Goal: Task Accomplishment & Management: Manage account settings

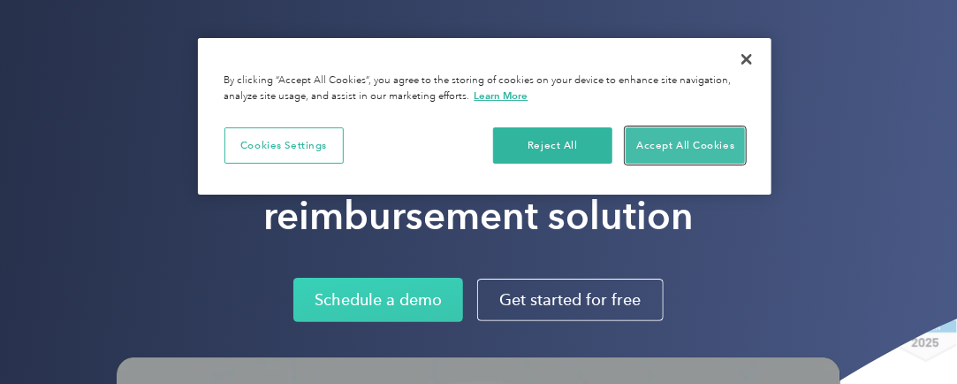
click at [662, 147] on button "Accept All Cookies" at bounding box center [685, 145] width 119 height 37
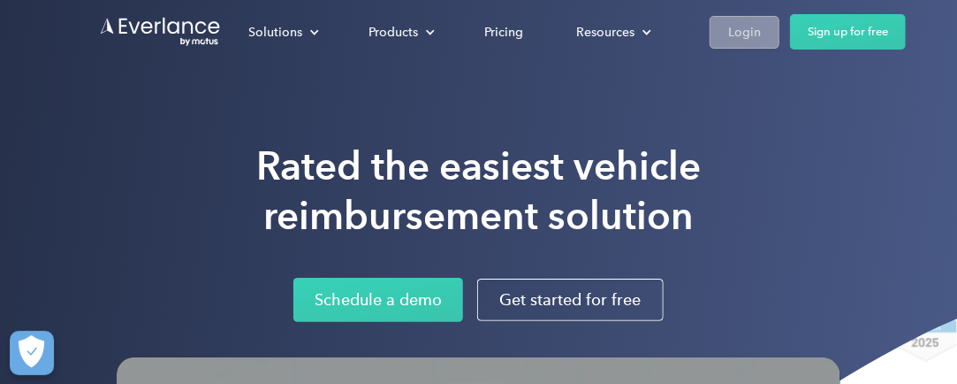
click at [739, 41] on div "Login" at bounding box center [744, 32] width 33 height 22
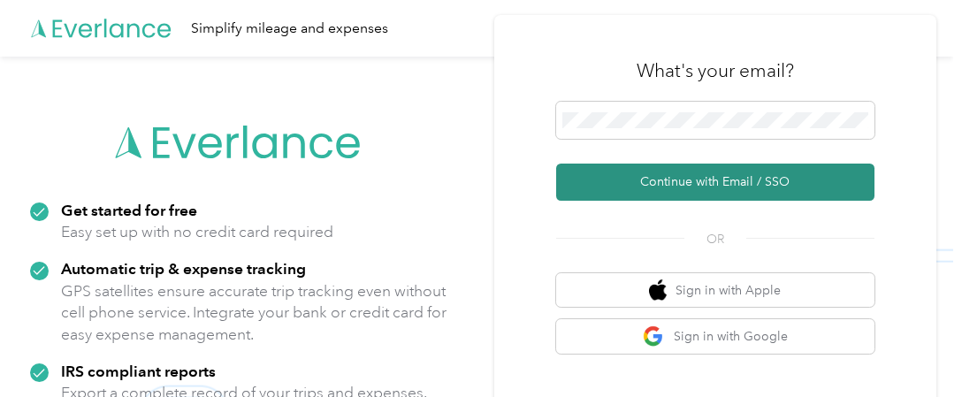
click at [718, 177] on button "Continue with Email / SSO" at bounding box center [715, 182] width 318 height 37
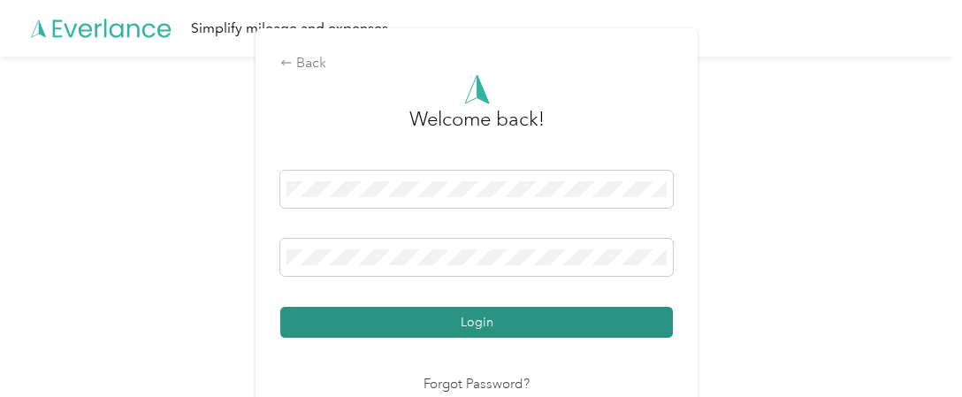
click at [535, 323] on button "Login" at bounding box center [476, 322] width 392 height 31
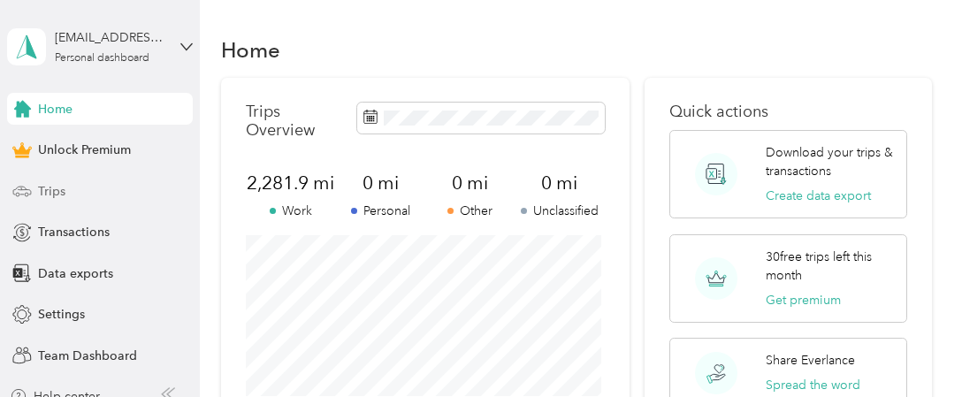
click at [70, 194] on div "Trips" at bounding box center [100, 191] width 186 height 32
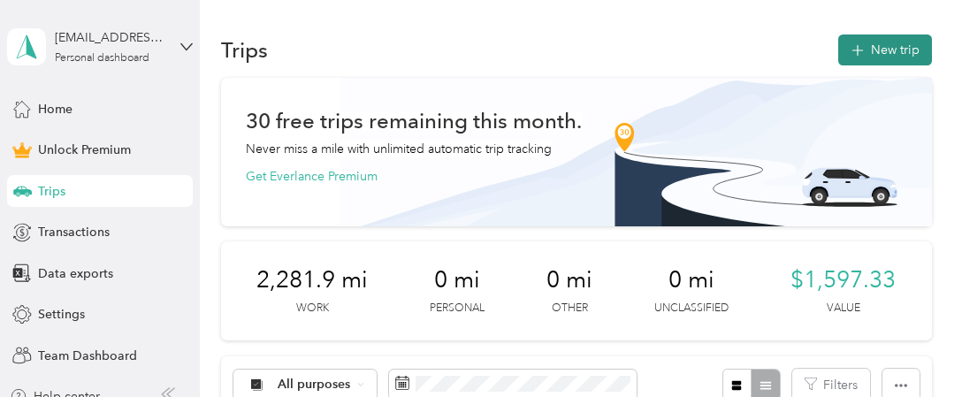
click at [875, 52] on button "New trip" at bounding box center [885, 49] width 94 height 31
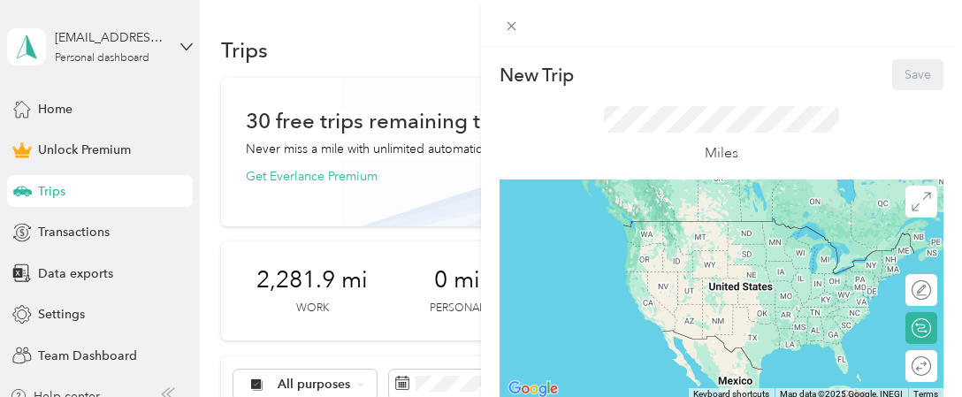
click at [750, 57] on div "New Trip Save This trip cannot be edited because it is either under review, app…" at bounding box center [721, 245] width 481 height 397
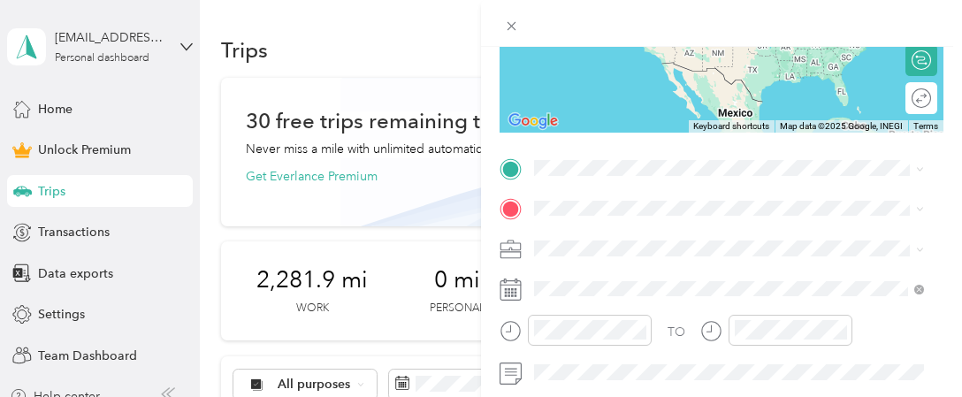
scroll to position [283, 0]
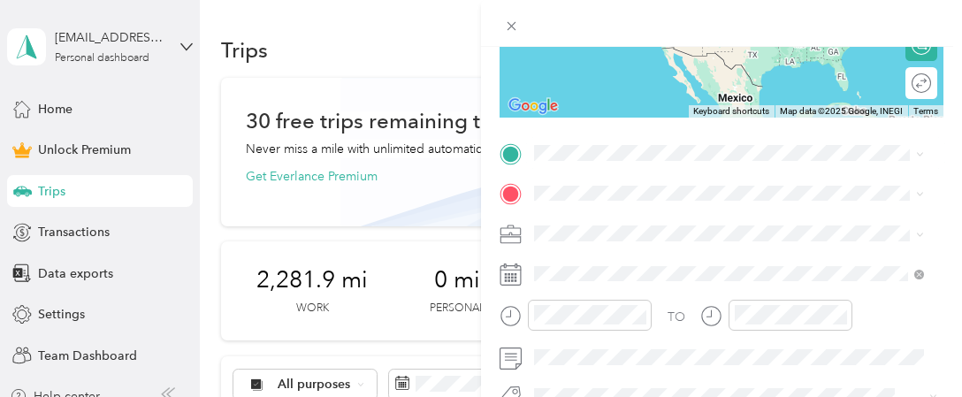
click at [641, 240] on ol "From search results [STREET_ADDRESS][US_STATE] [STREET_ADDRESS][US_STATE]" at bounding box center [729, 210] width 402 height 103
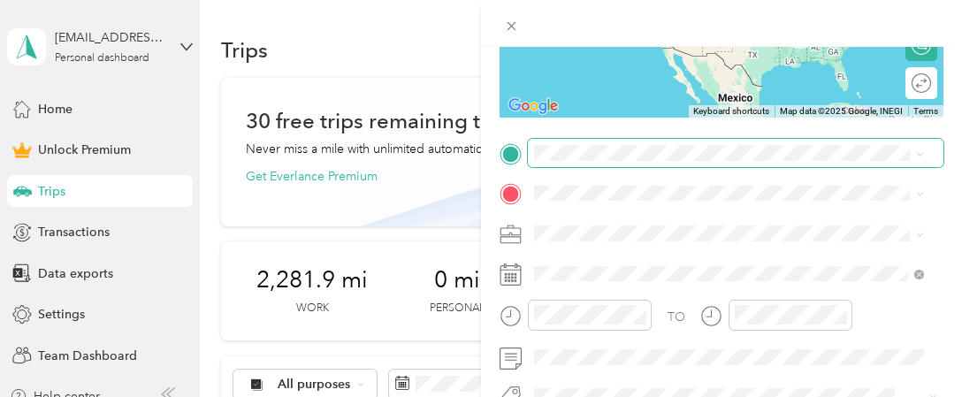
click at [582, 160] on span at bounding box center [735, 153] width 415 height 28
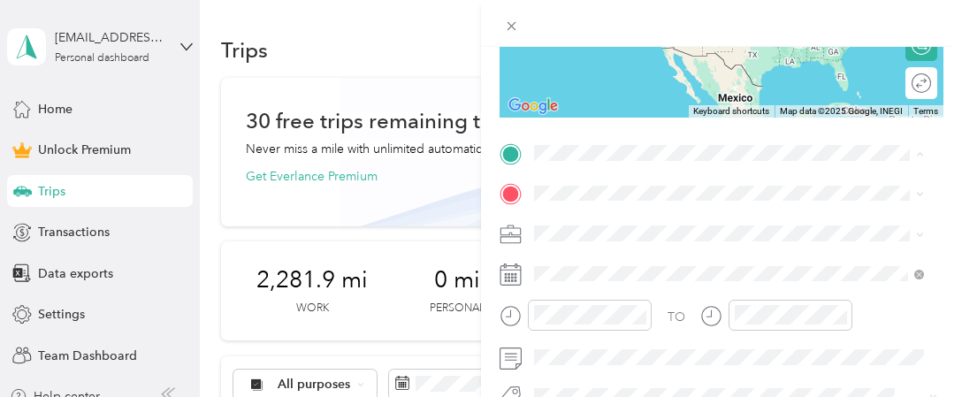
click at [618, 229] on div "[STREET_ADDRESS][US_STATE]" at bounding box center [728, 217] width 377 height 24
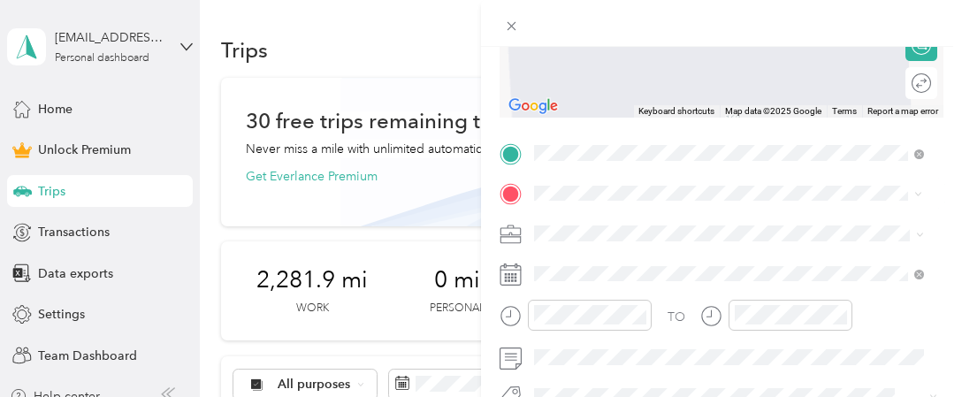
click at [658, 258] on span "[STREET_ADDRESS][US_STATE]" at bounding box center [655, 256] width 177 height 16
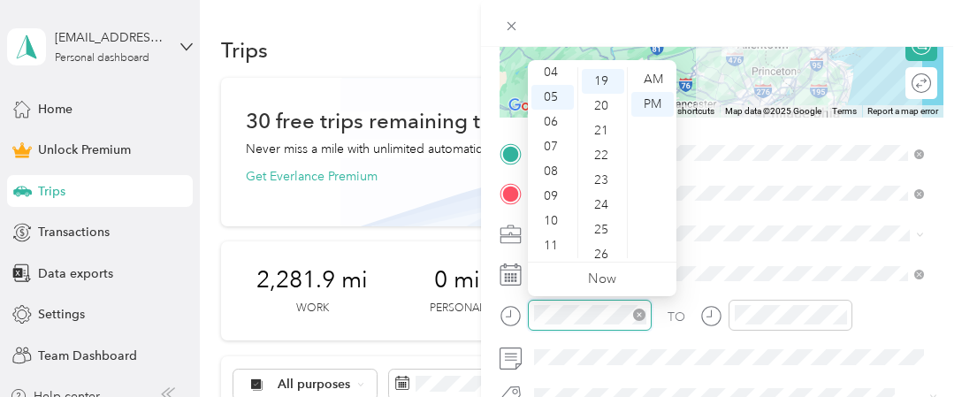
scroll to position [470, 0]
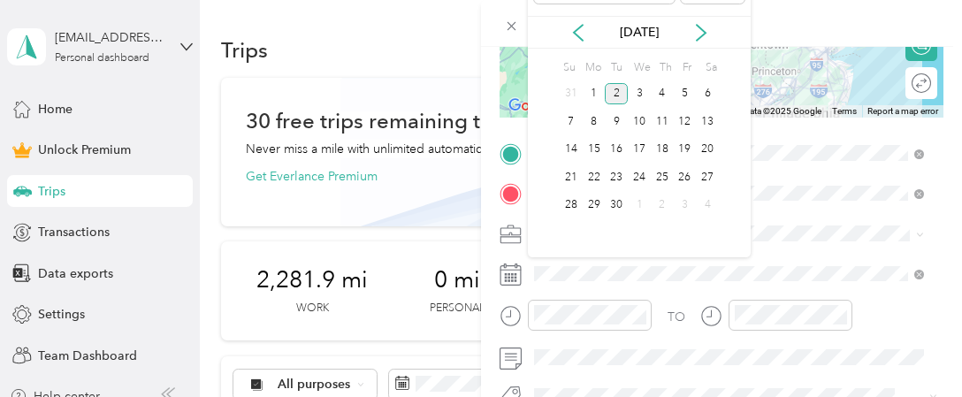
click at [582, 19] on div "[DATE]" at bounding box center [639, 32] width 223 height 33
click at [576, 25] on icon at bounding box center [578, 33] width 18 height 18
click at [618, 88] on div "1" at bounding box center [616, 94] width 23 height 22
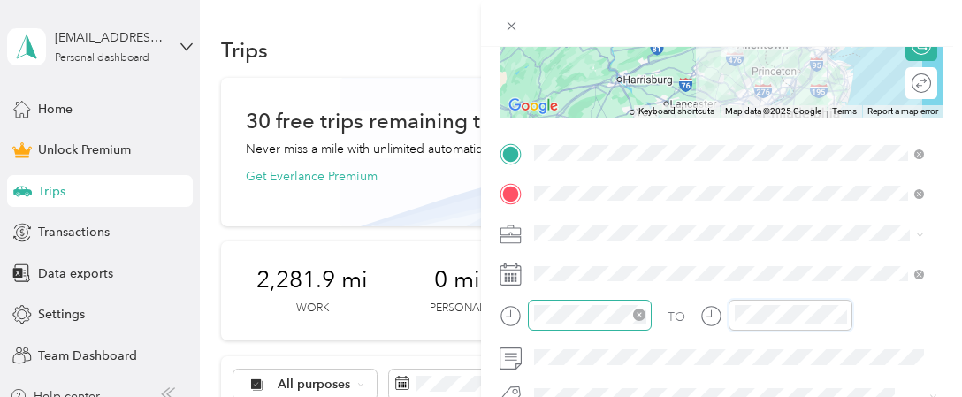
click at [646, 317] on div at bounding box center [590, 315] width 124 height 31
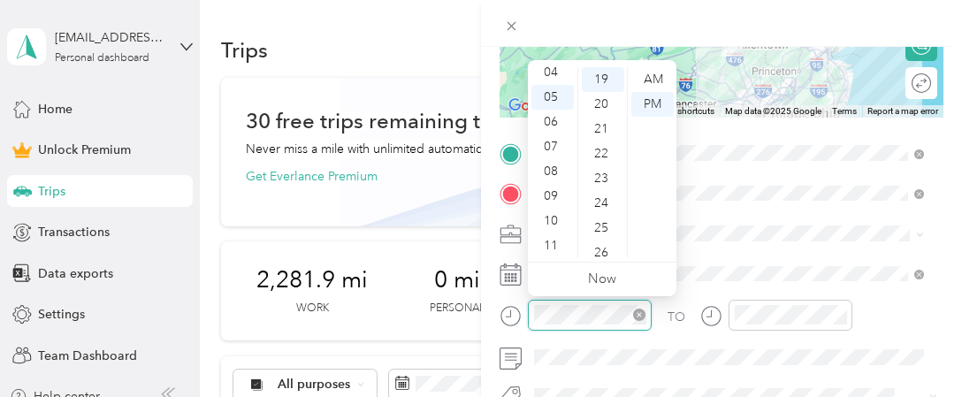
click at [641, 311] on icon "close-circle" at bounding box center [639, 314] width 12 height 12
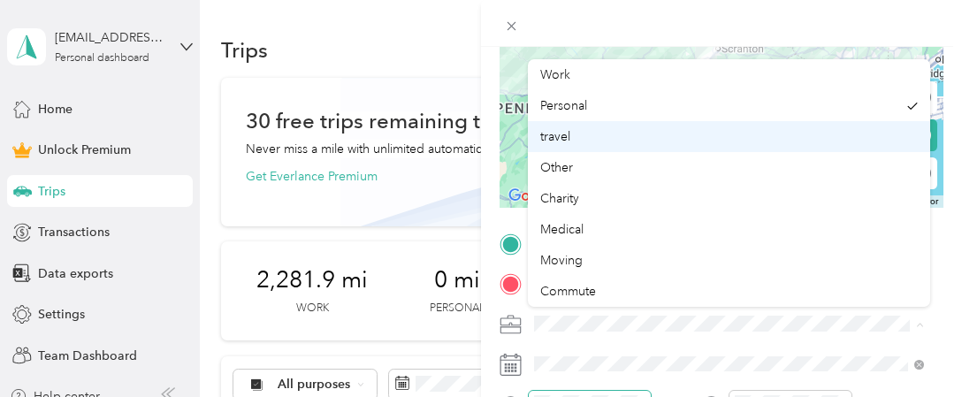
scroll to position [177, 0]
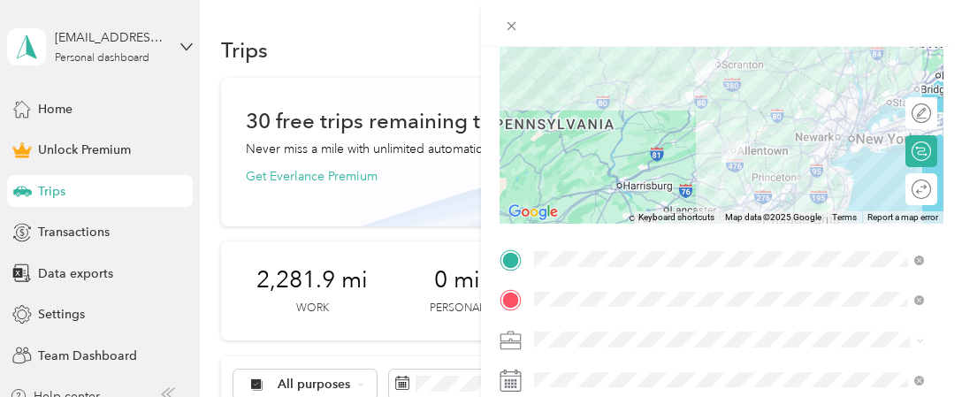
click at [659, 87] on div "Work" at bounding box center [728, 83] width 377 height 19
click at [743, 124] on div at bounding box center [721, 113] width 444 height 221
click at [741, 125] on div at bounding box center [721, 113] width 444 height 221
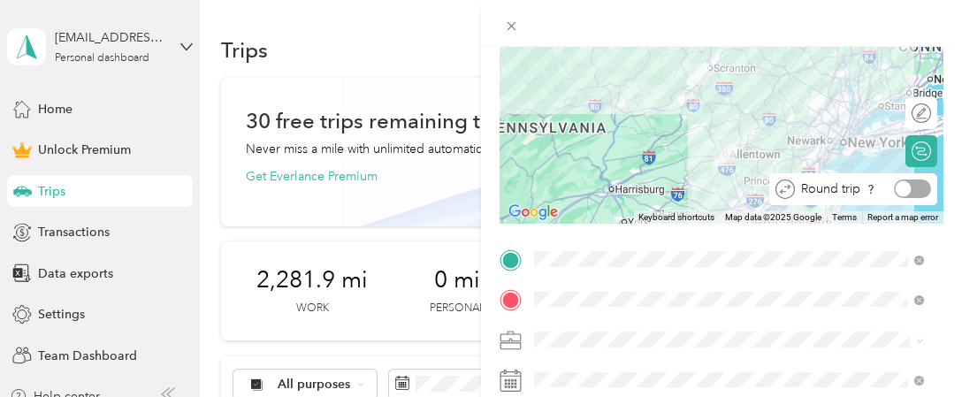
click at [905, 189] on div at bounding box center [912, 188] width 37 height 19
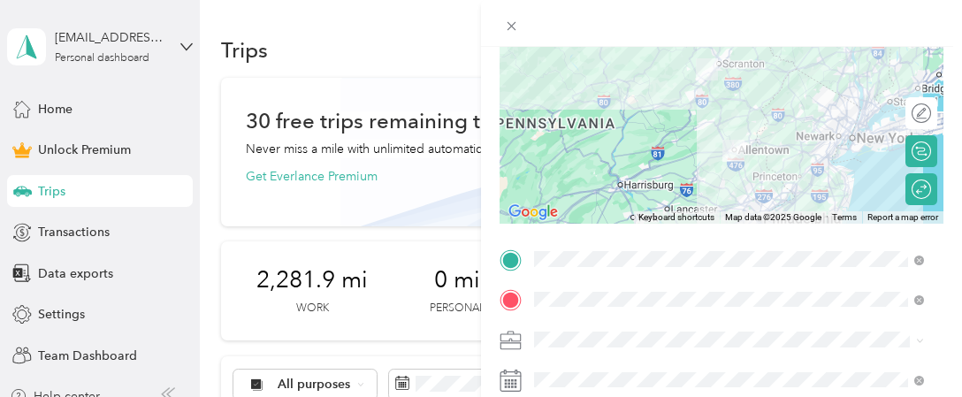
click at [938, 207] on form "New Trip Save This trip cannot be edited because it is either under review, app…" at bounding box center [721, 256] width 481 height 749
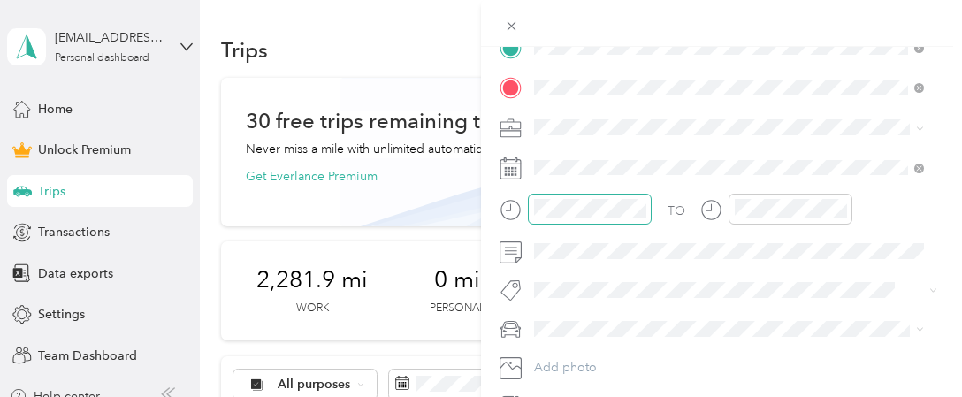
scroll to position [424, 0]
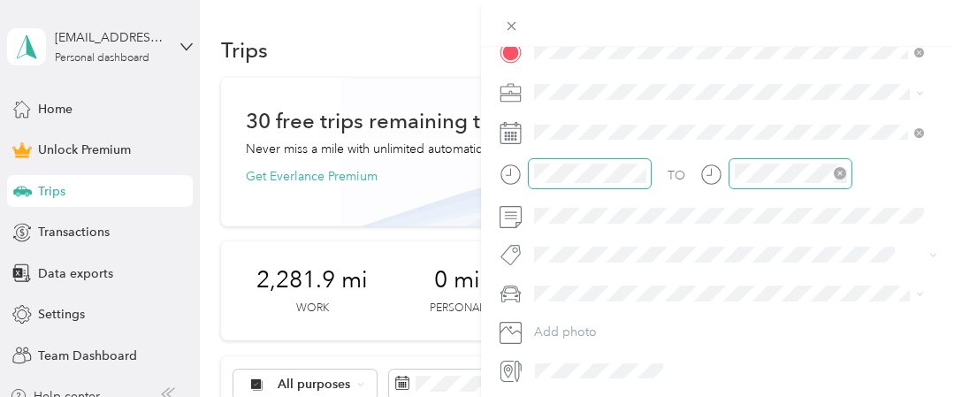
click at [841, 170] on icon "close-circle" at bounding box center [839, 173] width 12 height 12
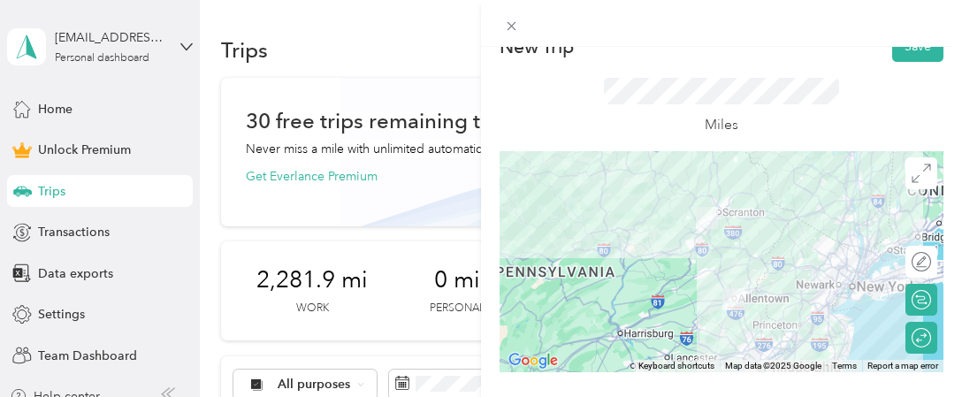
scroll to position [0, 0]
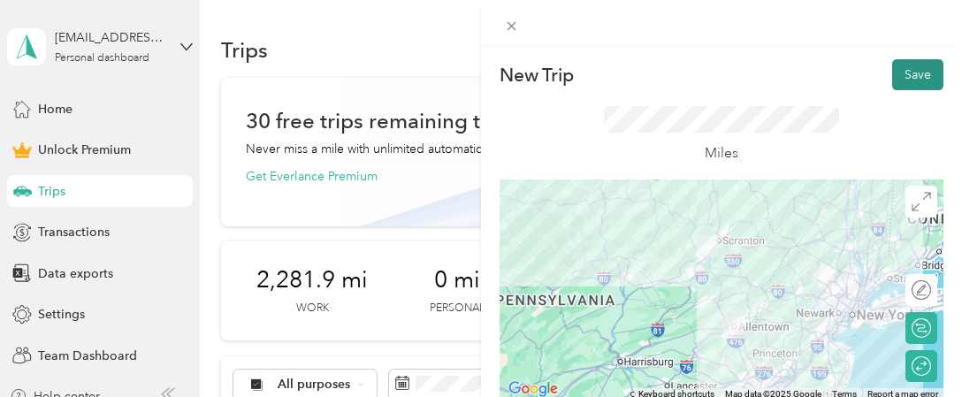
click at [897, 79] on button "Save" at bounding box center [917, 74] width 51 height 31
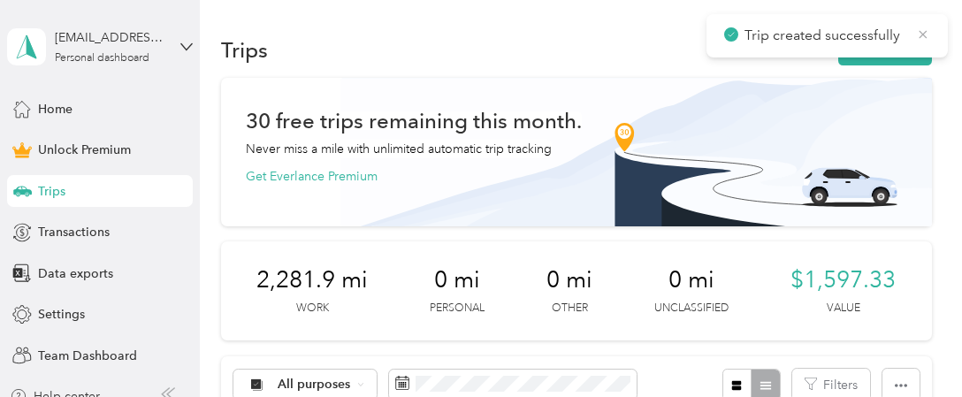
click at [924, 32] on icon at bounding box center [923, 34] width 8 height 8
click at [753, 33] on div "Trips New trip" at bounding box center [576, 49] width 710 height 37
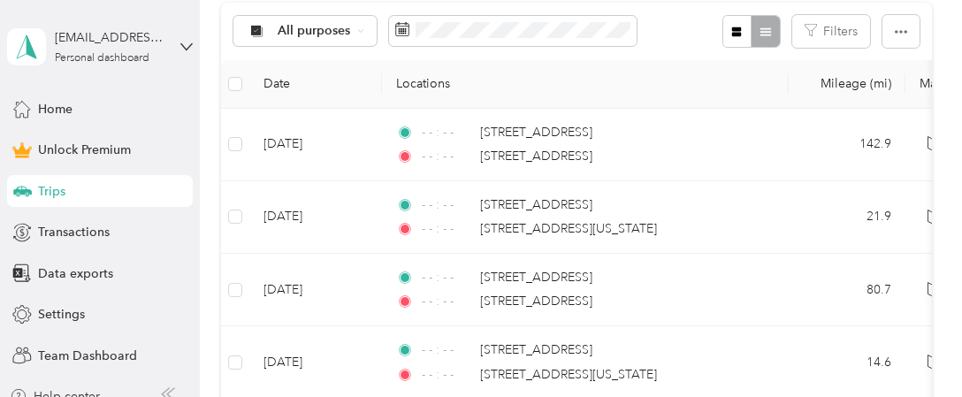
scroll to position [389, 0]
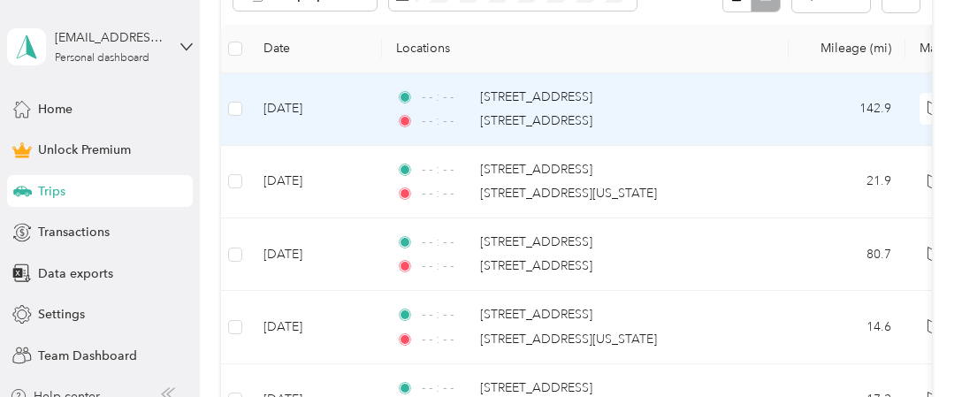
click at [806, 135] on td "142.9" at bounding box center [846, 109] width 117 height 72
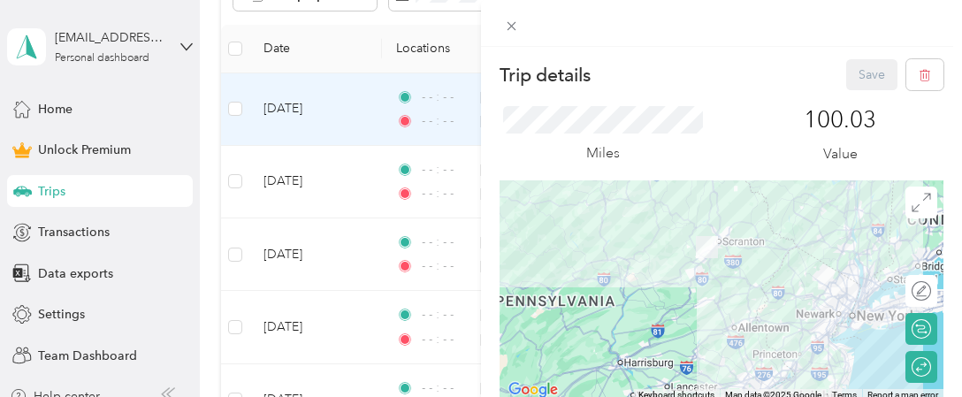
click at [338, 35] on div "Trip details Save This trip cannot be edited because it is either under review,…" at bounding box center [481, 198] width 962 height 397
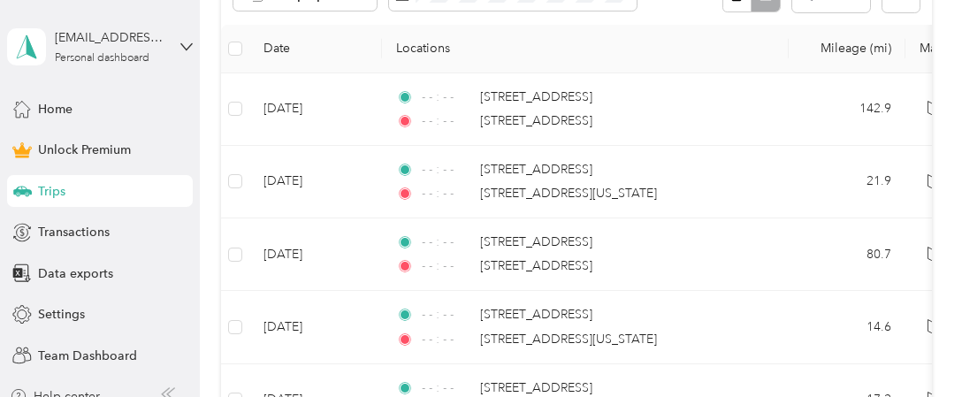
click at [754, 59] on th "Locations" at bounding box center [585, 49] width 407 height 49
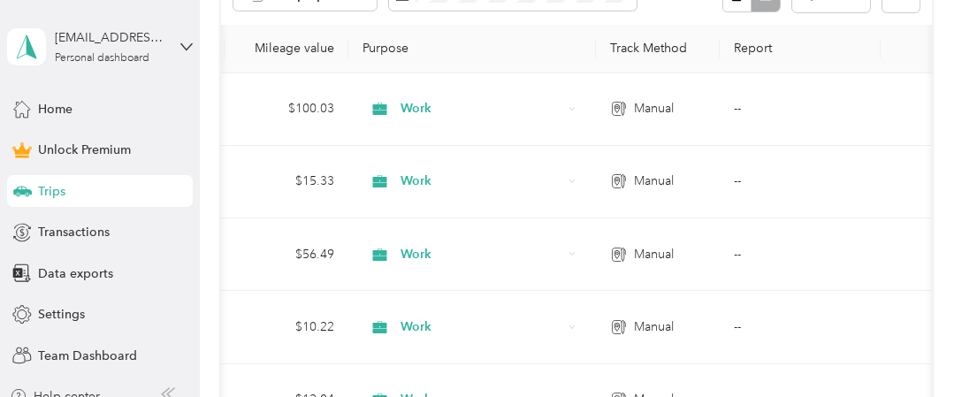
scroll to position [0, 758]
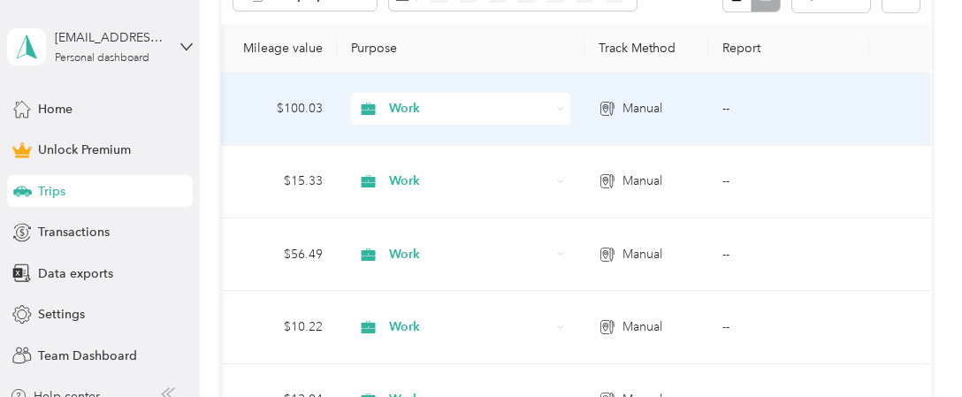
click at [758, 115] on td "--" at bounding box center [788, 109] width 161 height 72
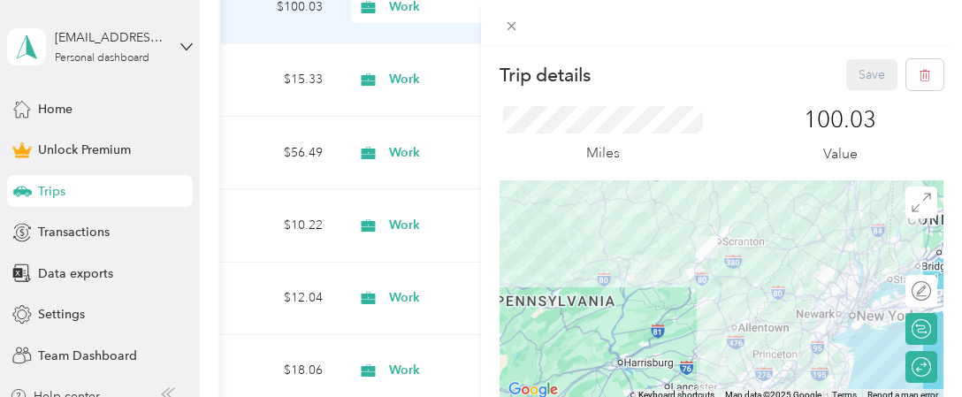
scroll to position [495, 0]
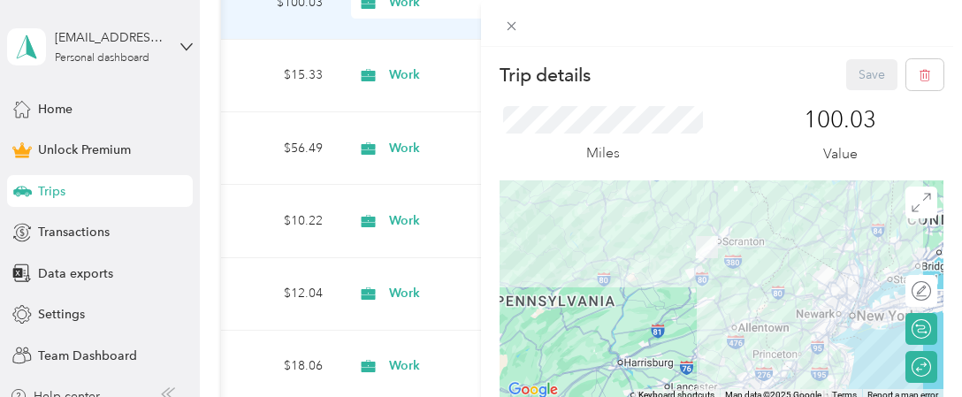
click at [758, 115] on div "100.03 Value" at bounding box center [840, 135] width 207 height 59
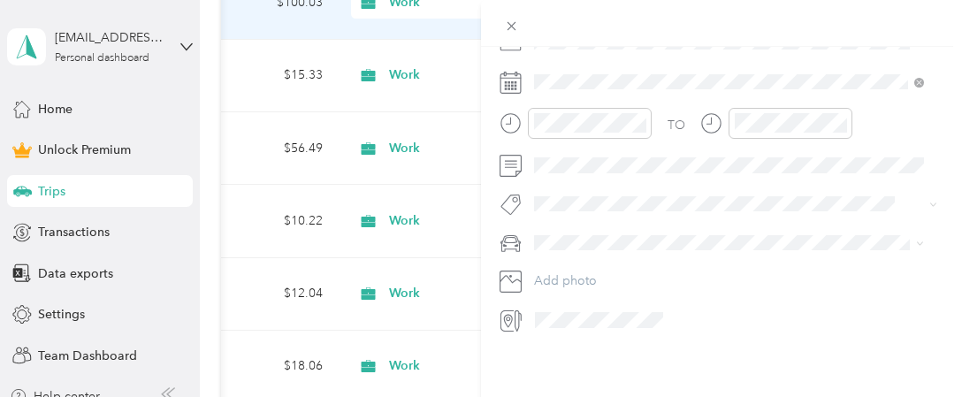
scroll to position [489, 0]
click at [712, 365] on div "Trip details Save This trip cannot be edited because it is either under review,…" at bounding box center [721, 245] width 481 height 397
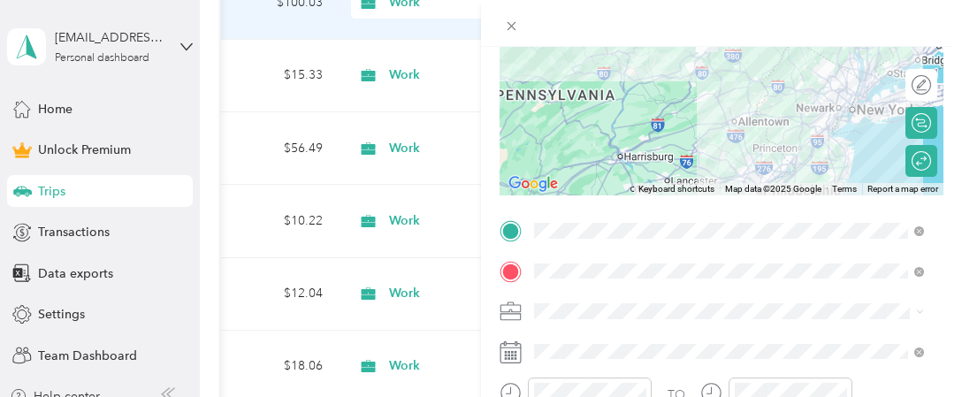
scroll to position [171, 0]
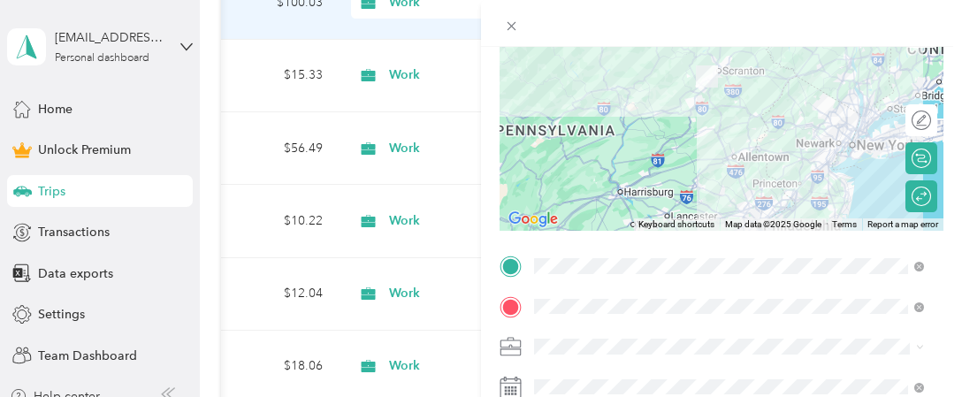
click at [767, 45] on div at bounding box center [721, 23] width 481 height 47
click at [884, 33] on div at bounding box center [721, 23] width 481 height 47
click at [880, 14] on div at bounding box center [721, 23] width 481 height 47
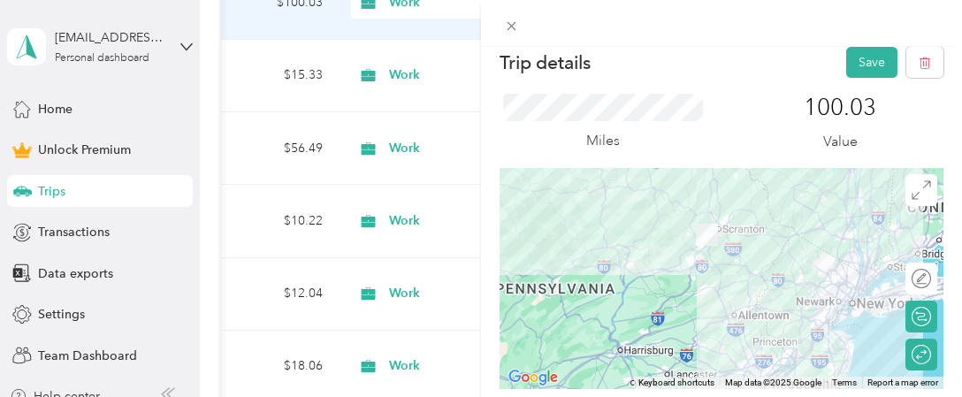
scroll to position [0, 0]
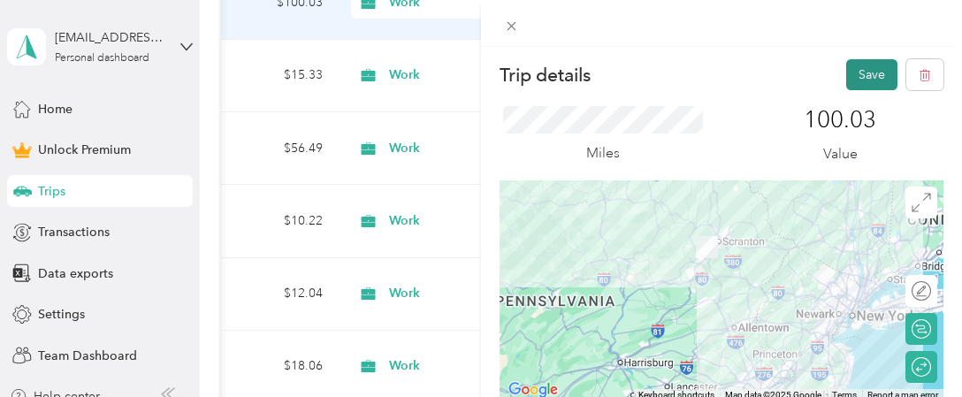
click at [853, 76] on button "Save" at bounding box center [871, 74] width 51 height 31
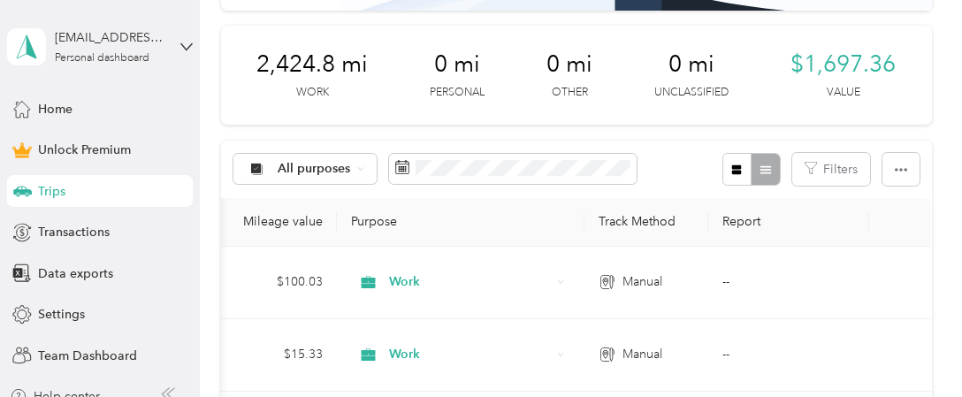
scroll to position [218, 0]
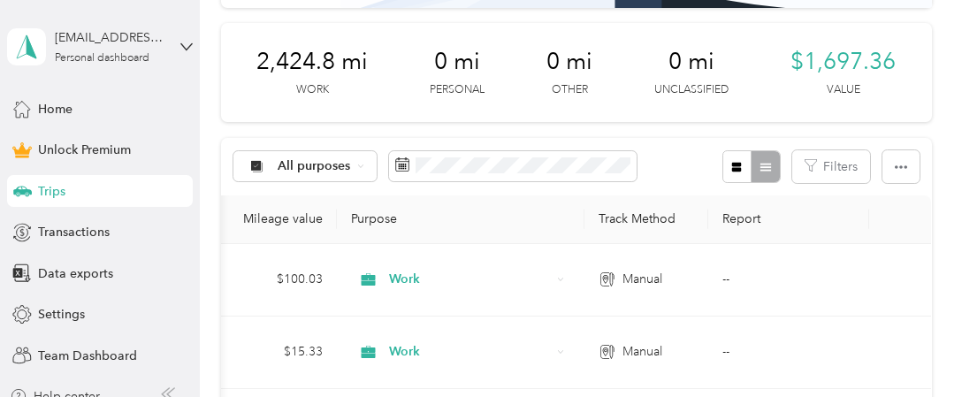
click at [553, 216] on th "Purpose" at bounding box center [460, 219] width 247 height 49
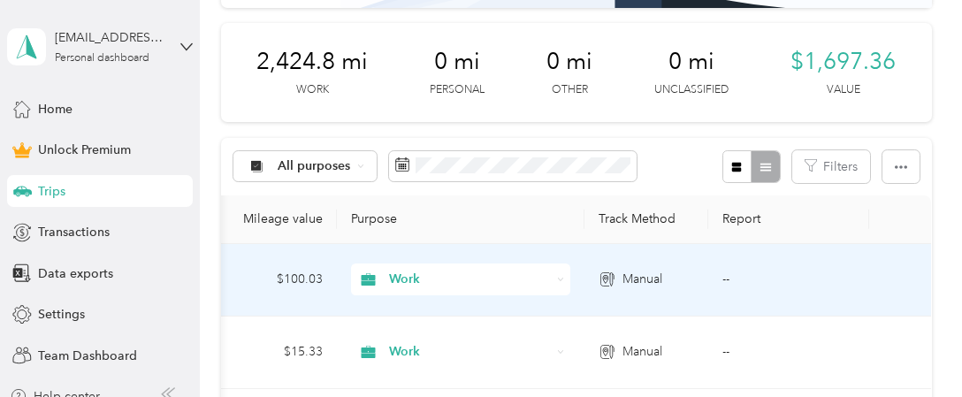
click at [557, 279] on icon at bounding box center [561, 280] width 8 height 8
click at [771, 286] on td "--" at bounding box center [788, 280] width 161 height 72
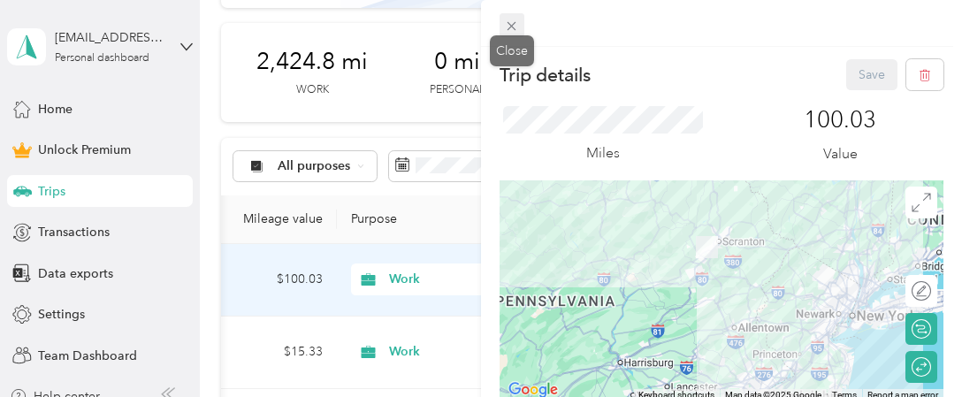
click at [511, 24] on icon at bounding box center [511, 26] width 15 height 15
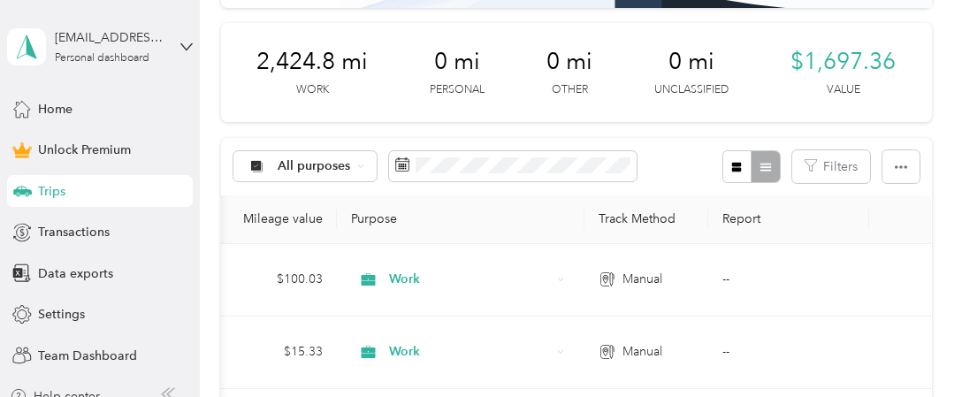
click at [673, 170] on div "All purposes Filters" at bounding box center [576, 166] width 710 height 57
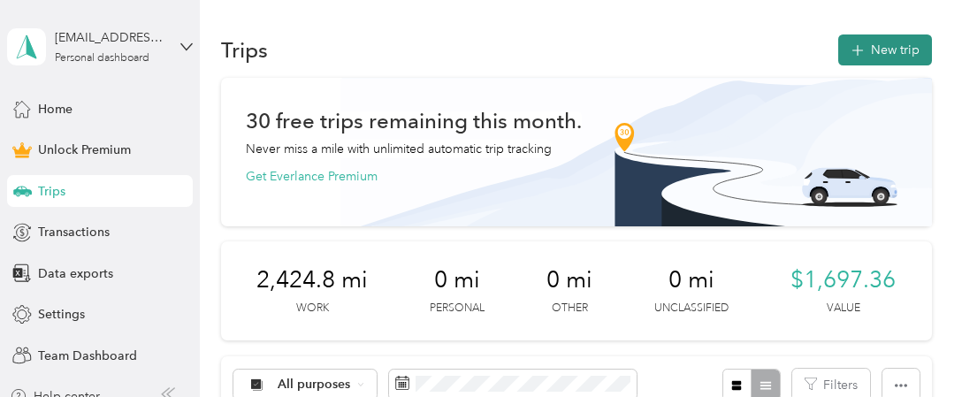
click at [890, 53] on button "New trip" at bounding box center [885, 49] width 94 height 31
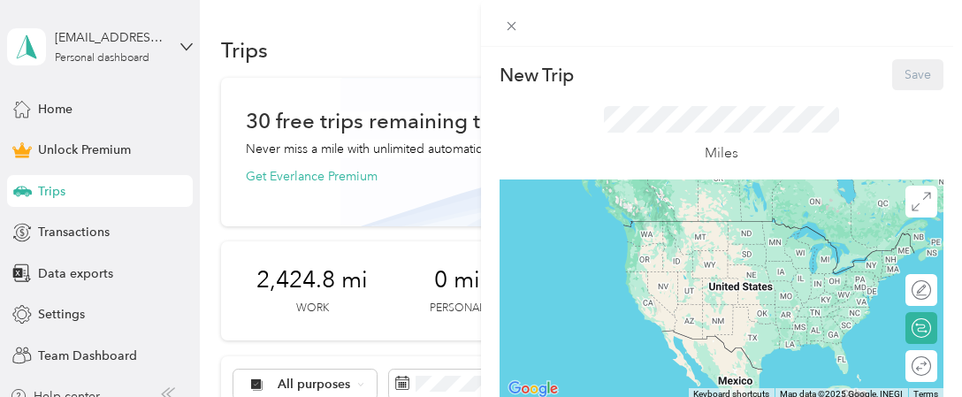
click at [564, 138] on div "Miles" at bounding box center [721, 134] width 444 height 89
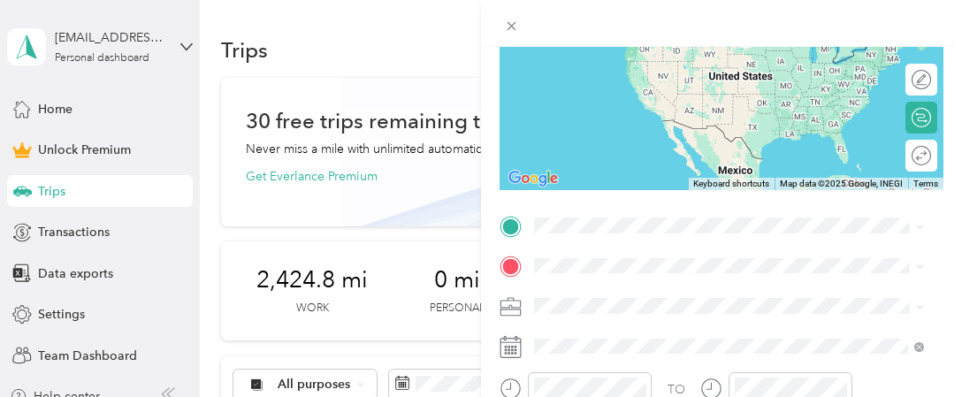
scroll to position [212, 0]
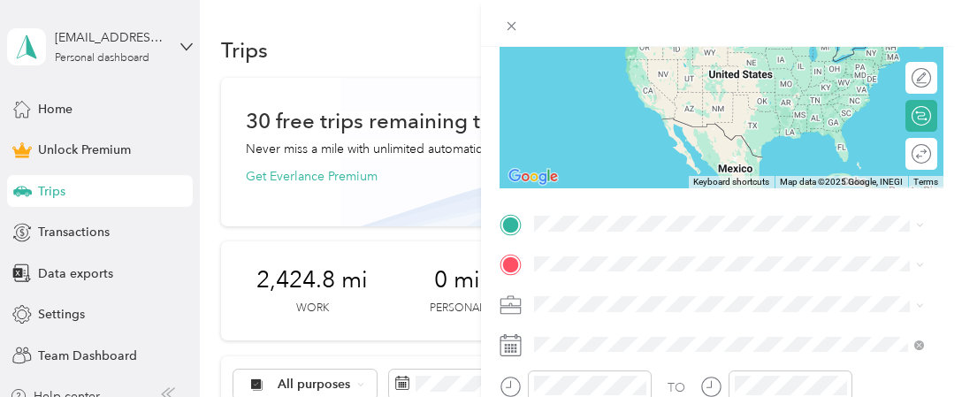
click at [673, 323] on span "[STREET_ADDRESS][US_STATE]" at bounding box center [655, 316] width 177 height 16
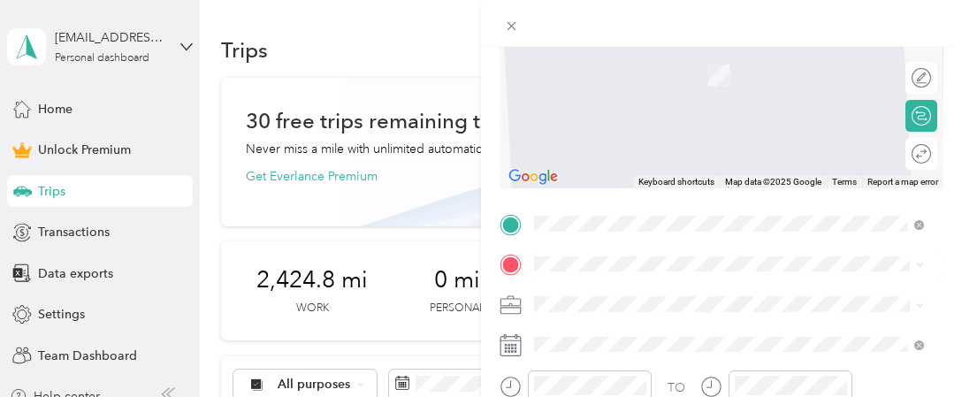
click at [646, 157] on span "[STREET_ADDRESS][PERSON_NAME][US_STATE]" at bounding box center [704, 163] width 275 height 16
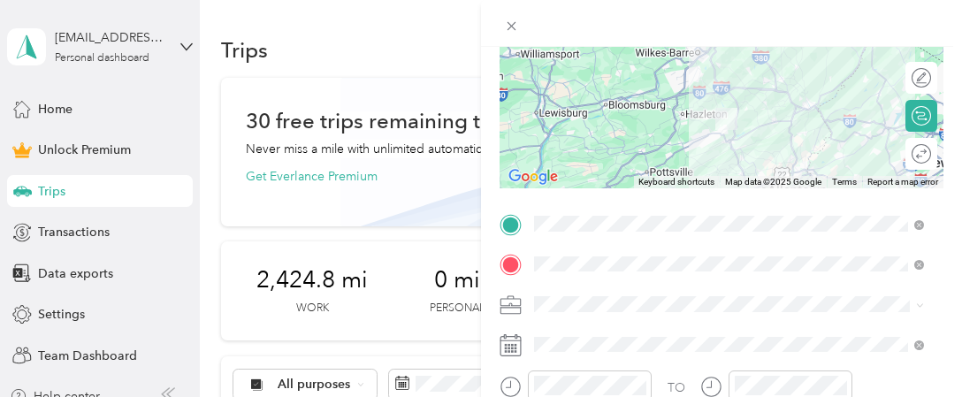
click at [545, 56] on li "Work" at bounding box center [729, 53] width 402 height 31
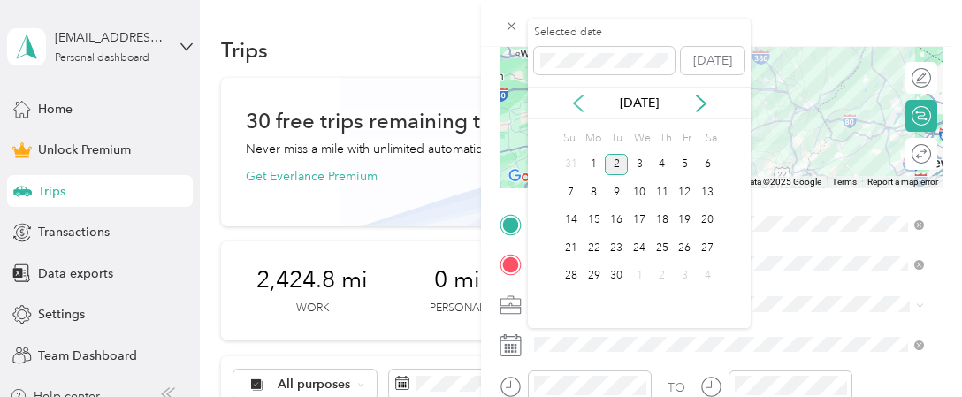
click at [574, 99] on icon at bounding box center [578, 104] width 18 height 18
click at [615, 192] on div "8" at bounding box center [616, 192] width 23 height 22
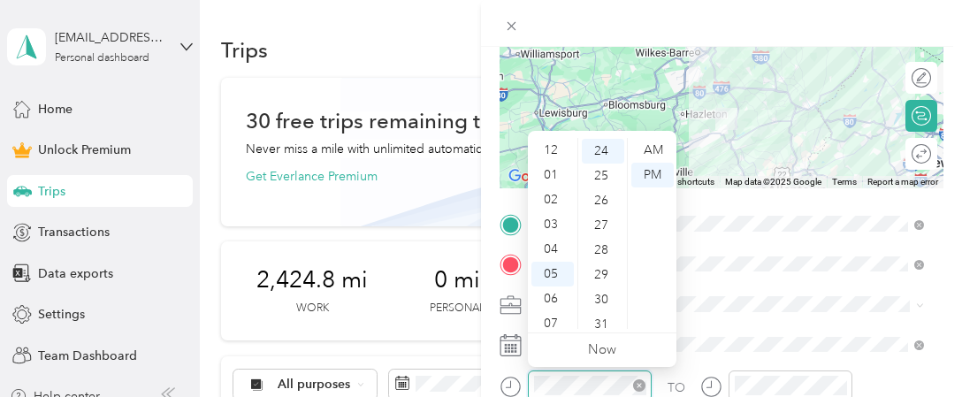
scroll to position [106, 0]
click at [643, 386] on icon "close-circle" at bounding box center [639, 385] width 12 height 12
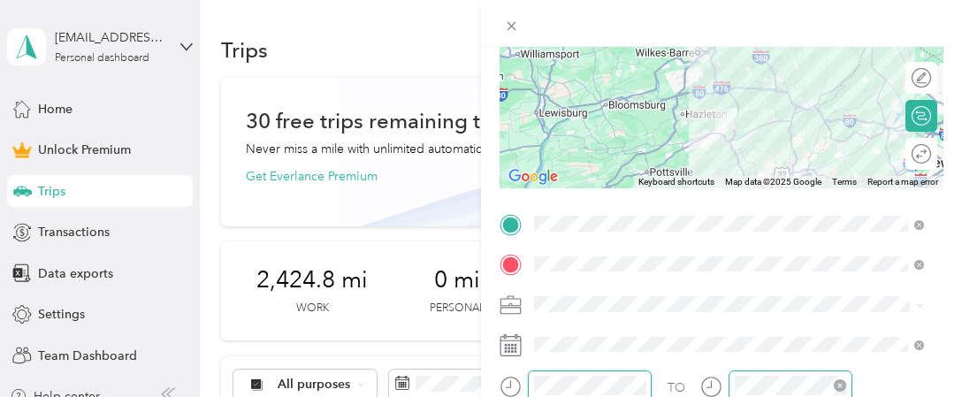
click at [845, 387] on icon "close-circle" at bounding box center [839, 385] width 12 height 12
click at [933, 280] on form "New Trip Save This trip cannot be edited because it is either under review, app…" at bounding box center [721, 221] width 481 height 749
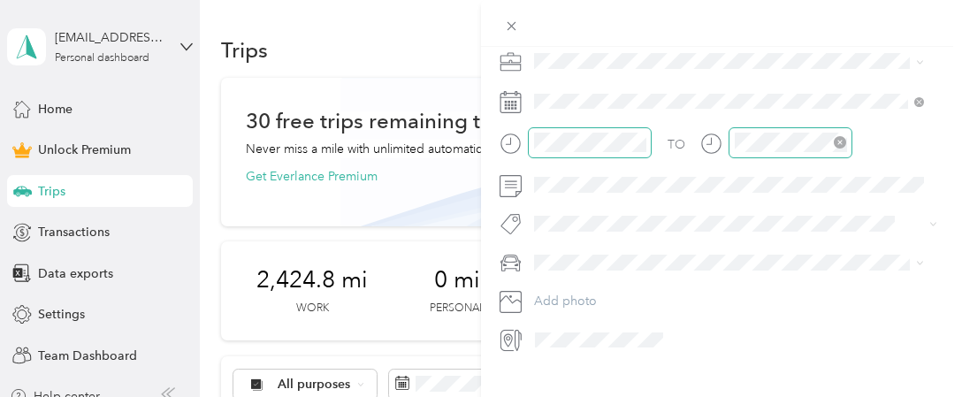
scroll to position [460, 0]
click at [722, 356] on div "New Trip Save This trip cannot be edited because it is either under review, app…" at bounding box center [721, 245] width 481 height 397
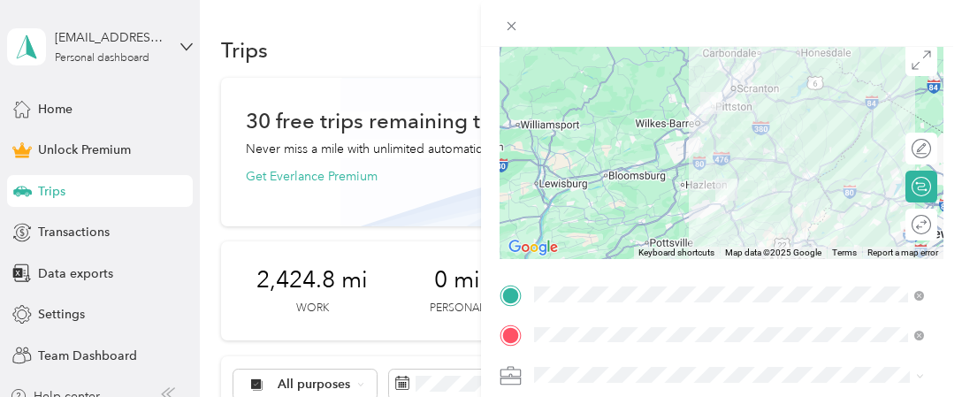
scroll to position [106, 0]
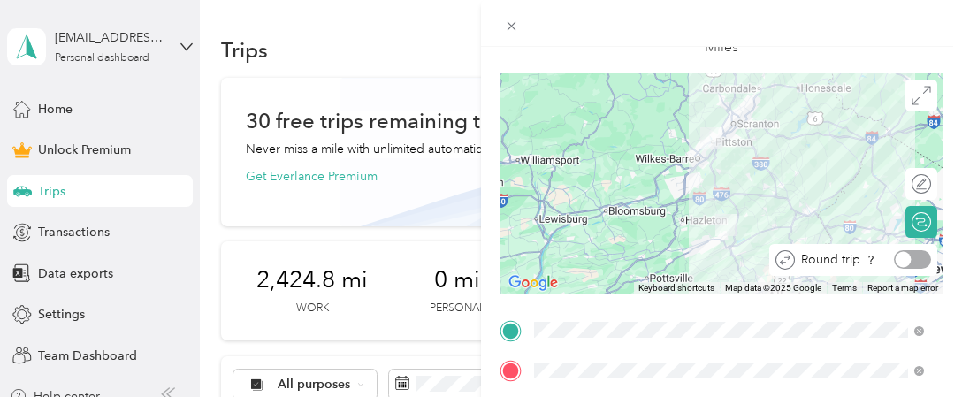
click at [912, 262] on div at bounding box center [912, 259] width 37 height 19
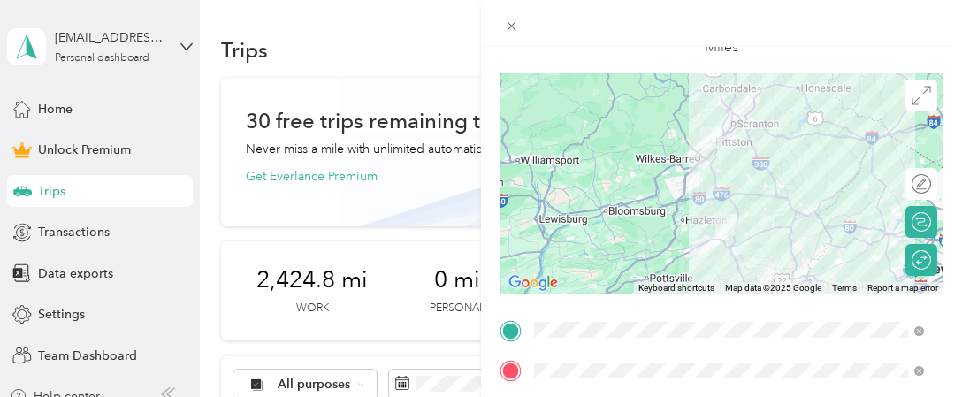
click at [841, 41] on div at bounding box center [721, 23] width 481 height 47
click at [838, 58] on div "Miles" at bounding box center [721, 28] width 444 height 89
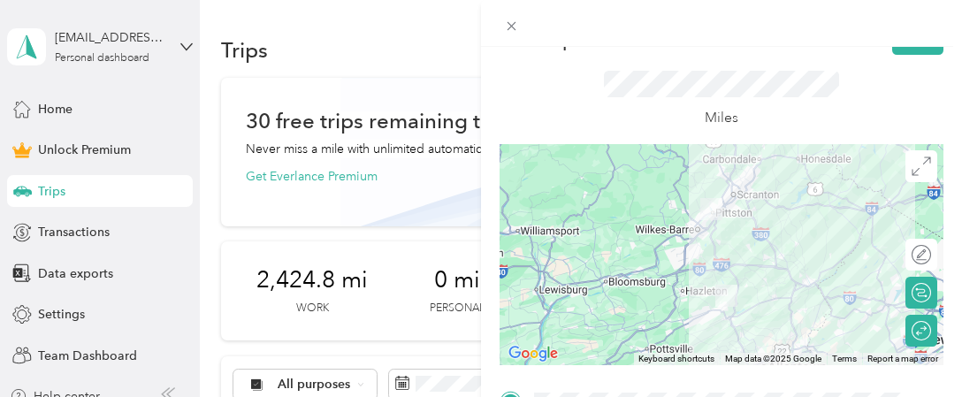
scroll to position [0, 0]
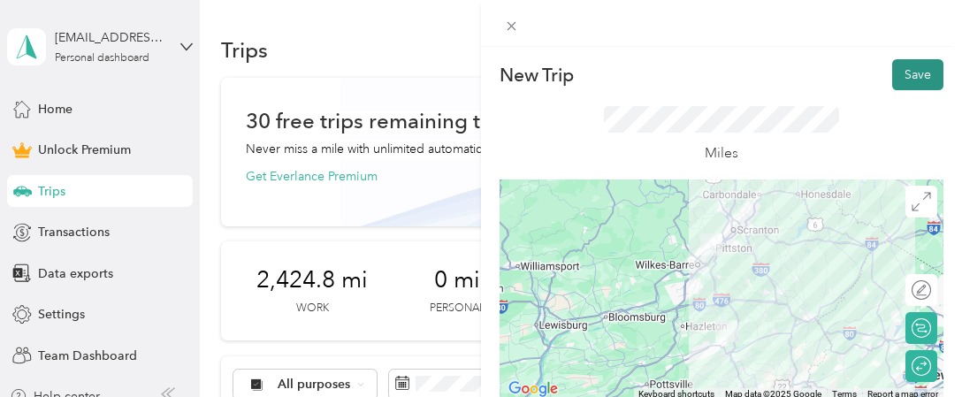
click at [901, 76] on button "Save" at bounding box center [917, 74] width 51 height 31
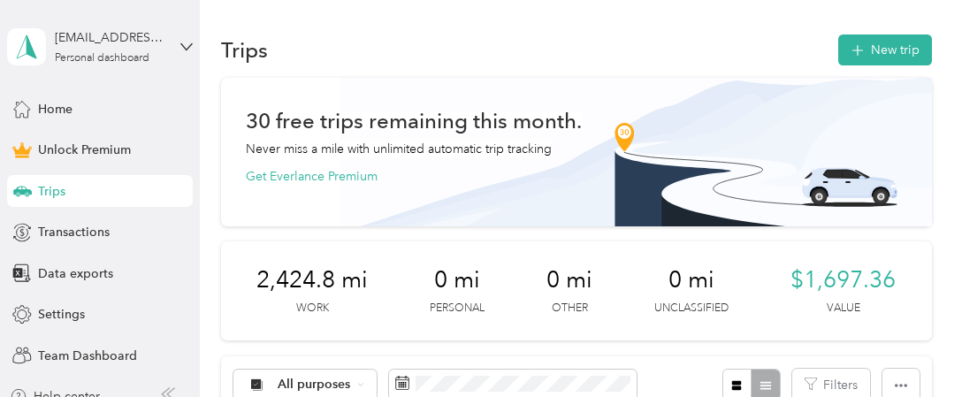
click at [880, 47] on button "New trip" at bounding box center [885, 49] width 94 height 31
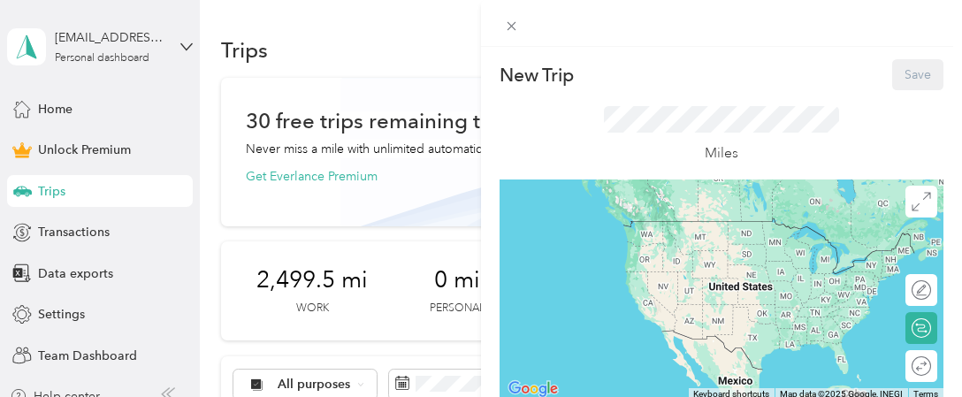
click at [848, 118] on div "Miles" at bounding box center [721, 134] width 444 height 89
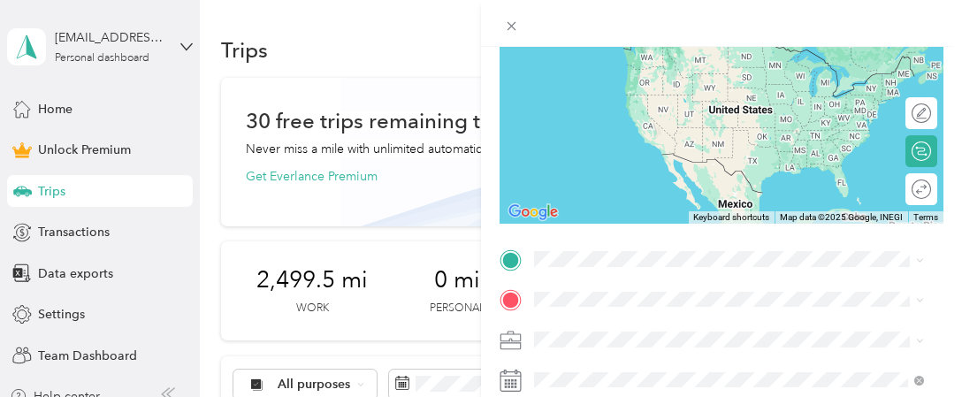
scroll to position [212, 0]
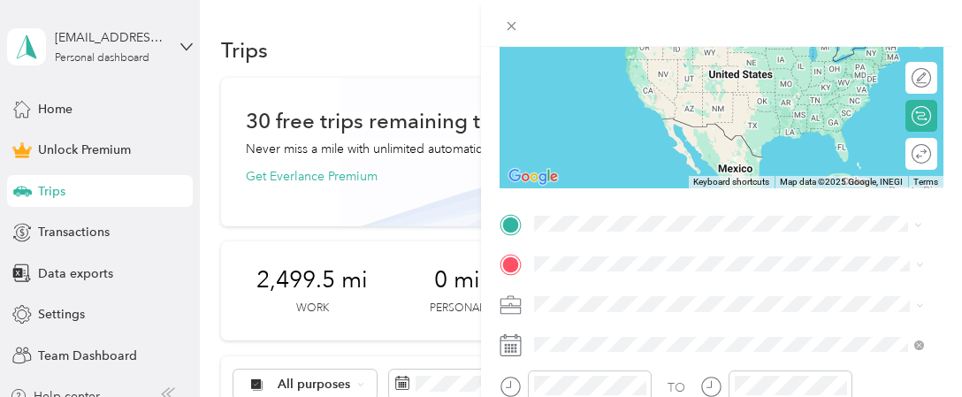
click at [616, 342] on li "[STREET_ADDRESS][US_STATE]" at bounding box center [729, 324] width 402 height 36
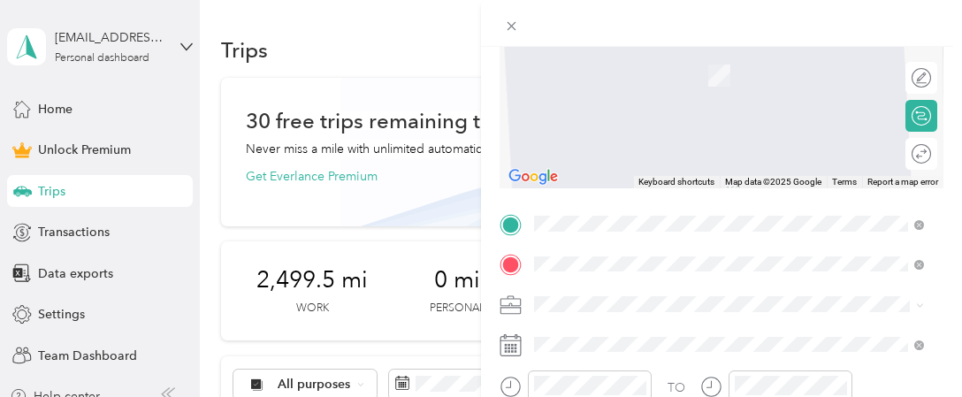
click at [665, 67] on li "[STREET_ADDRESS][PERSON_NAME][US_STATE]" at bounding box center [729, 49] width 402 height 36
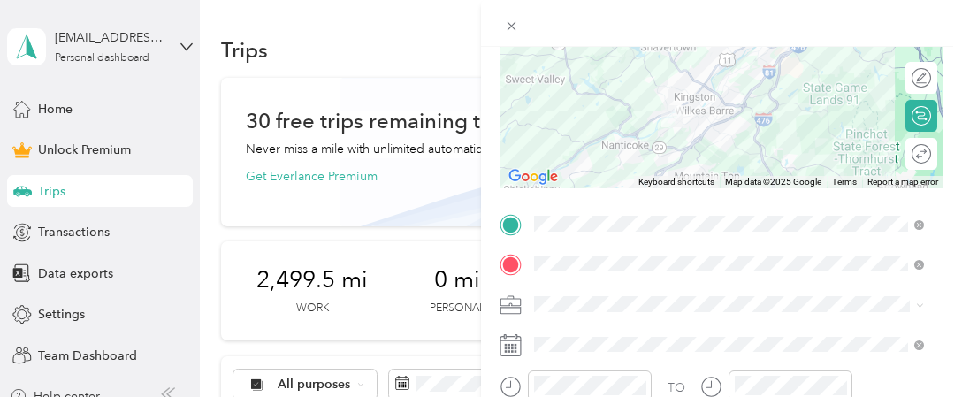
click at [569, 61] on ol "Work Personal travel Other Charity Medical Moving Commute" at bounding box center [729, 156] width 402 height 247
click at [555, 49] on span "Work" at bounding box center [555, 55] width 30 height 15
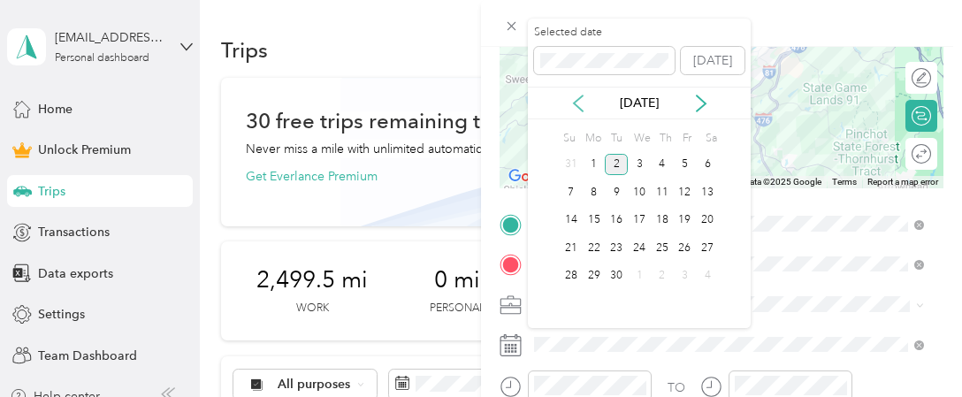
click at [585, 106] on icon at bounding box center [578, 104] width 18 height 18
click at [620, 227] on div "15" at bounding box center [616, 220] width 23 height 22
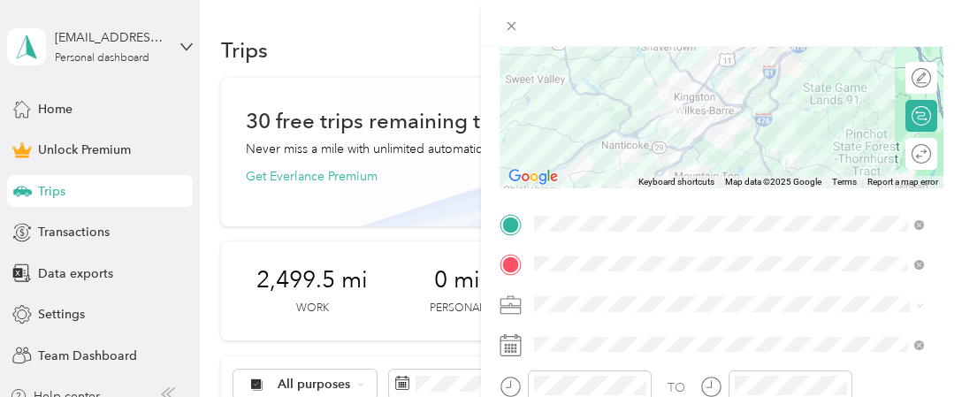
click at [942, 289] on form "New Trip Save This trip cannot be edited because it is either under review, app…" at bounding box center [721, 221] width 481 height 749
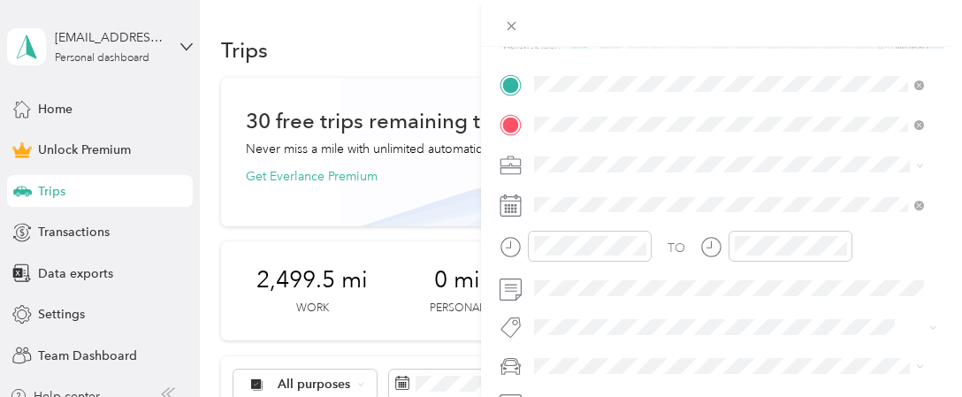
scroll to position [354, 0]
click at [636, 248] on icon "close-circle" at bounding box center [639, 244] width 12 height 12
click at [840, 243] on icon "close-circle" at bounding box center [839, 244] width 12 height 12
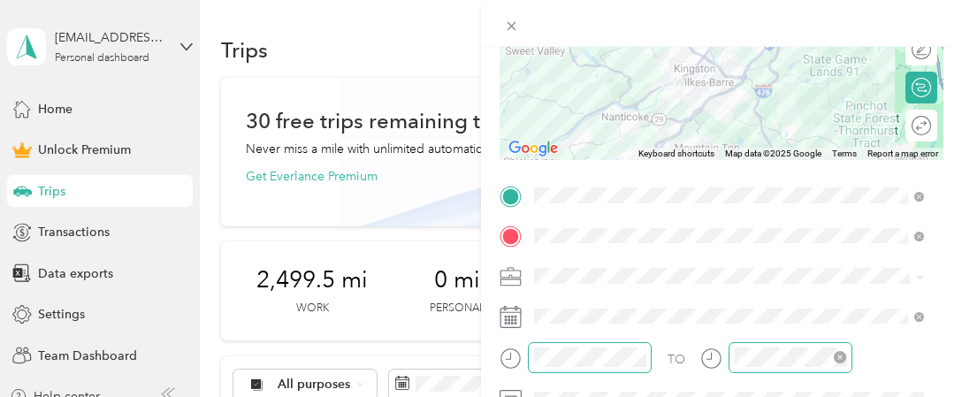
scroll to position [205, 0]
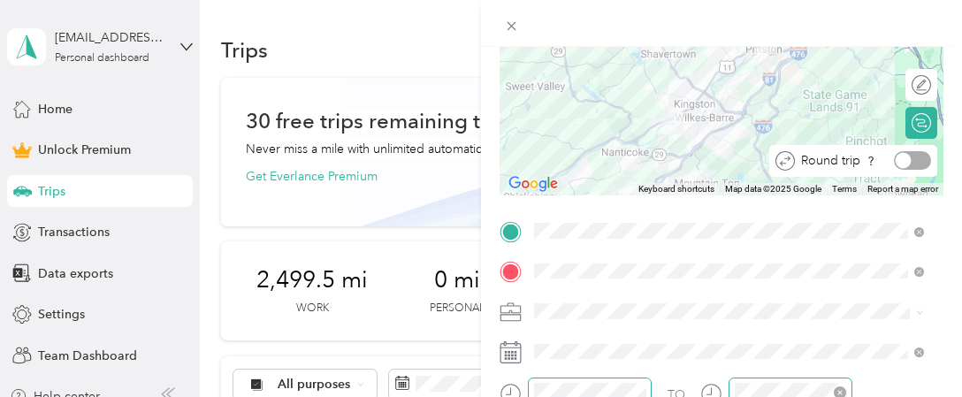
click at [909, 145] on div "Round trip" at bounding box center [853, 161] width 168 height 32
click at [910, 158] on div at bounding box center [912, 160] width 37 height 19
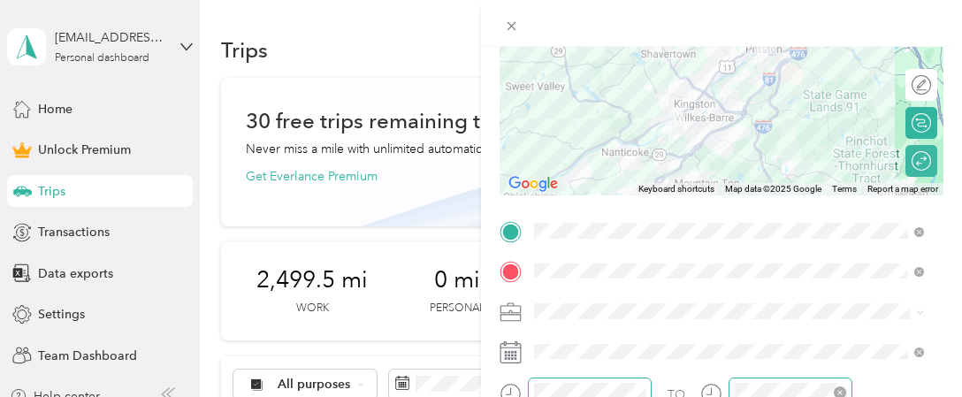
click at [938, 114] on form "New Trip Save This trip cannot be edited because it is either under review, app…" at bounding box center [721, 228] width 481 height 749
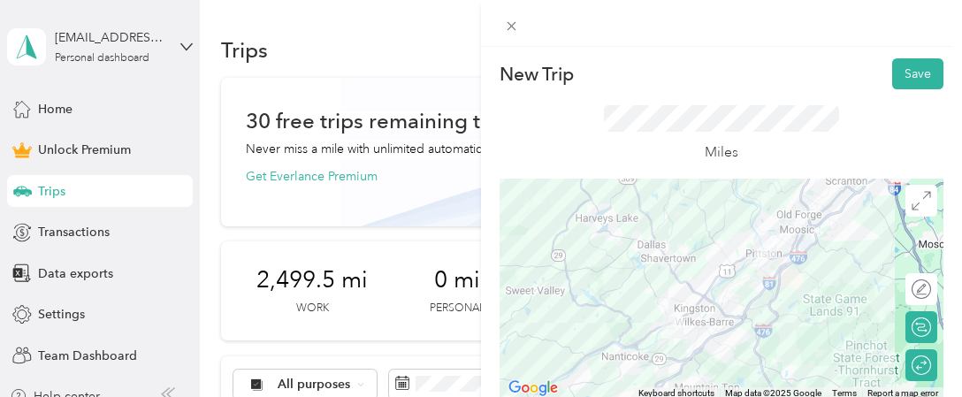
scroll to position [0, 0]
click at [899, 77] on button "Save" at bounding box center [917, 74] width 51 height 31
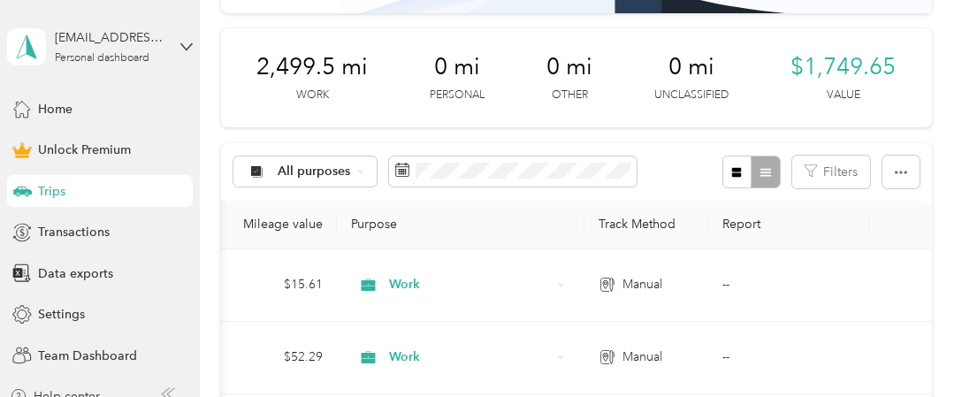
scroll to position [212, 0]
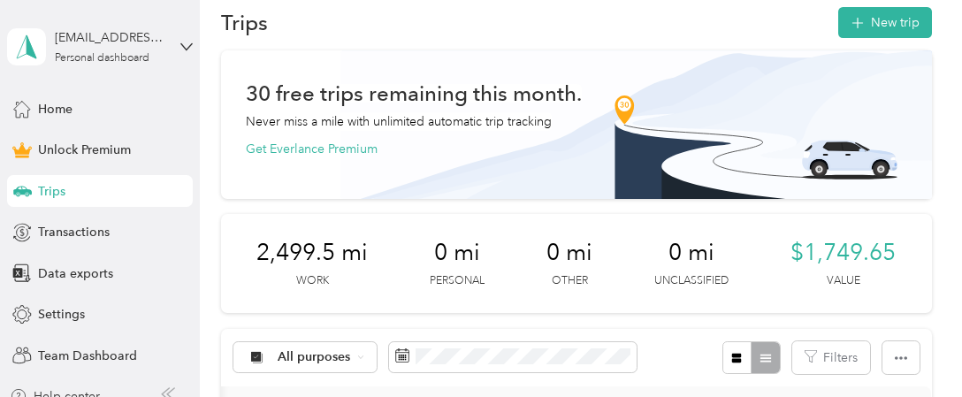
scroll to position [0, 0]
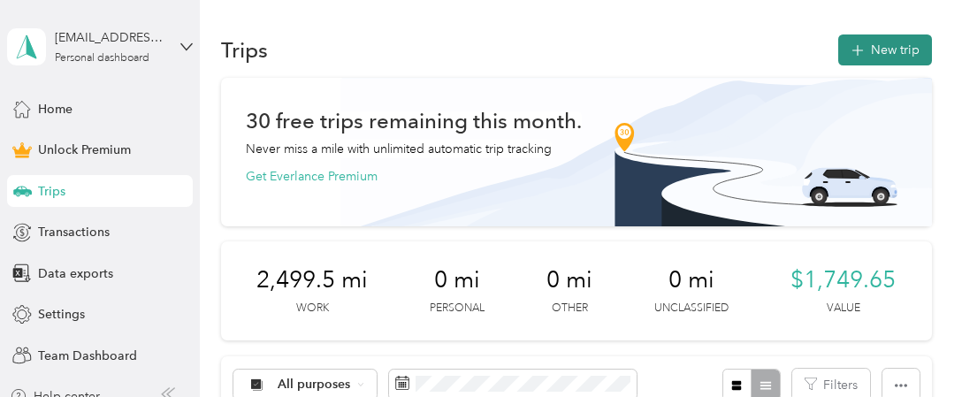
click at [885, 45] on button "New trip" at bounding box center [885, 49] width 94 height 31
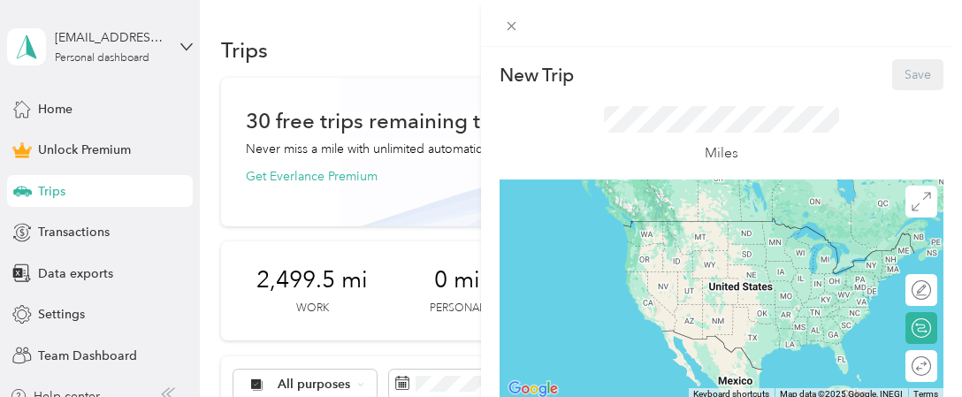
click at [531, 141] on div "Miles" at bounding box center [721, 134] width 444 height 89
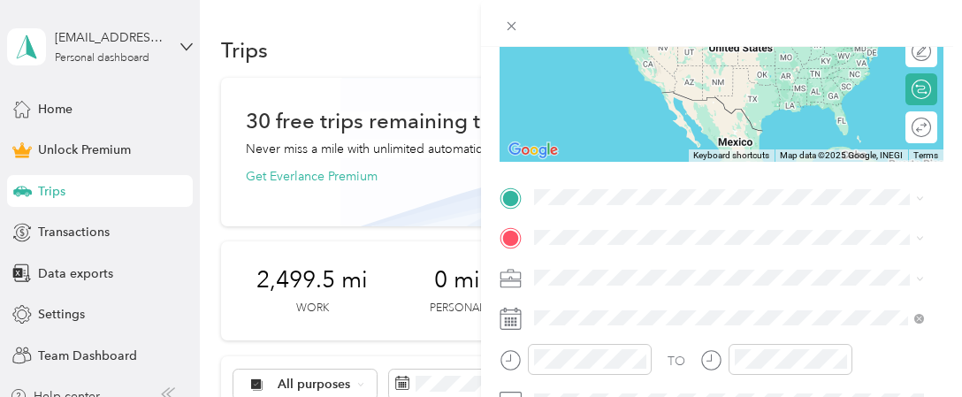
scroll to position [247, 0]
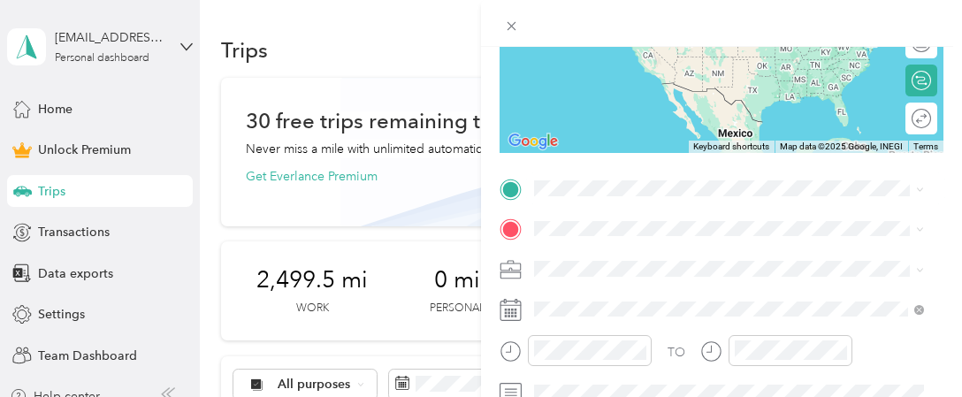
click at [651, 286] on span "[STREET_ADDRESS][US_STATE]" at bounding box center [655, 278] width 177 height 16
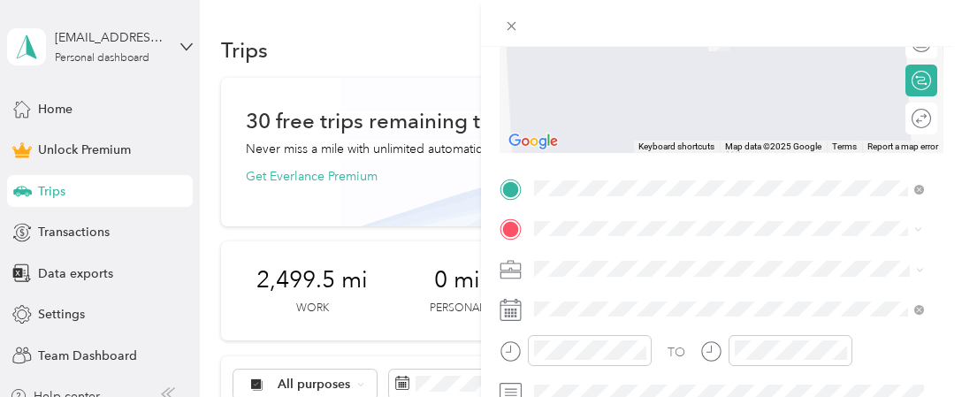
click at [695, 26] on span "[STREET_ADDRESS][PERSON_NAME][PERSON_NAME][US_STATE]" at bounding box center [742, 20] width 351 height 31
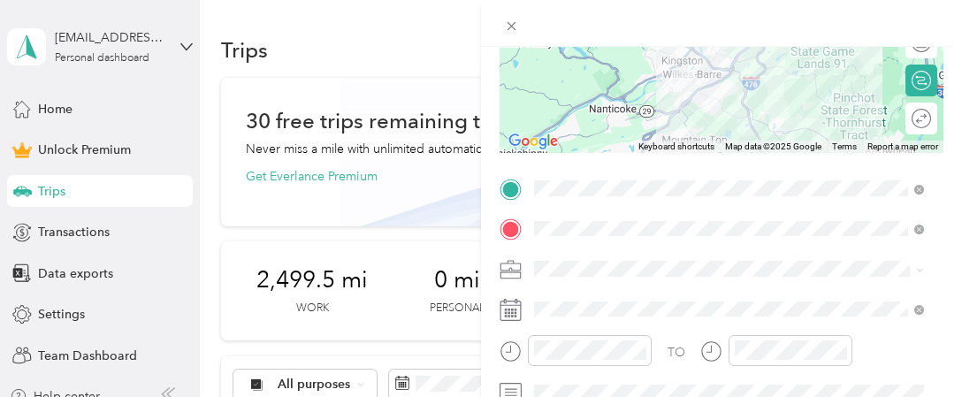
click at [563, 15] on span "Work" at bounding box center [555, 18] width 30 height 15
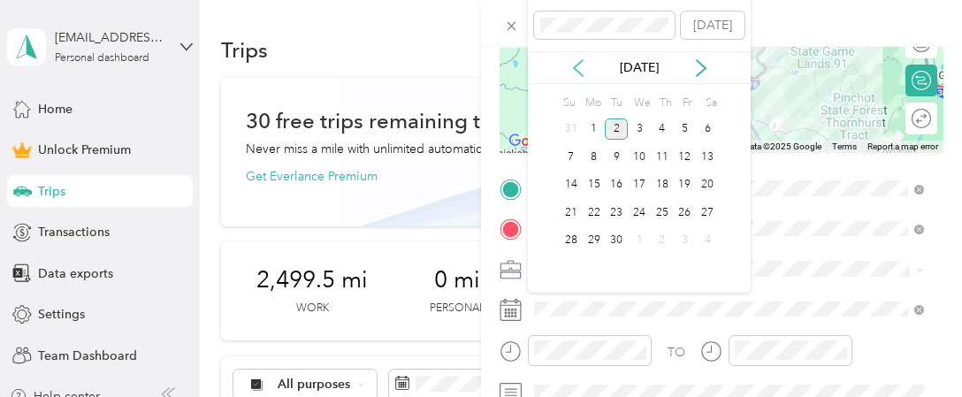
click at [574, 64] on icon at bounding box center [578, 68] width 18 height 18
click at [615, 213] on div "22" at bounding box center [616, 213] width 23 height 22
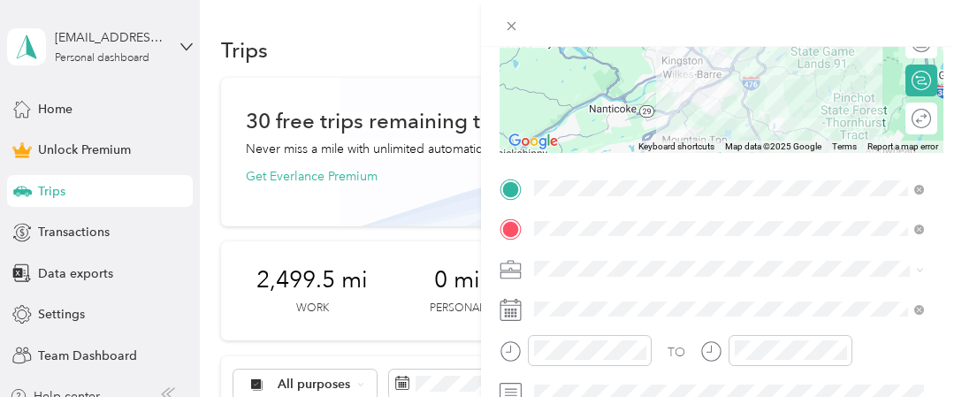
click at [937, 265] on form "New Trip Save This trip cannot be edited because it is either under review, app…" at bounding box center [721, 186] width 481 height 749
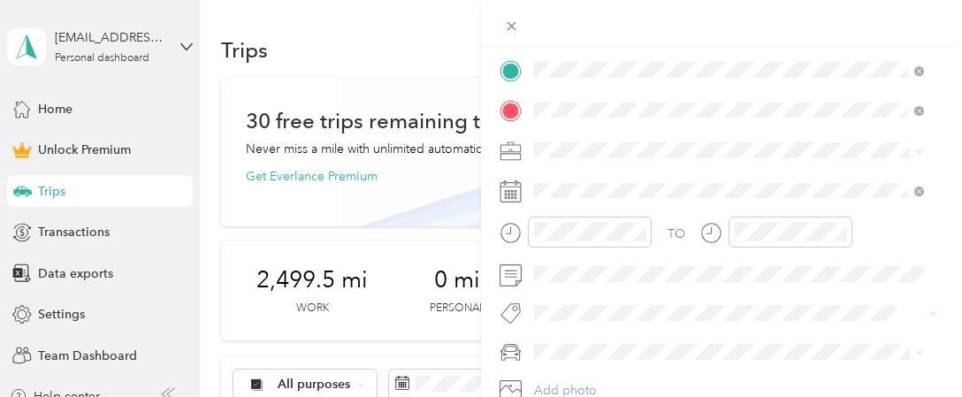
scroll to position [389, 0]
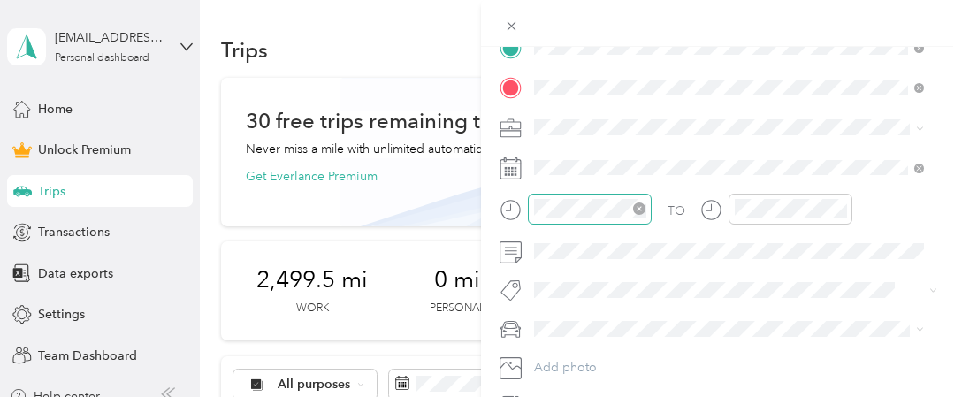
click at [638, 206] on icon "close-circle" at bounding box center [639, 208] width 12 height 12
click at [841, 208] on icon "close-circle" at bounding box center [839, 208] width 12 height 12
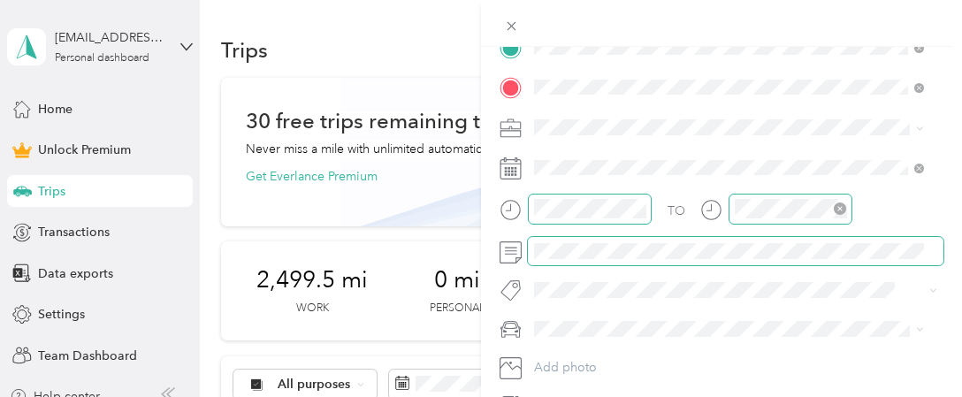
click at [612, 237] on span at bounding box center [735, 251] width 415 height 28
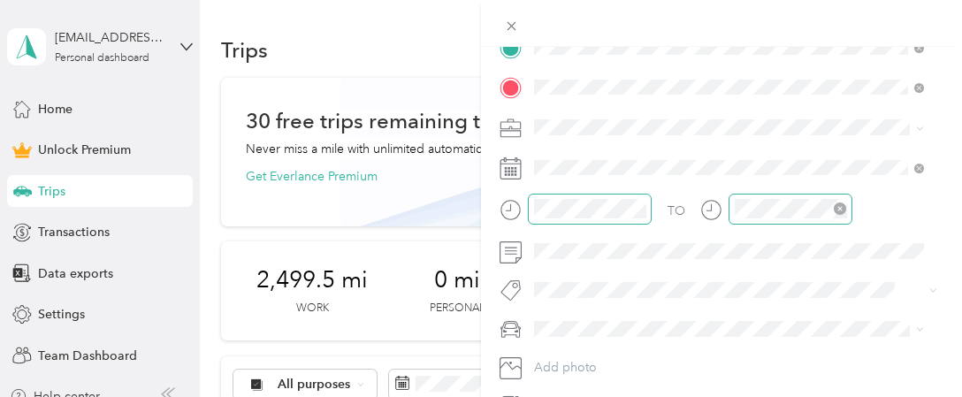
scroll to position [53, 0]
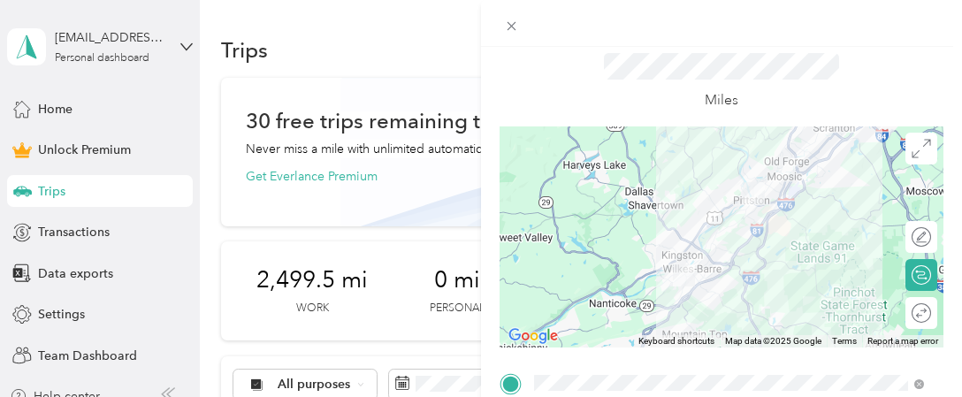
click at [939, 284] on form "New Trip Save This trip cannot be edited because it is either under review, app…" at bounding box center [721, 380] width 481 height 749
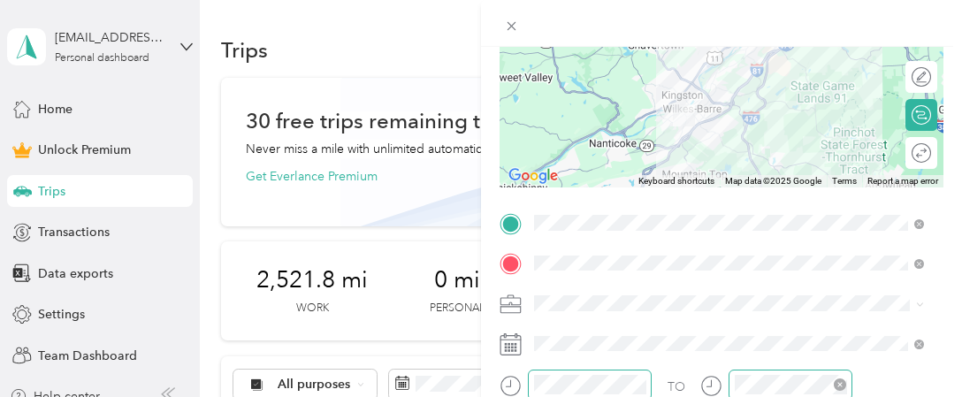
scroll to position [212, 0]
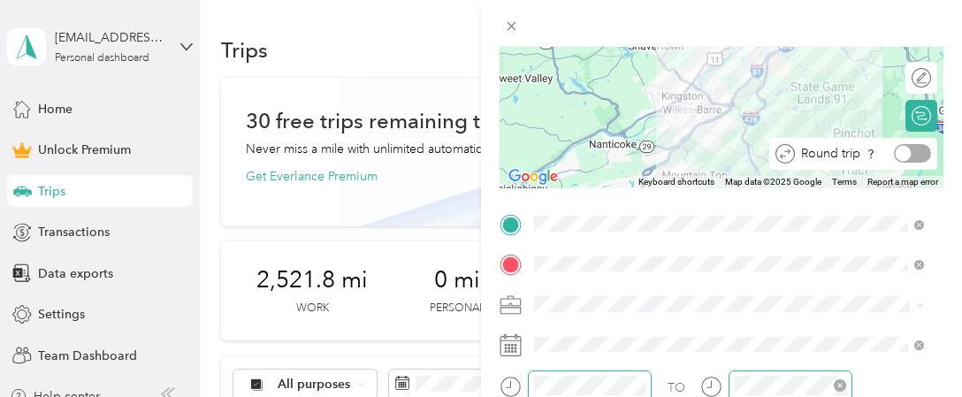
click at [911, 154] on div at bounding box center [912, 153] width 37 height 19
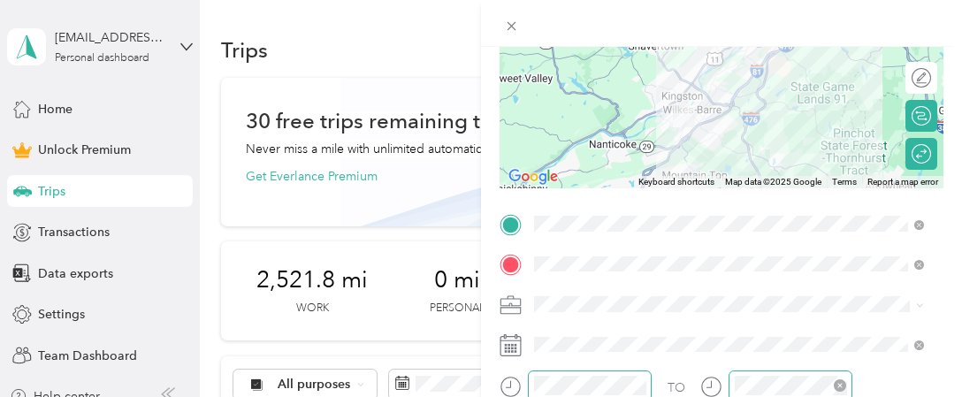
click at [944, 66] on form "New Trip Save This trip cannot be edited because it is either under review, app…" at bounding box center [721, 221] width 481 height 749
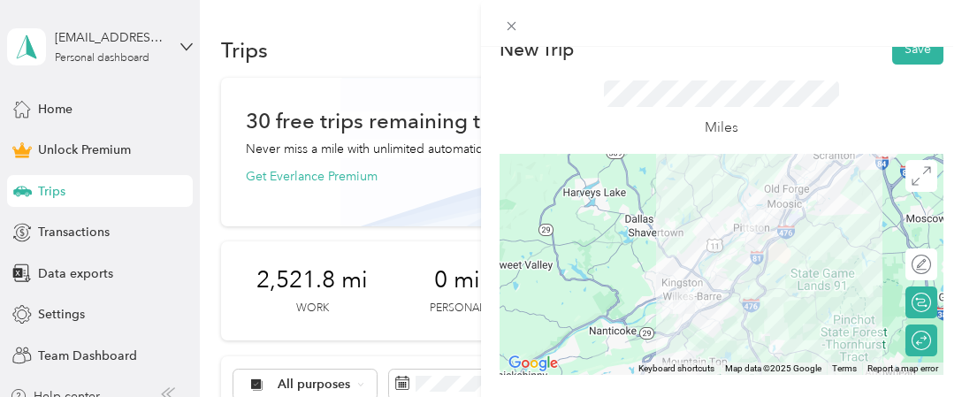
scroll to position [0, 0]
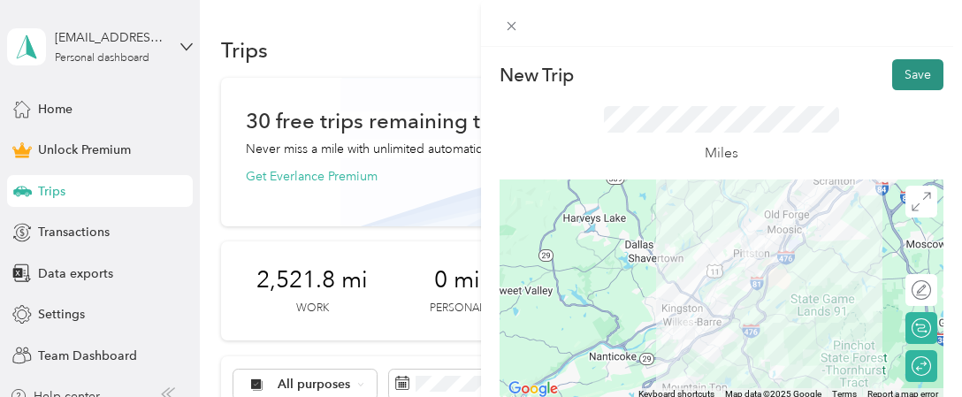
click at [896, 70] on button "Save" at bounding box center [917, 74] width 51 height 31
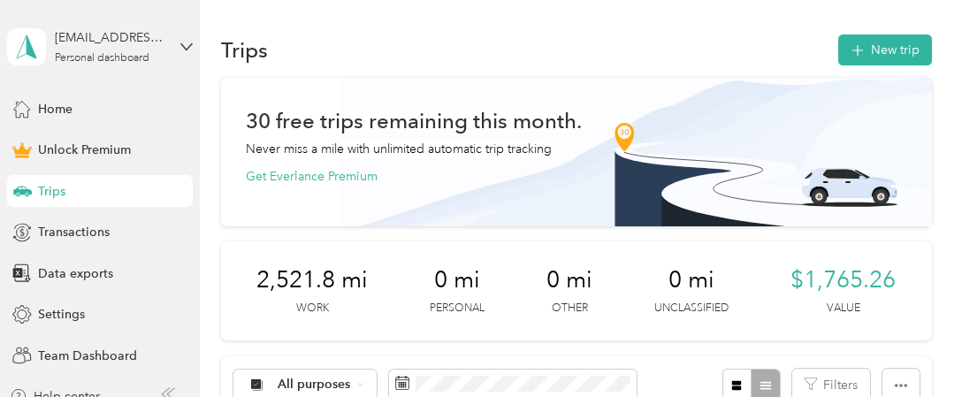
click at [900, 49] on button "New trip" at bounding box center [885, 49] width 94 height 31
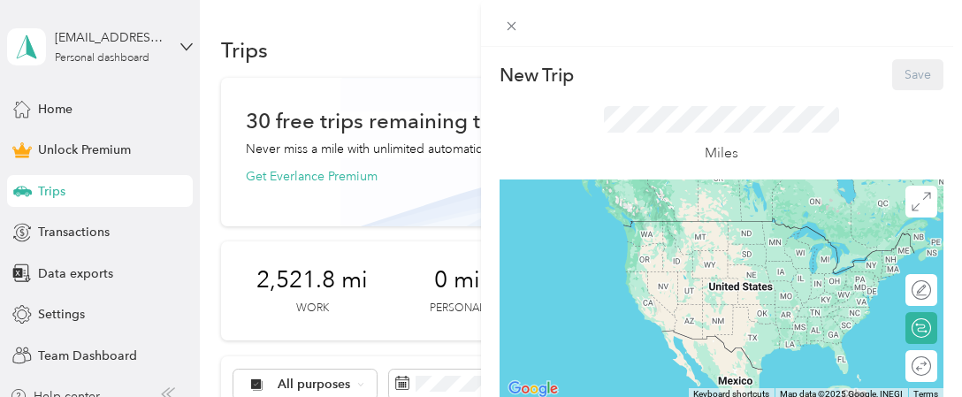
click at [580, 117] on div "Miles" at bounding box center [721, 134] width 444 height 89
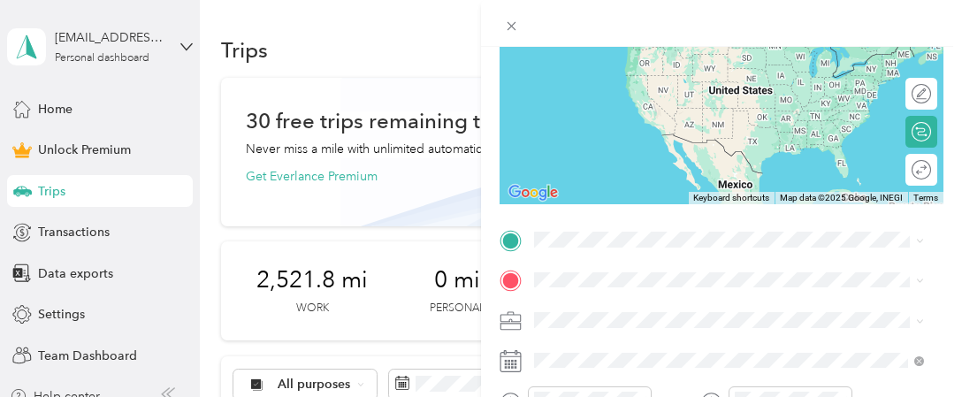
scroll to position [247, 0]
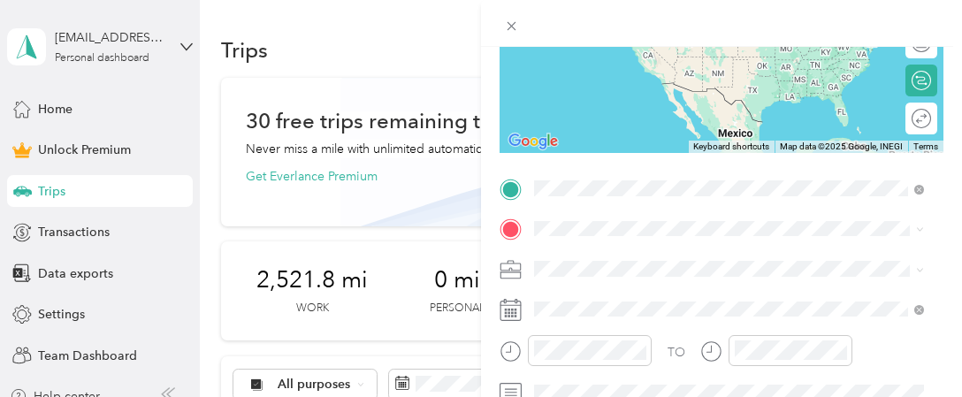
click at [625, 296] on span "[STREET_ADDRESS][US_STATE]" at bounding box center [655, 288] width 177 height 16
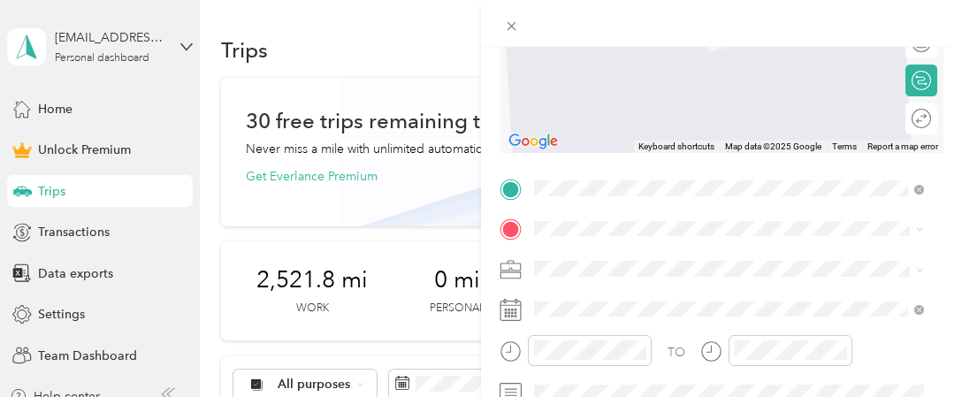
click at [661, 7] on span "[STREET_ADDRESS][US_STATE]" at bounding box center [655, 10] width 177 height 16
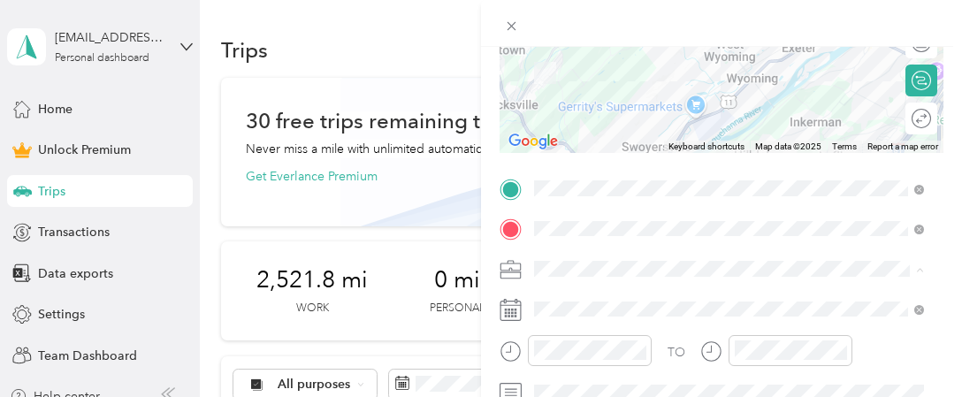
click at [577, 21] on li "Work" at bounding box center [729, 20] width 402 height 31
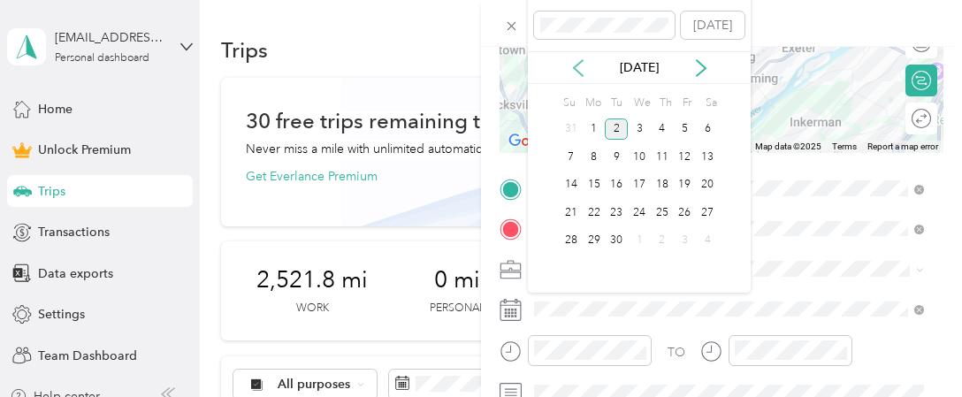
click at [577, 65] on icon at bounding box center [578, 68] width 9 height 16
click at [665, 220] on div "24" at bounding box center [661, 213] width 23 height 22
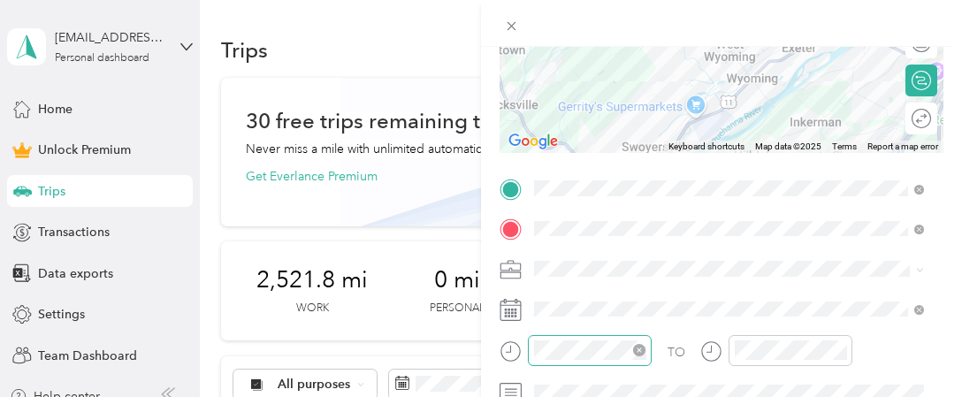
click at [637, 354] on icon "close-circle" at bounding box center [639, 350] width 12 height 12
click at [840, 350] on icon "close-circle" at bounding box center [839, 350] width 12 height 12
click at [841, 290] on div "TO Add photo" at bounding box center [721, 367] width 444 height 387
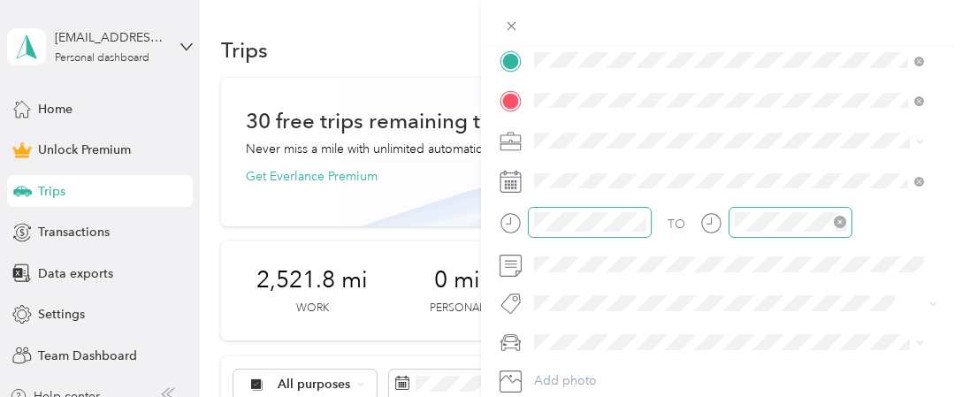
scroll to position [389, 0]
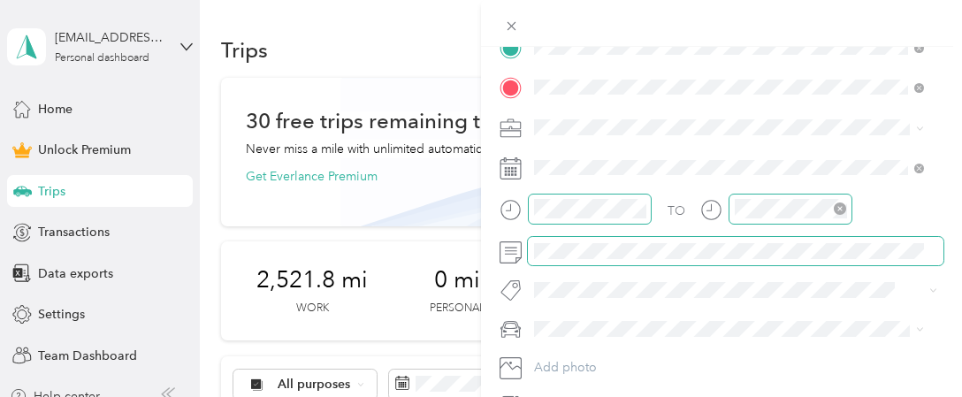
click at [603, 260] on span at bounding box center [735, 251] width 415 height 28
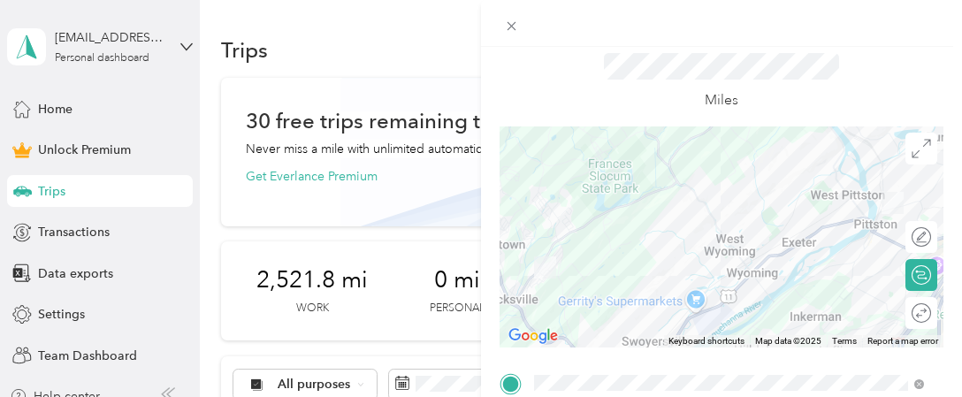
click at [941, 295] on form "New Trip Save This trip cannot be edited because it is either under review, app…" at bounding box center [721, 380] width 481 height 749
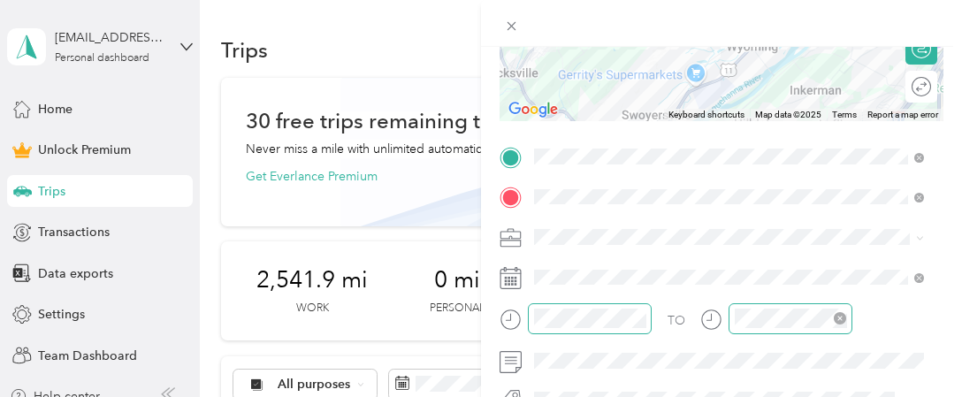
scroll to position [247, 0]
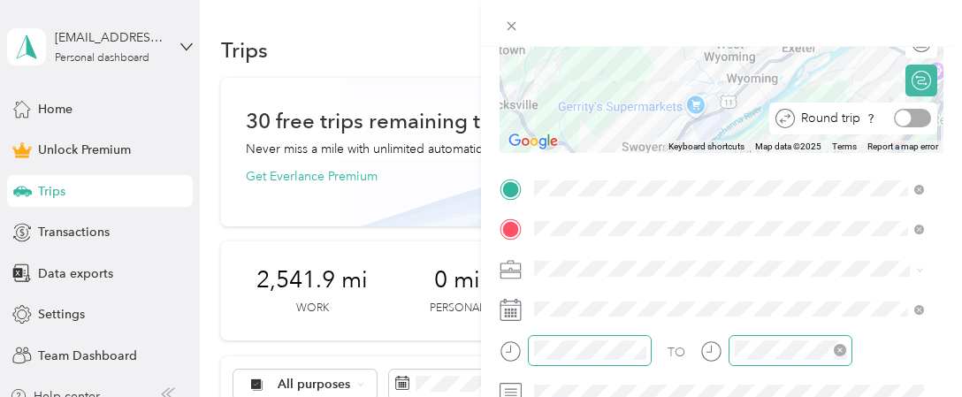
click at [905, 118] on div at bounding box center [912, 118] width 37 height 19
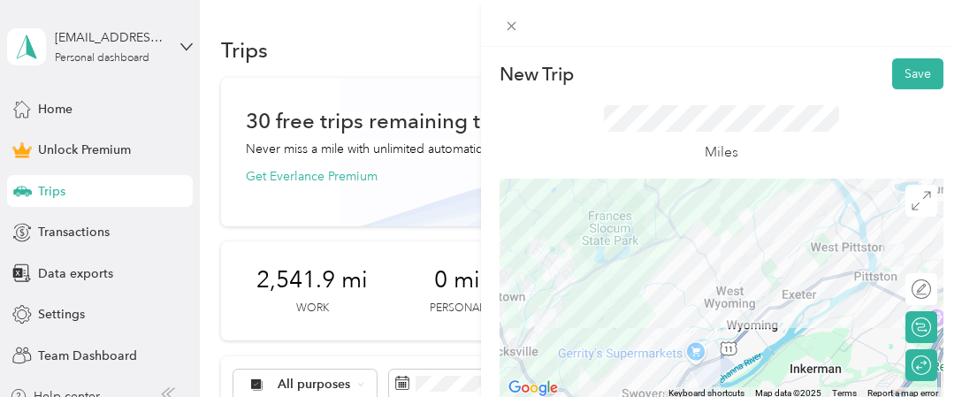
scroll to position [0, 0]
click at [910, 75] on button "Save" at bounding box center [917, 74] width 51 height 31
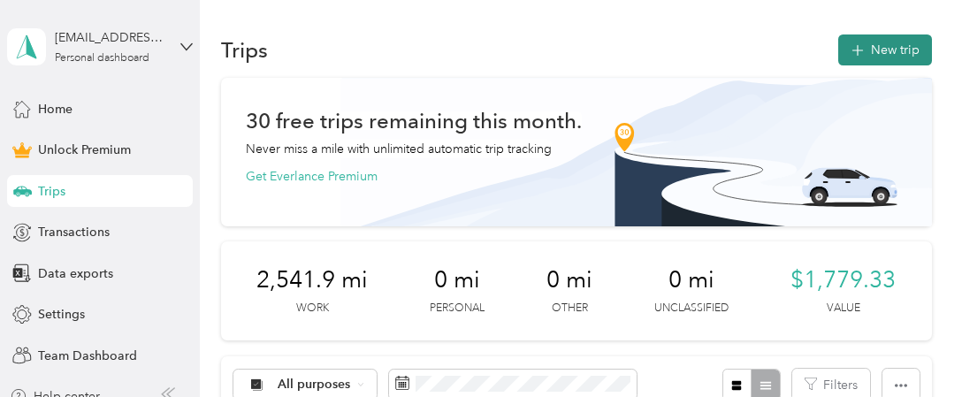
click at [899, 45] on button "New trip" at bounding box center [885, 49] width 94 height 31
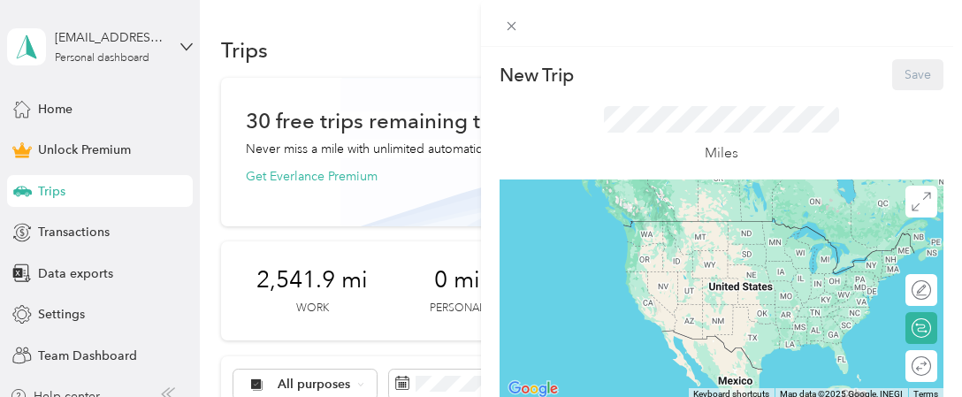
click at [873, 113] on div "Miles" at bounding box center [721, 134] width 444 height 89
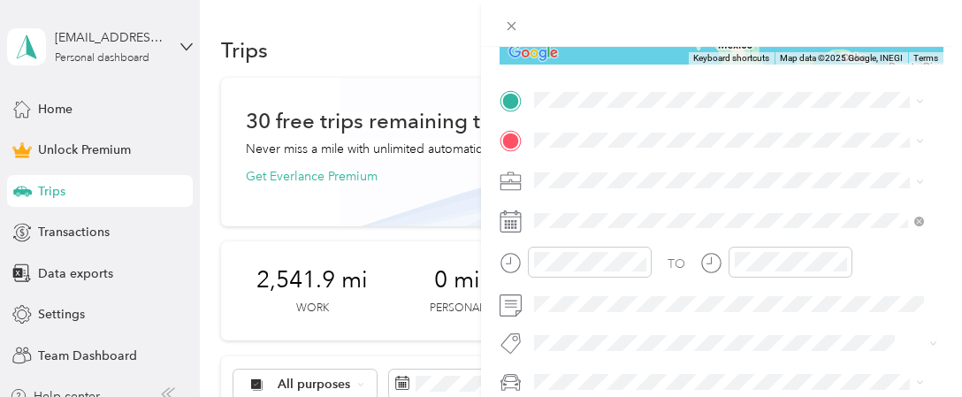
click at [672, 198] on span "[STREET_ADDRESS][US_STATE]" at bounding box center [655, 190] width 177 height 16
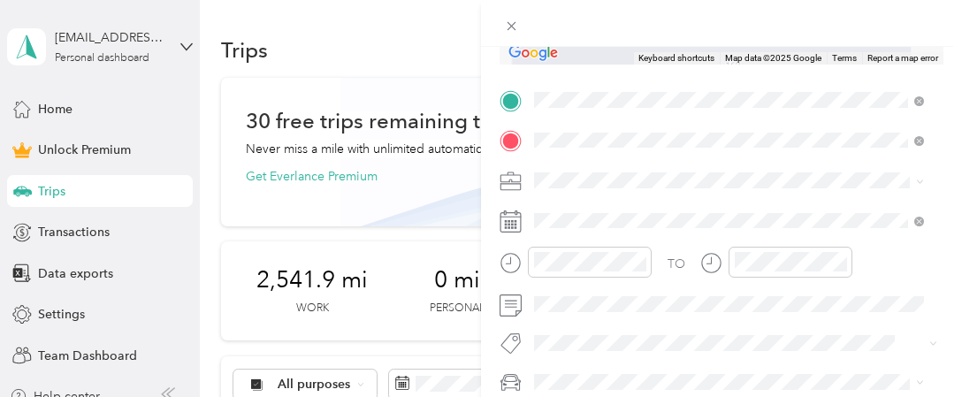
click at [636, 247] on span "[STREET_ADDRESS][PERSON_NAME][US_STATE]" at bounding box center [704, 240] width 275 height 16
click at [559, 208] on span "Work" at bounding box center [555, 203] width 30 height 15
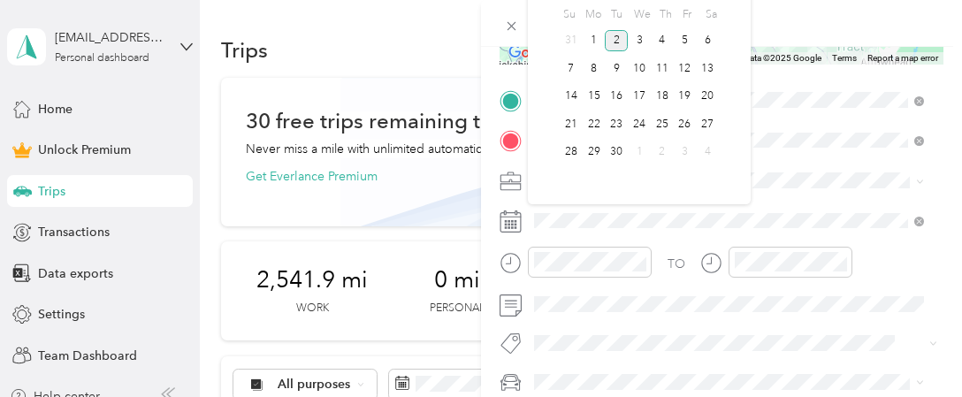
click at [551, 21] on div "Selected date [DATE] [DATE] Su Mo Tu We Th Fr Sa 31 1 2 3 4 5 6 7 8 9 10 11 12 …" at bounding box center [639, 49] width 223 height 309
click at [728, 11] on div "Selected date [DATE] [DATE] Su Mo Tu We Th Fr Sa 31 1 2 3 4 5 6 7 8 9 10 11 12 …" at bounding box center [639, 49] width 223 height 309
click at [531, 42] on div "Selected date [DATE] [DATE] Su Mo Tu We Th Fr Sa 31 1 2 3 4 5 6 7 8 9 10 11 12 …" at bounding box center [639, 49] width 223 height 309
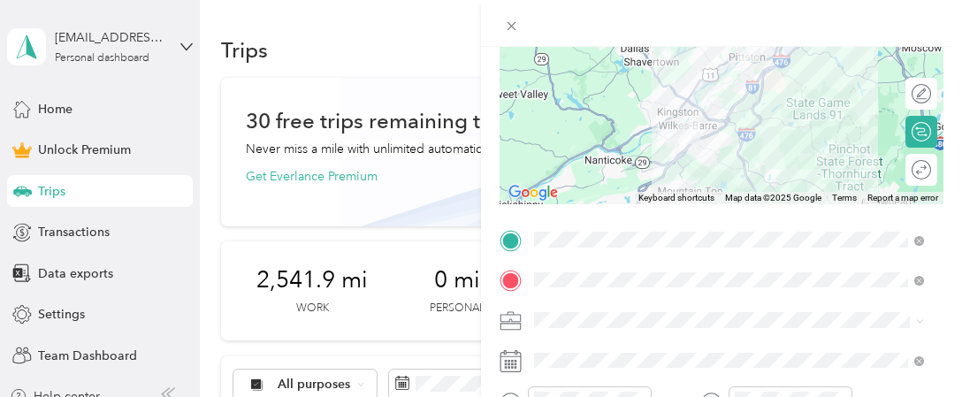
scroll to position [194, 0]
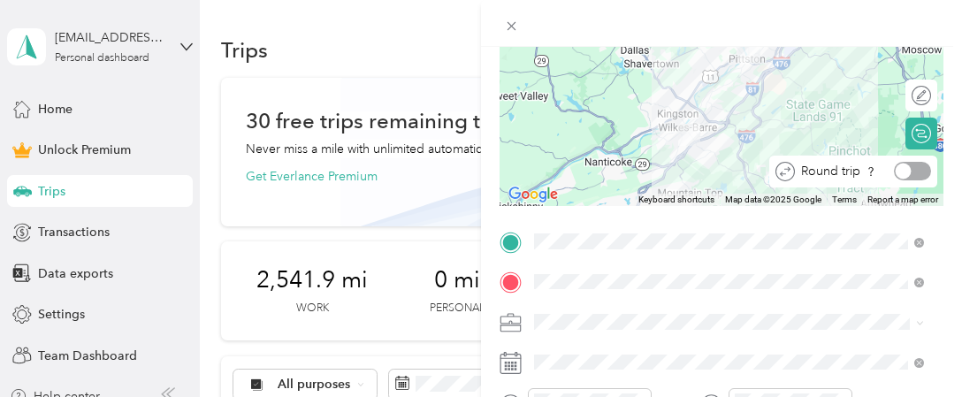
click at [900, 175] on div at bounding box center [912, 171] width 37 height 19
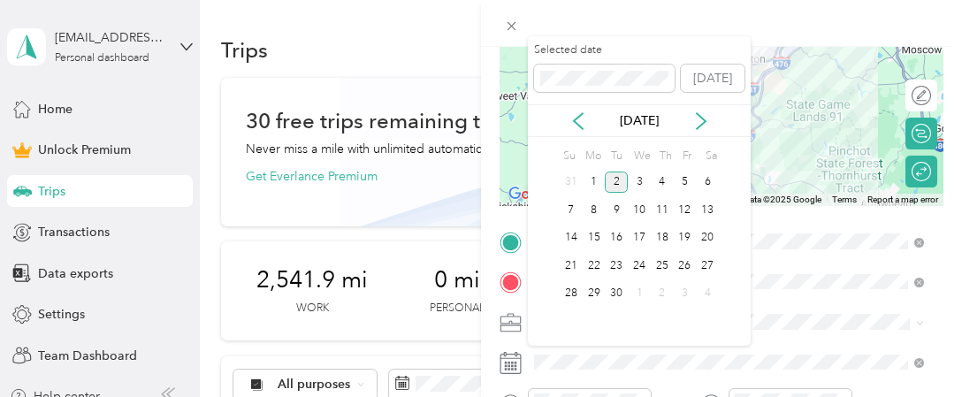
click at [569, 131] on div "[DATE]" at bounding box center [639, 120] width 223 height 33
click at [569, 123] on icon at bounding box center [578, 121] width 18 height 18
click at [591, 290] on div "28" at bounding box center [593, 294] width 23 height 22
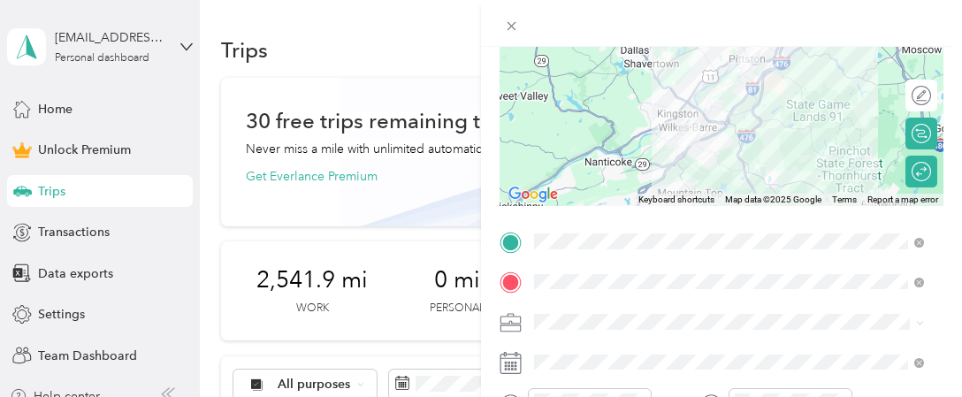
click at [938, 254] on form "New Trip Save This trip cannot be edited because it is either under review, app…" at bounding box center [721, 239] width 481 height 749
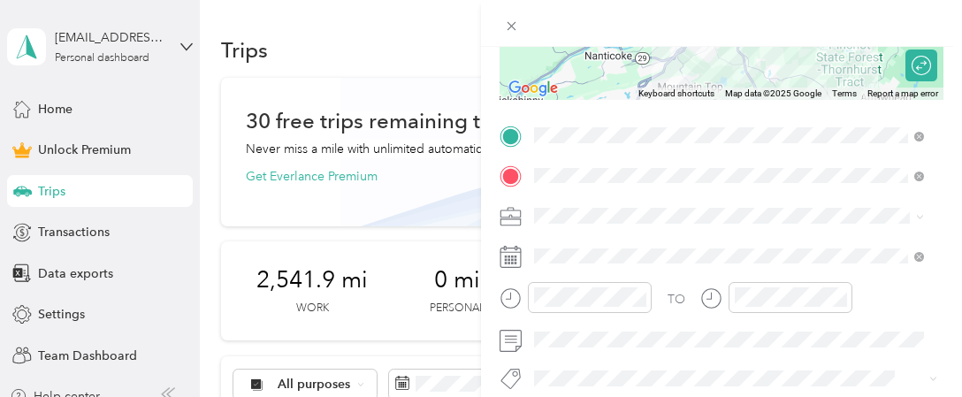
scroll to position [336, 0]
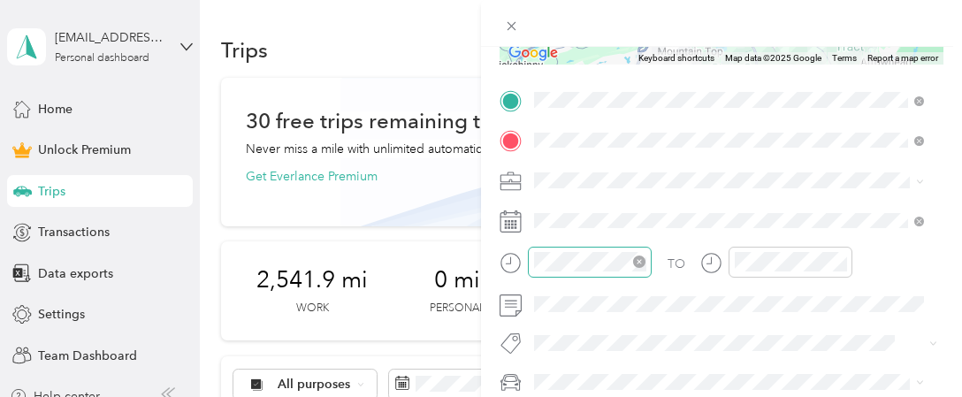
click at [640, 262] on icon "close-circle" at bounding box center [639, 261] width 12 height 12
click at [845, 262] on icon "close-circle" at bounding box center [839, 261] width 12 height 12
click at [938, 255] on form "New Trip Save This trip cannot be edited because it is either under review, app…" at bounding box center [721, 97] width 481 height 749
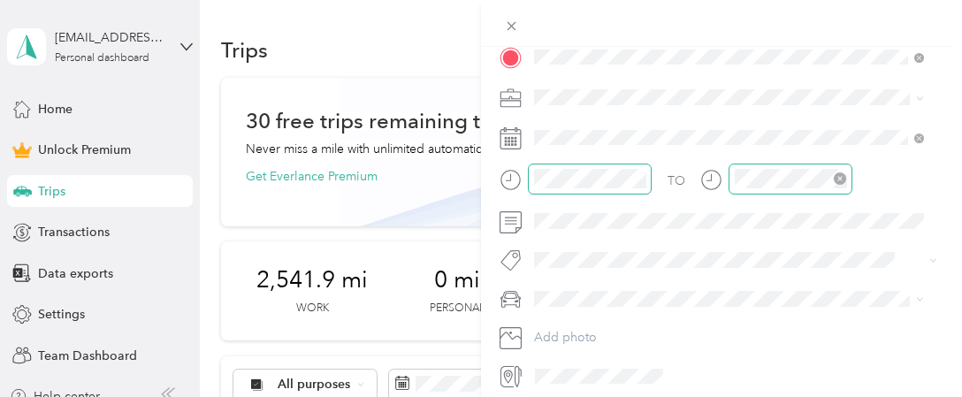
scroll to position [453, 0]
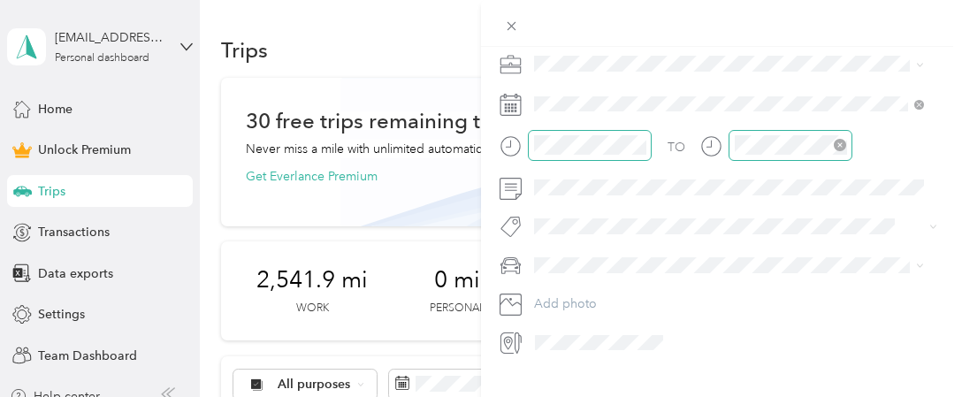
click at [650, 369] on div "New Trip Save This trip cannot be edited because it is either under review, app…" at bounding box center [721, 245] width 481 height 397
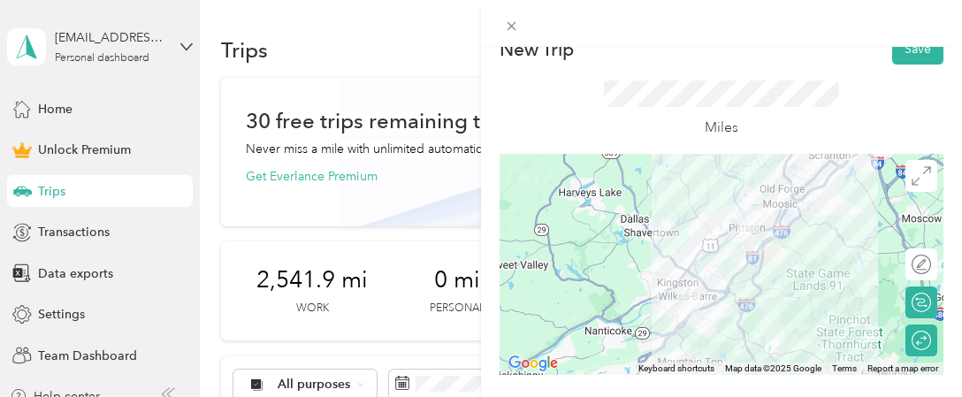
scroll to position [0, 0]
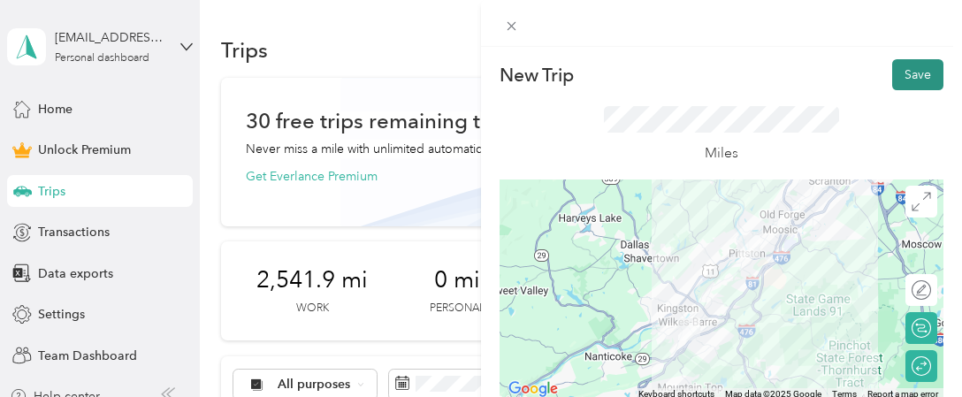
click at [911, 70] on button "Save" at bounding box center [917, 74] width 51 height 31
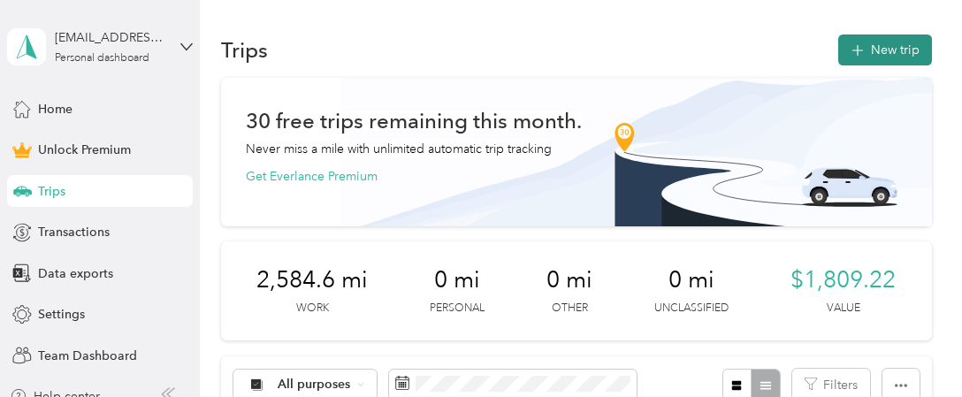
click at [905, 42] on button "New trip" at bounding box center [885, 49] width 94 height 31
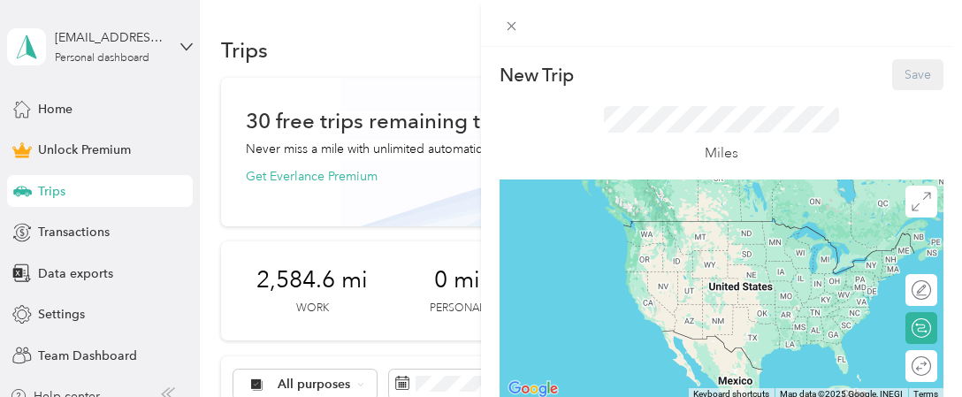
scroll to position [336, 0]
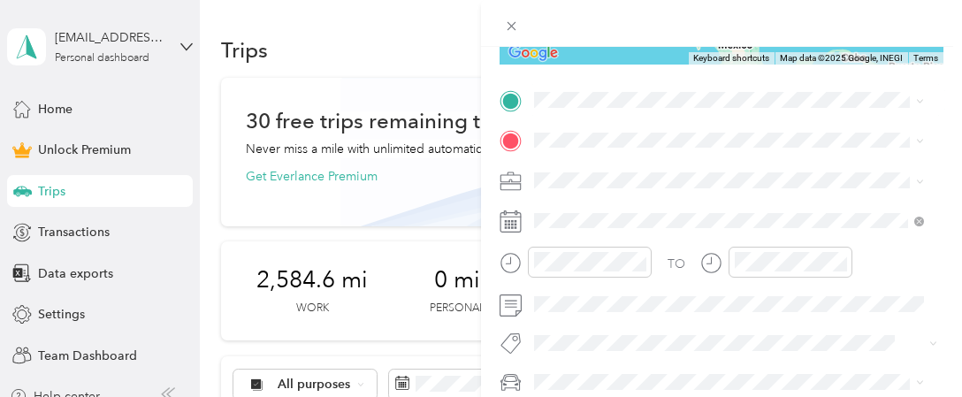
click at [630, 203] on span "[STREET_ADDRESS][US_STATE]" at bounding box center [655, 195] width 177 height 16
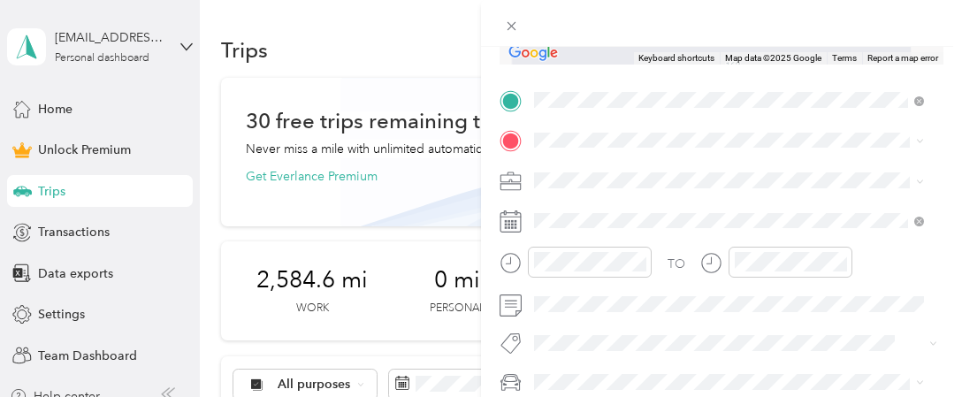
click at [672, 216] on li "[STREET_ADDRESS][PERSON_NAME][US_STATE]" at bounding box center [729, 197] width 402 height 36
click at [556, 167] on span at bounding box center [735, 180] width 415 height 28
click at [558, 171] on span at bounding box center [735, 180] width 415 height 28
click at [579, 206] on div "Work" at bounding box center [728, 207] width 377 height 19
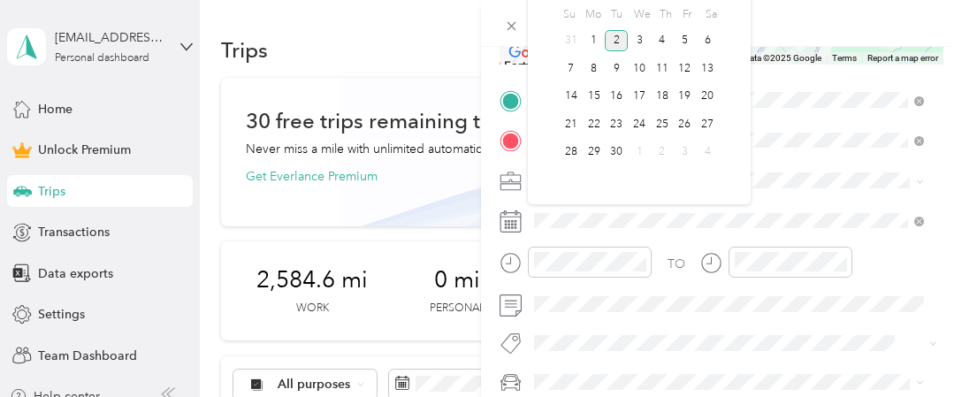
click at [546, 22] on div "Selected date [DATE] [DATE] Su Mo Tu We Th Fr Sa 31 1 2 3 4 5 6 7 8 9 10 11 12 …" at bounding box center [639, 49] width 223 height 309
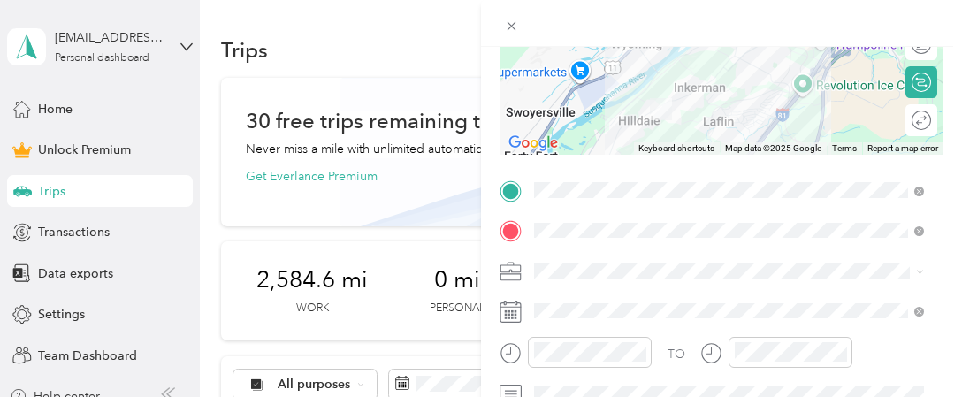
scroll to position [230, 0]
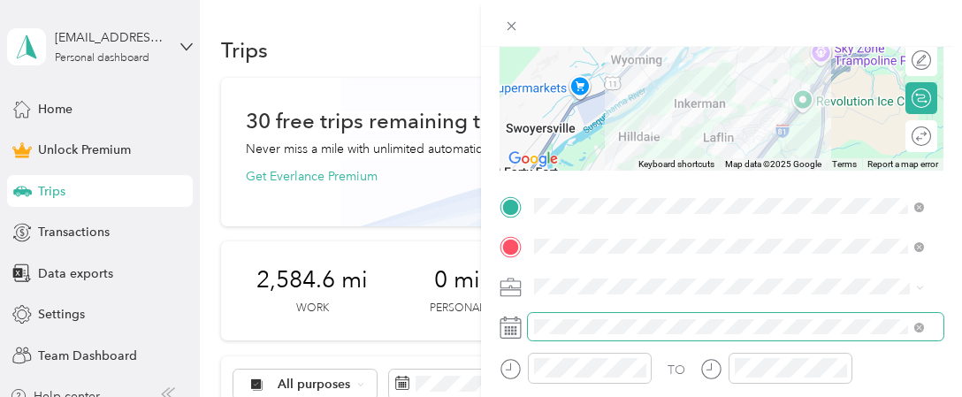
click at [559, 316] on span at bounding box center [735, 327] width 415 height 28
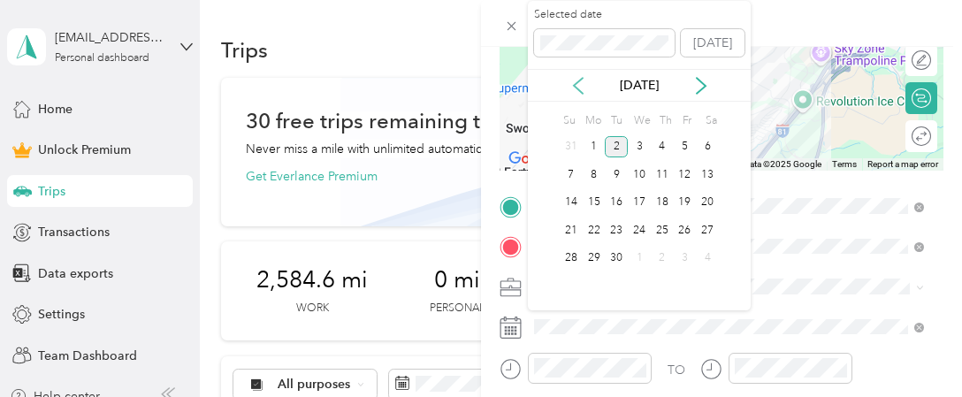
click at [572, 79] on icon at bounding box center [578, 86] width 18 height 18
click at [635, 141] on div "30" at bounding box center [638, 147] width 23 height 22
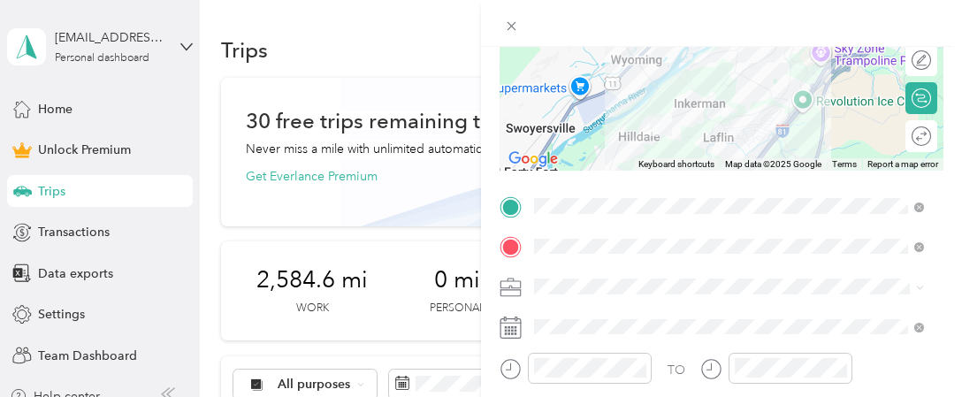
click at [946, 240] on form "New Trip Save This trip cannot be edited because it is either under review, app…" at bounding box center [721, 203] width 481 height 749
click at [910, 133] on div at bounding box center [912, 135] width 37 height 19
click at [942, 142] on form "New Trip Save This trip cannot be edited because it is either under review, app…" at bounding box center [721, 203] width 481 height 749
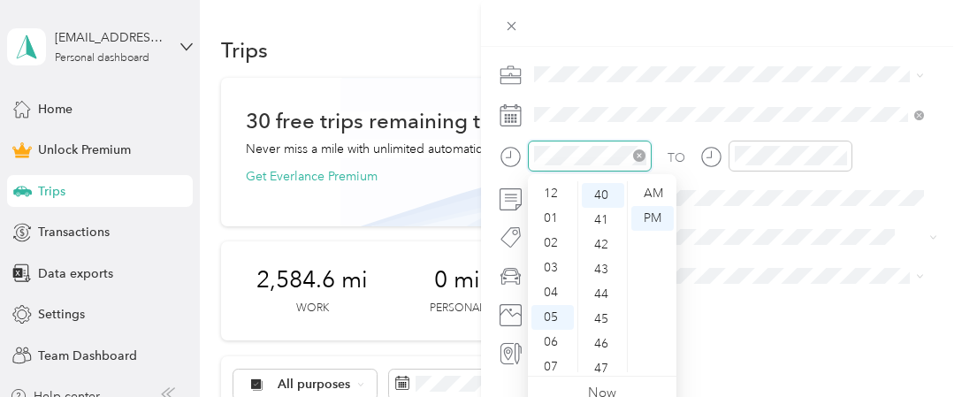
scroll to position [106, 0]
click at [640, 151] on icon "close-circle" at bounding box center [639, 155] width 12 height 12
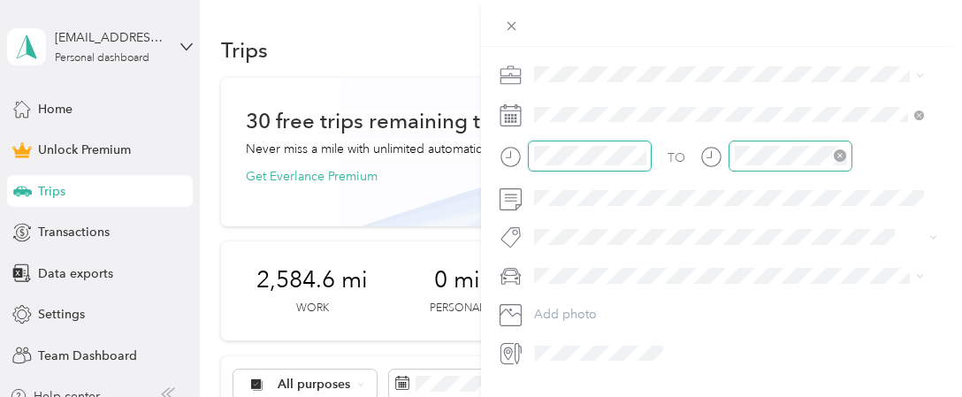
click at [841, 154] on icon "close-circle" at bounding box center [839, 155] width 12 height 12
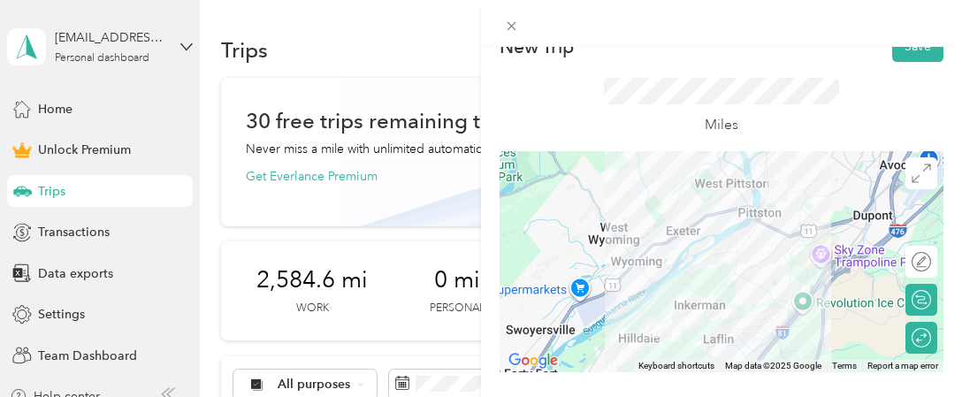
scroll to position [0, 0]
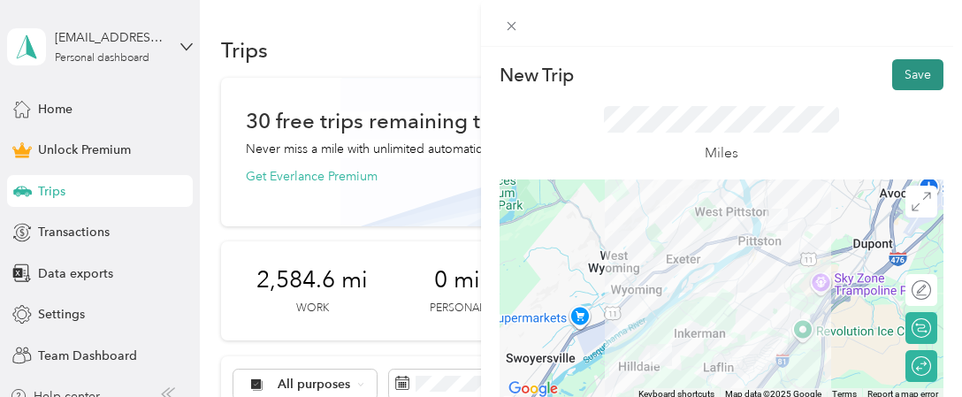
click at [894, 68] on button "Save" at bounding box center [917, 74] width 51 height 31
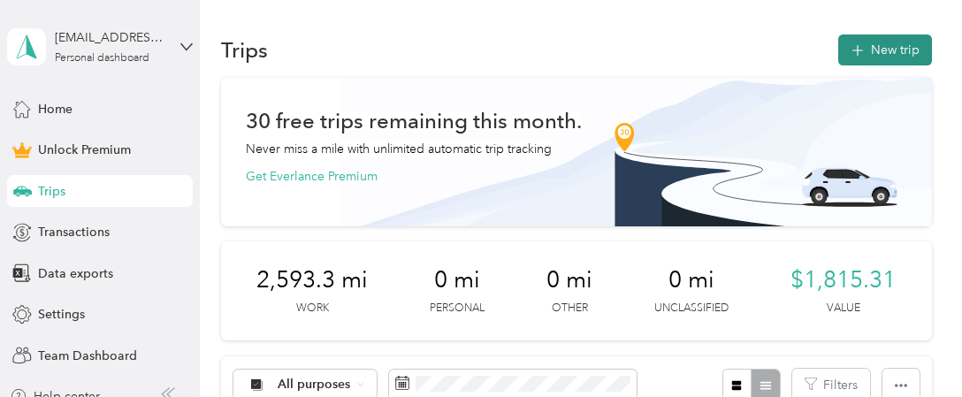
click at [881, 49] on button "New trip" at bounding box center [885, 49] width 94 height 31
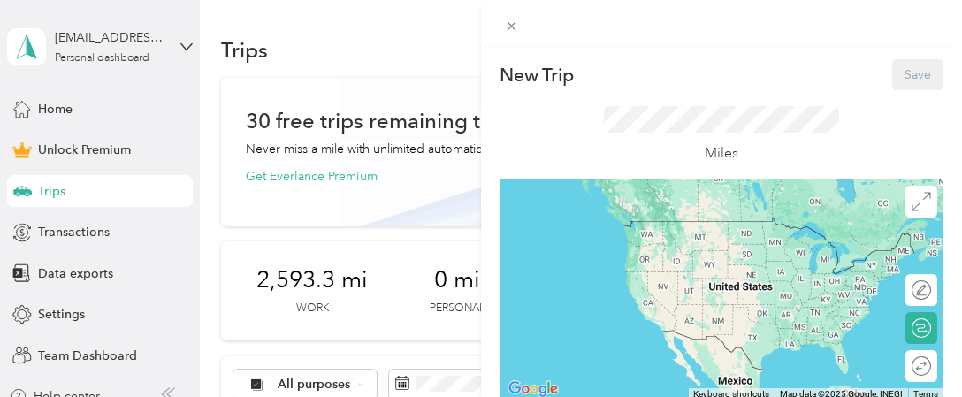
click at [620, 133] on div "Miles" at bounding box center [721, 135] width 234 height 58
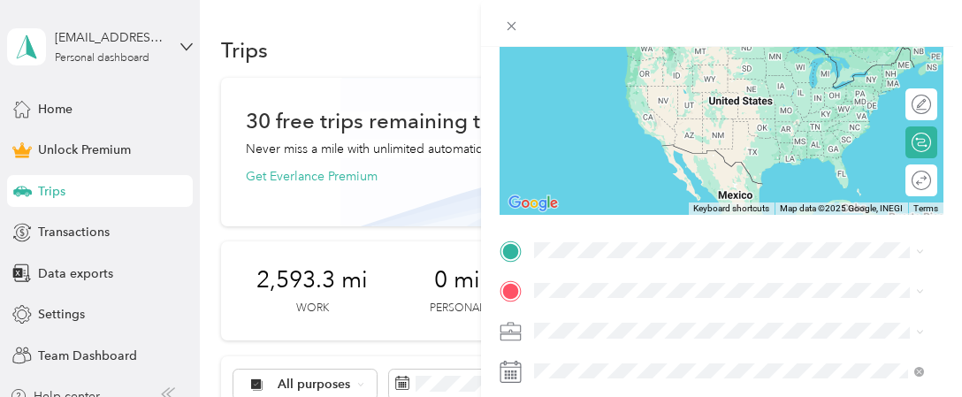
scroll to position [247, 0]
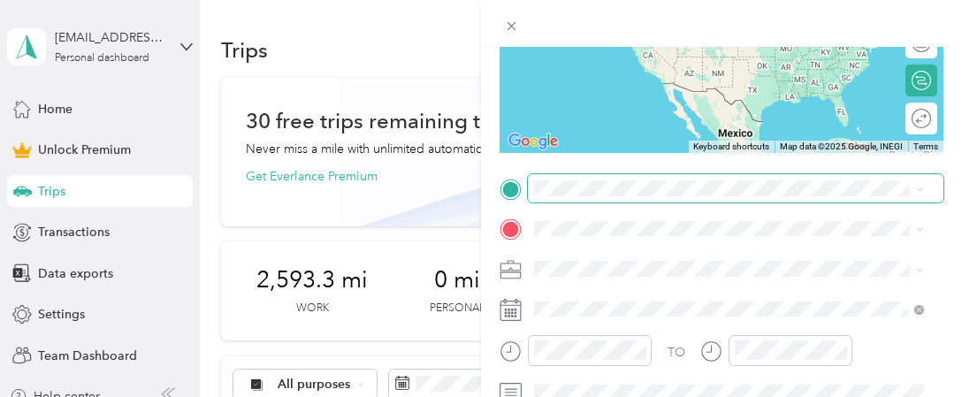
click at [608, 179] on span at bounding box center [735, 188] width 415 height 28
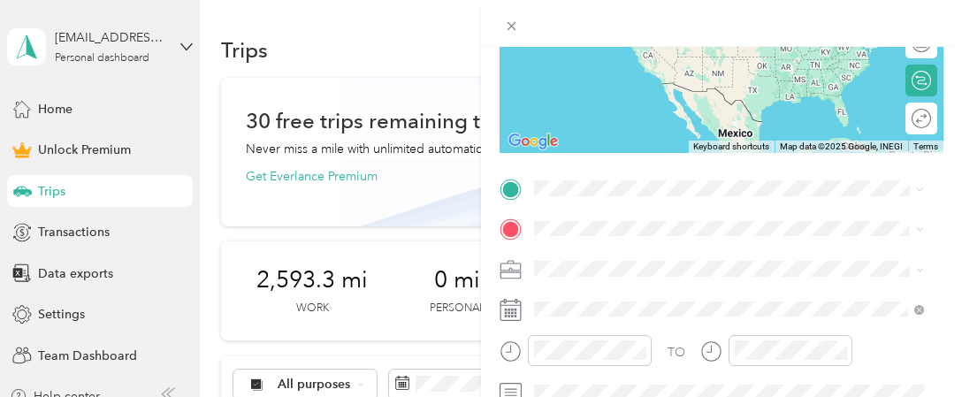
click at [640, 250] on span "[STREET_ADDRESS][US_STATE]" at bounding box center [655, 242] width 177 height 16
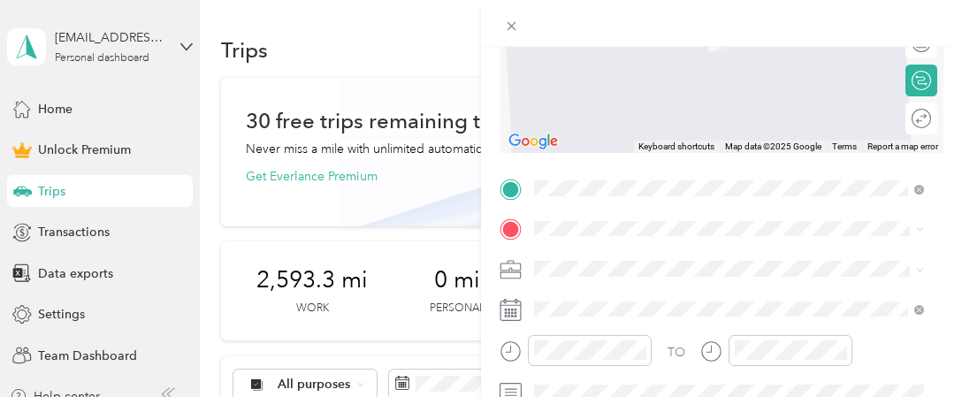
click at [649, 4] on div "[STREET_ADDRESS][PERSON_NAME][US_STATE]" at bounding box center [728, 5] width 377 height 24
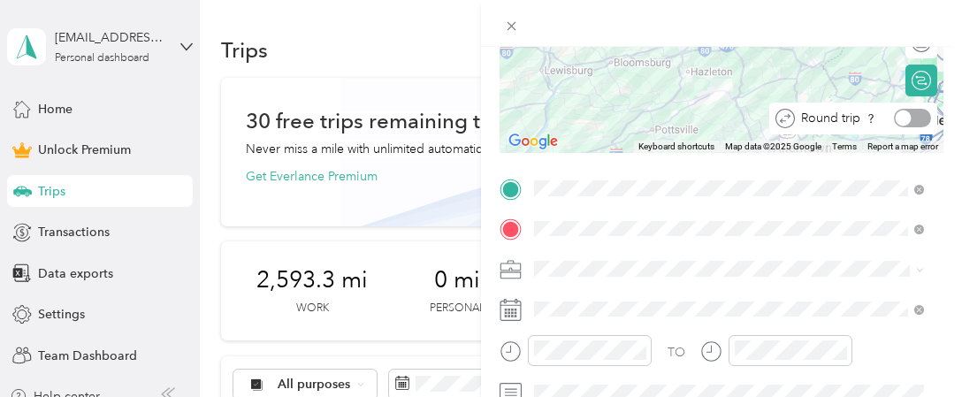
click at [903, 117] on div at bounding box center [912, 118] width 37 height 19
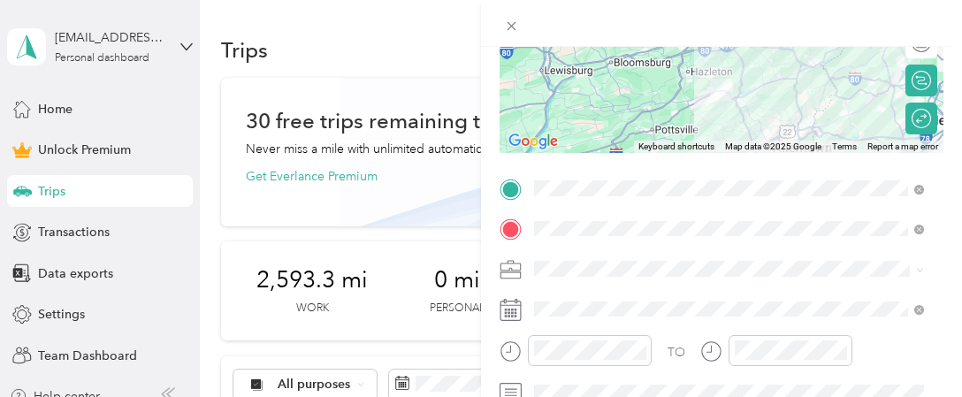
click at [569, 18] on div "Work" at bounding box center [728, 11] width 377 height 19
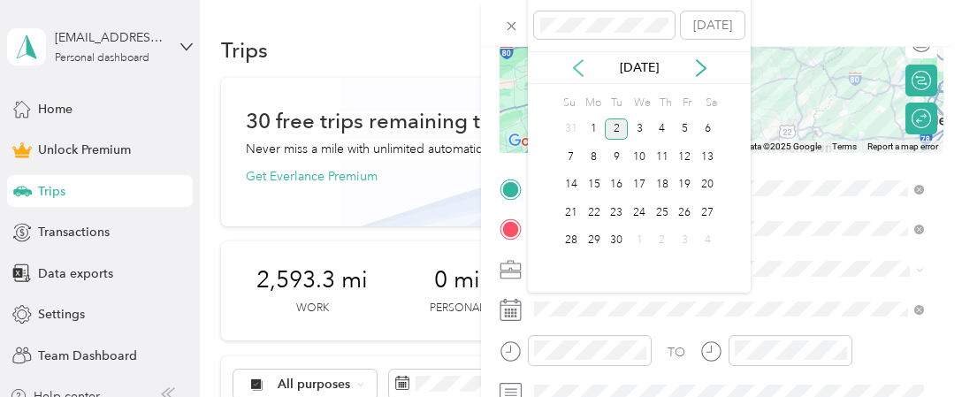
click at [576, 72] on icon at bounding box center [578, 68] width 18 height 18
click at [690, 156] on div "8" at bounding box center [684, 157] width 23 height 22
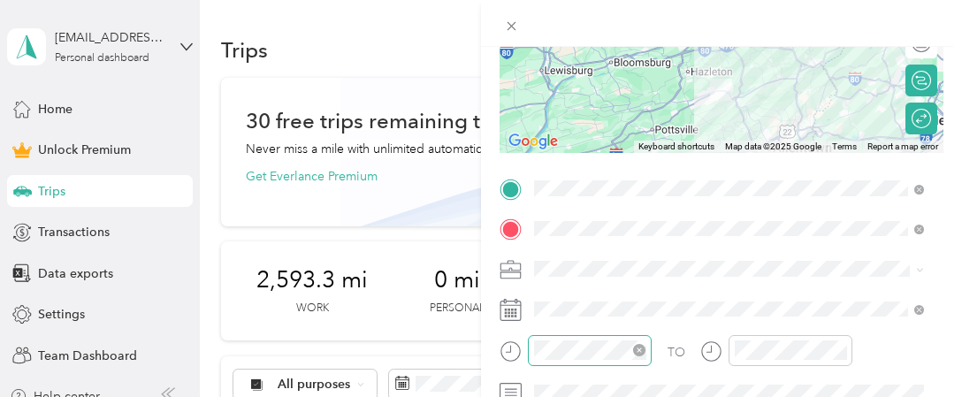
click at [636, 354] on icon "close-circle" at bounding box center [639, 350] width 12 height 12
click at [839, 353] on icon "close-circle" at bounding box center [839, 350] width 12 height 12
click at [940, 276] on form "New Trip Save This trip cannot be edited because it is either under review, app…" at bounding box center [721, 186] width 481 height 749
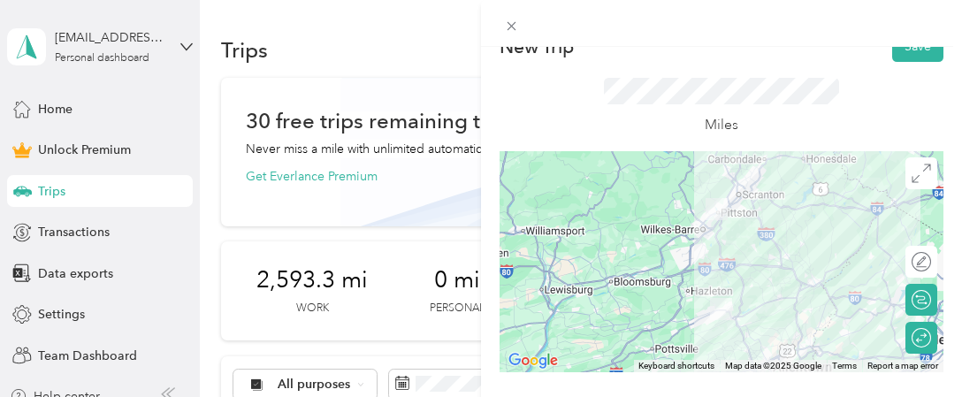
scroll to position [0, 0]
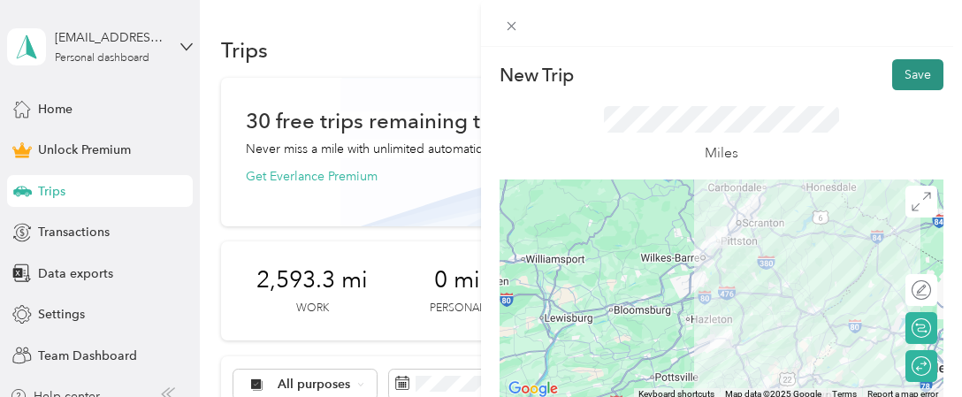
click at [896, 81] on button "Save" at bounding box center [917, 74] width 51 height 31
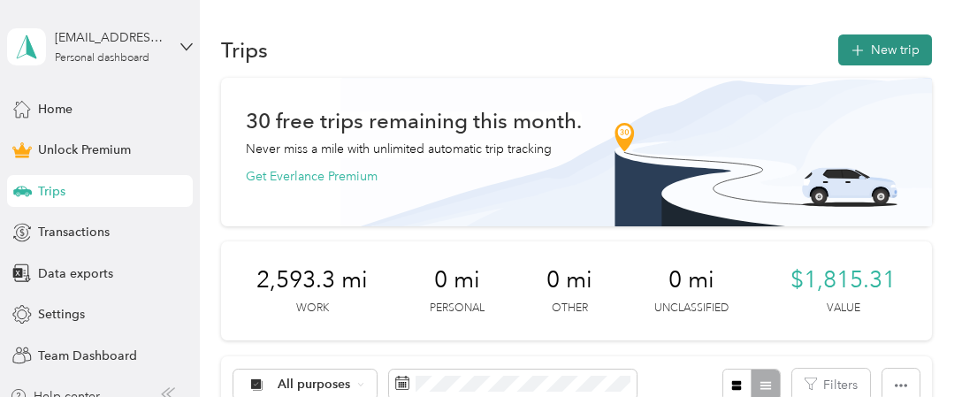
click at [888, 46] on button "New trip" at bounding box center [885, 49] width 94 height 31
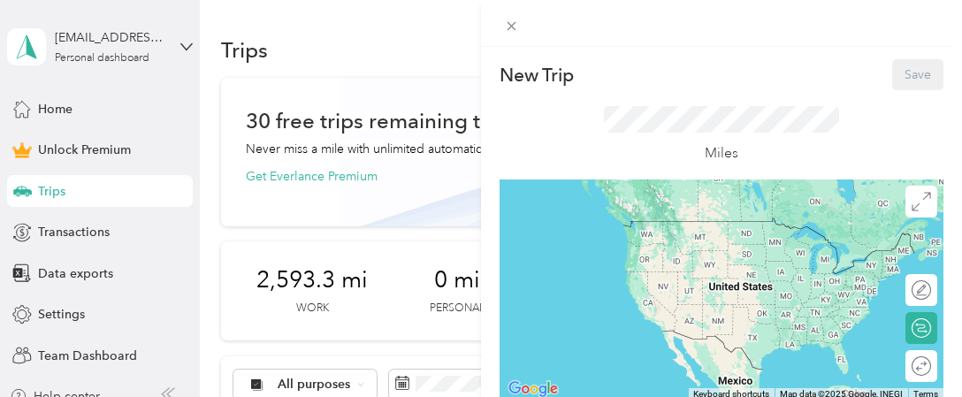
click at [828, 100] on div "Miles" at bounding box center [721, 134] width 444 height 89
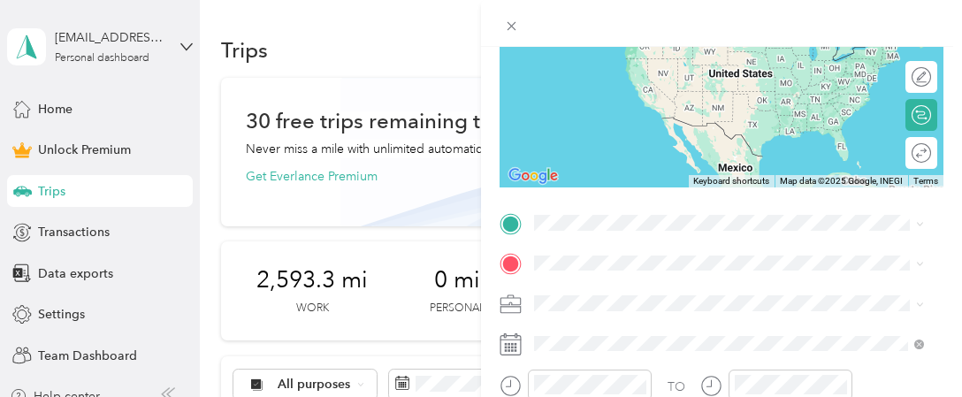
scroll to position [247, 0]
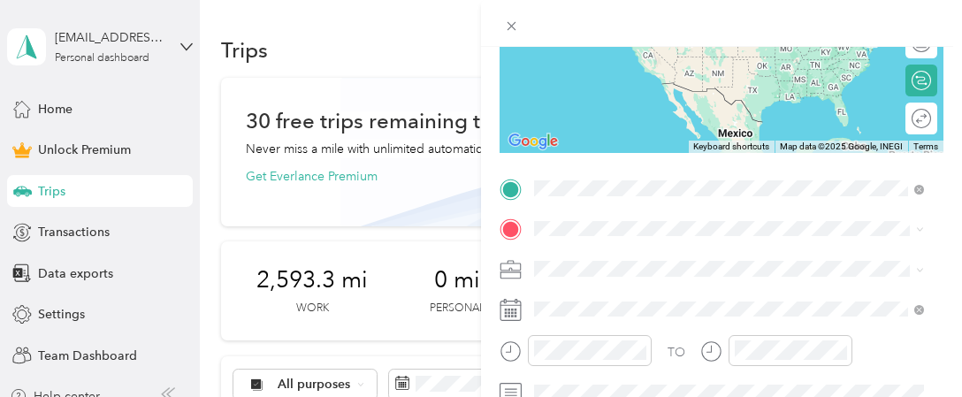
click at [633, 296] on span "[STREET_ADDRESS][US_STATE]" at bounding box center [655, 288] width 177 height 16
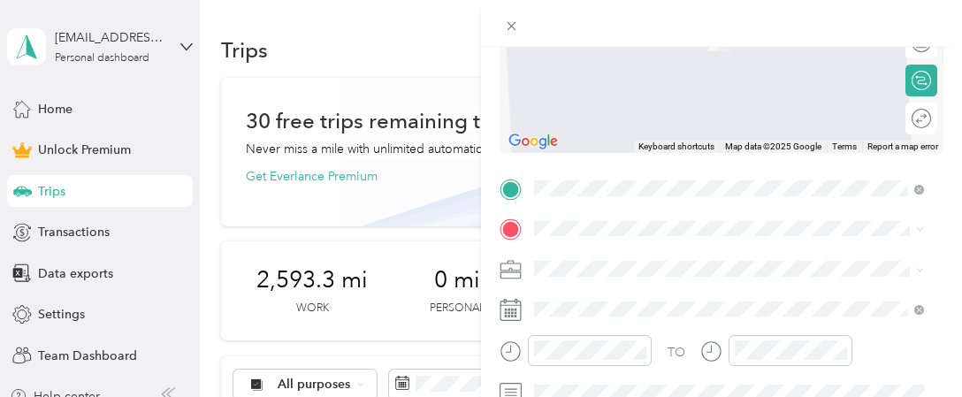
click at [636, 12] on span "[STREET_ADDRESS][US_STATE]" at bounding box center [655, 4] width 177 height 16
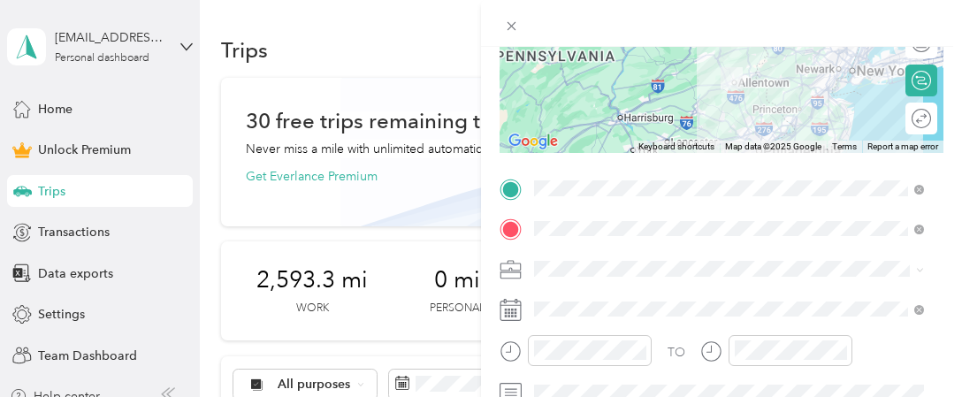
click at [743, 74] on div at bounding box center [721, 42] width 444 height 221
click at [740, 70] on div at bounding box center [721, 42] width 444 height 221
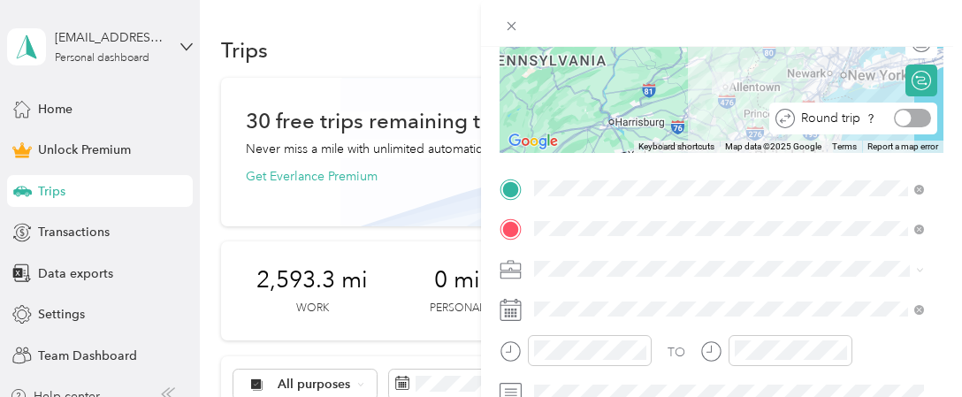
click at [899, 123] on div at bounding box center [912, 118] width 37 height 19
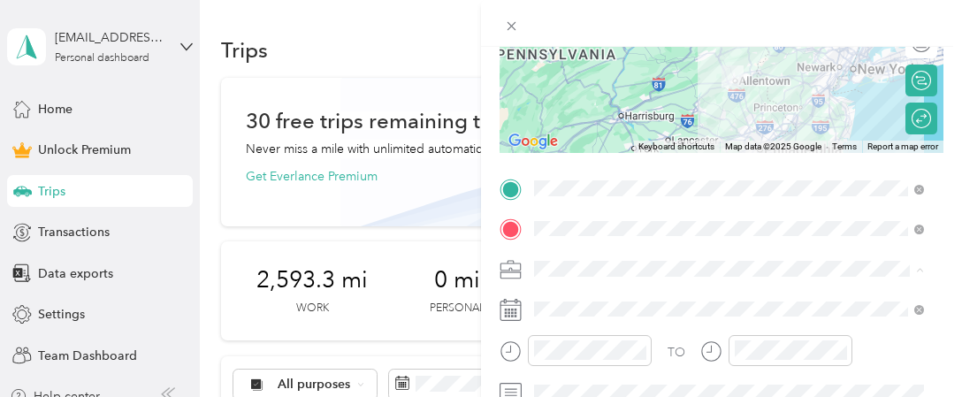
click at [556, 21] on li "Work" at bounding box center [729, 20] width 402 height 31
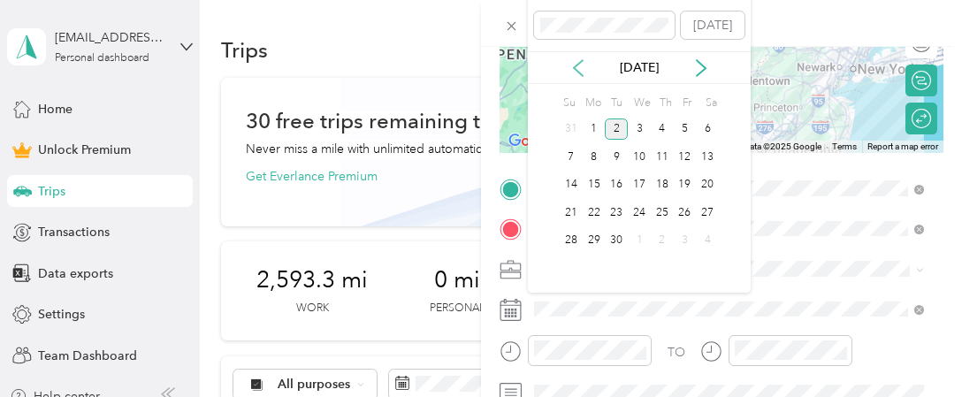
click at [576, 60] on icon at bounding box center [578, 68] width 18 height 18
click at [662, 186] on div "14" at bounding box center [661, 185] width 23 height 22
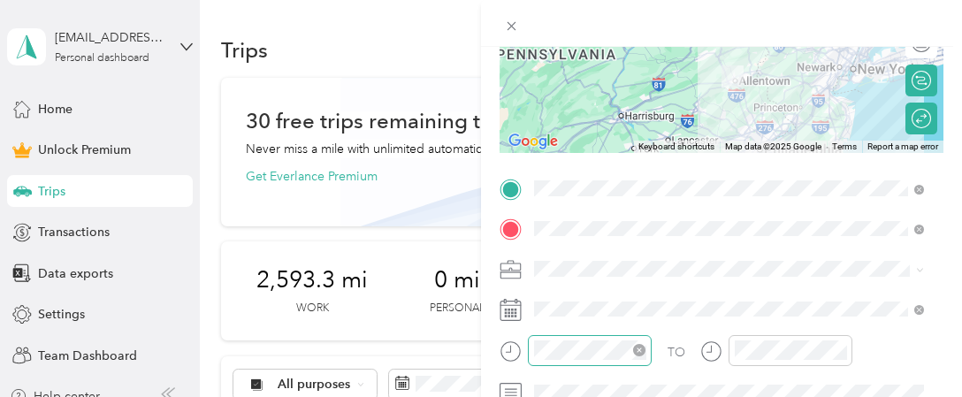
click at [635, 344] on icon "close-circle" at bounding box center [639, 350] width 12 height 12
click at [838, 352] on icon "close-circle" at bounding box center [839, 350] width 12 height 12
click at [944, 298] on iframe at bounding box center [912, 347] width 99 height 99
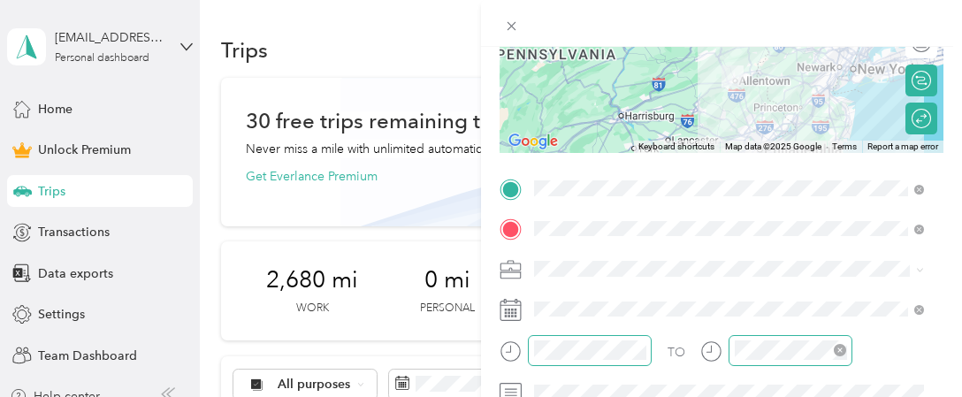
click at [946, 113] on form "New Trip Save This trip cannot be edited because it is either under review, app…" at bounding box center [721, 186] width 481 height 749
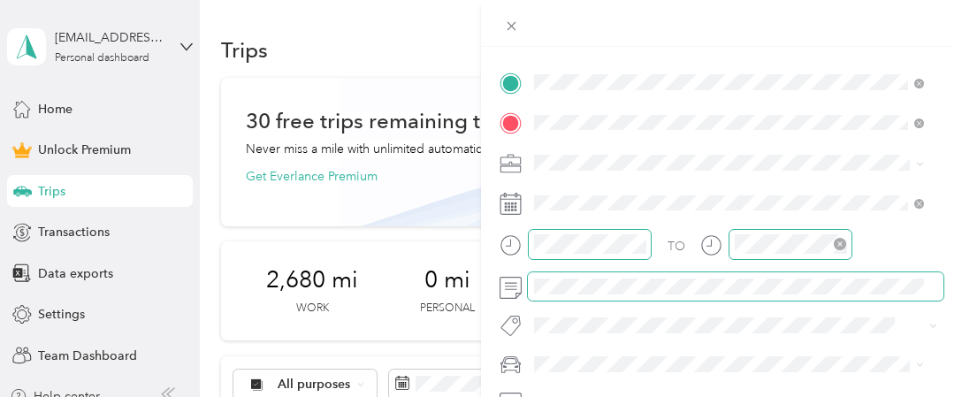
scroll to position [18, 0]
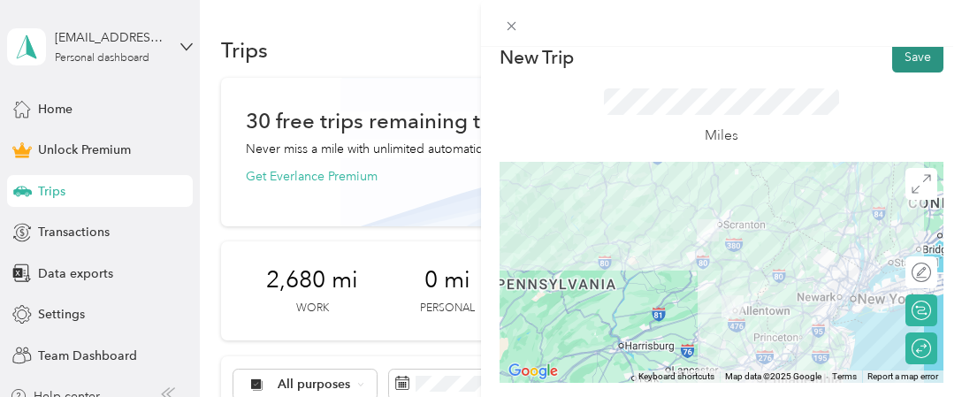
click at [898, 57] on button "Save" at bounding box center [917, 57] width 51 height 31
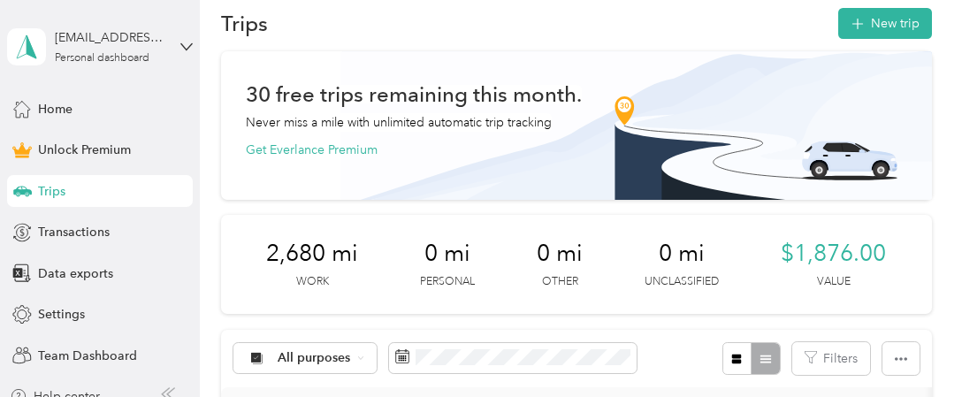
scroll to position [0, 0]
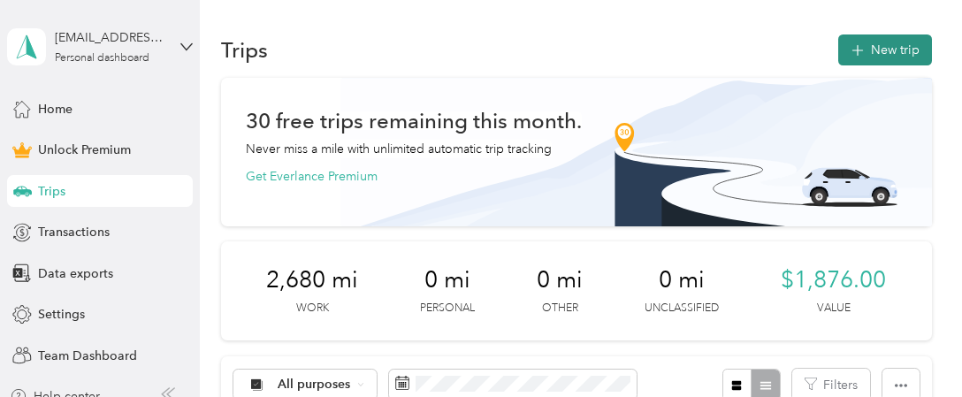
click at [903, 54] on button "New trip" at bounding box center [885, 49] width 94 height 31
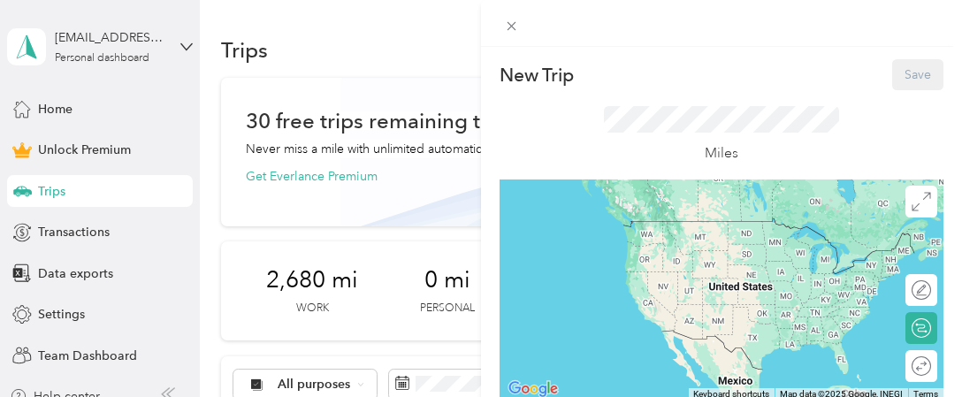
scroll to position [336, 0]
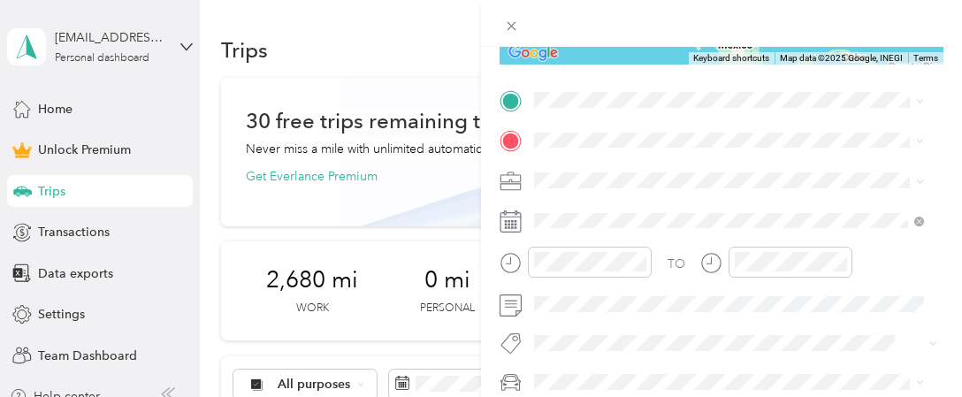
click at [633, 210] on div "[STREET_ADDRESS][US_STATE]" at bounding box center [728, 198] width 377 height 24
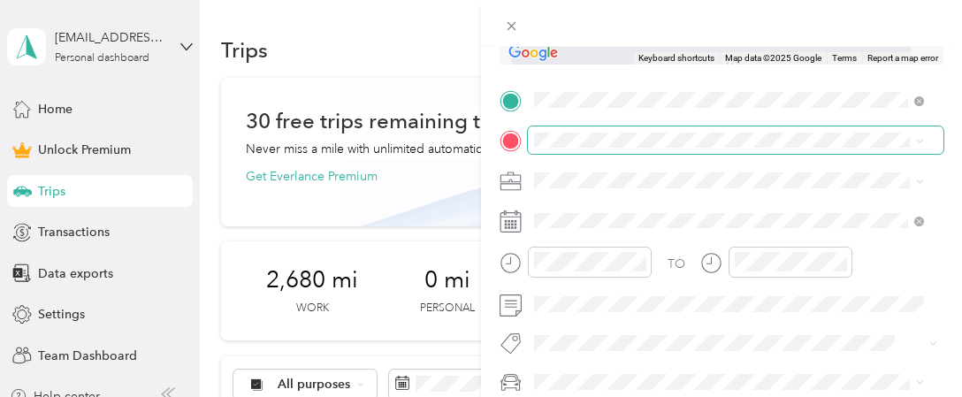
click at [605, 130] on span at bounding box center [735, 140] width 415 height 28
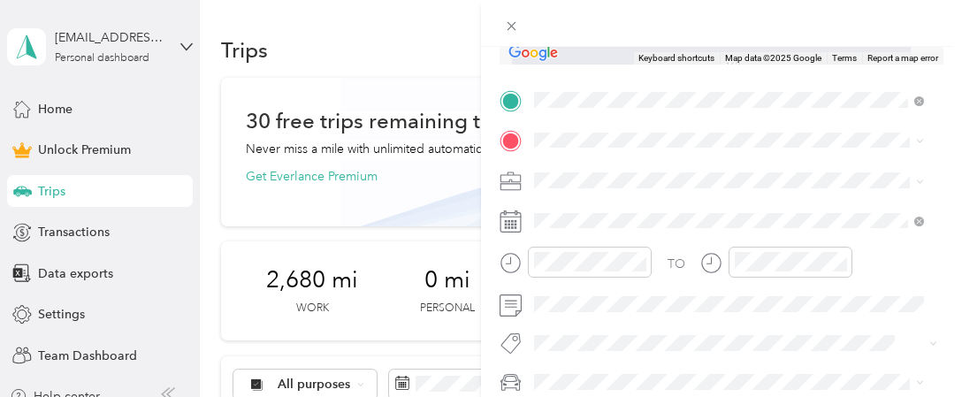
click at [634, 208] on div "[STREET_ADDRESS][US_STATE]" at bounding box center [728, 196] width 377 height 24
click at [567, 202] on div "Work" at bounding box center [728, 201] width 377 height 19
click at [959, 32] on div at bounding box center [721, 23] width 481 height 47
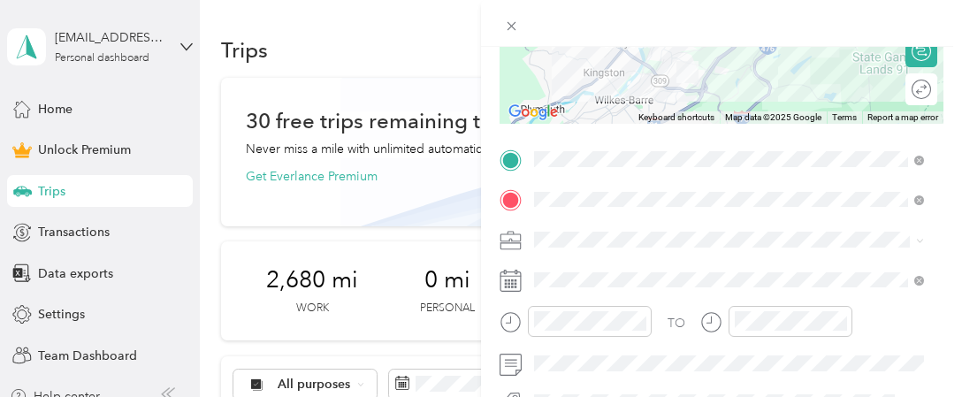
scroll to position [265, 0]
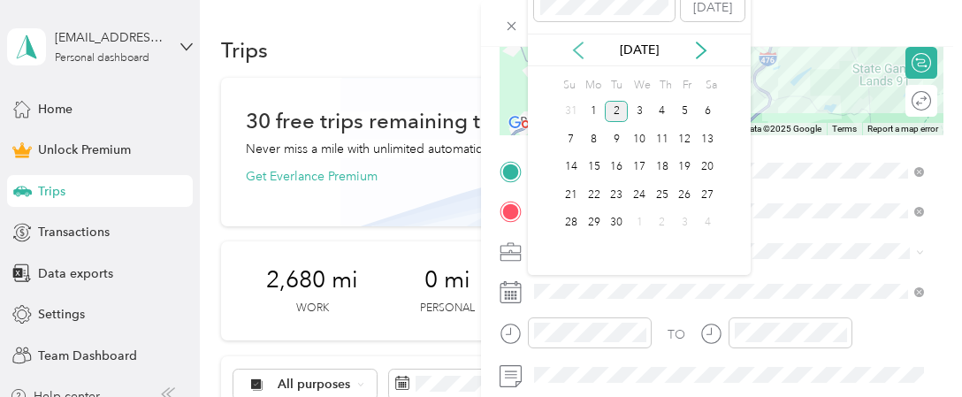
click at [571, 53] on icon at bounding box center [578, 51] width 18 height 18
click at [597, 194] on div "18" at bounding box center [593, 195] width 23 height 22
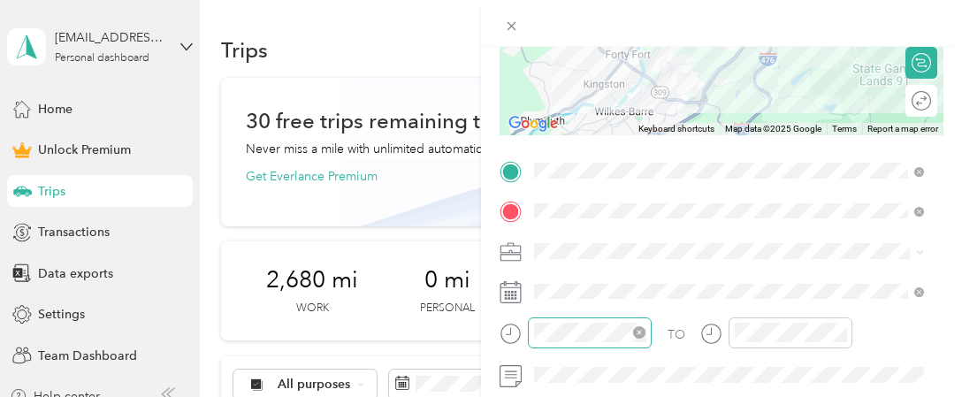
click at [642, 331] on icon "close-circle" at bounding box center [639, 332] width 12 height 12
click at [839, 333] on icon "close-circle" at bounding box center [839, 332] width 12 height 12
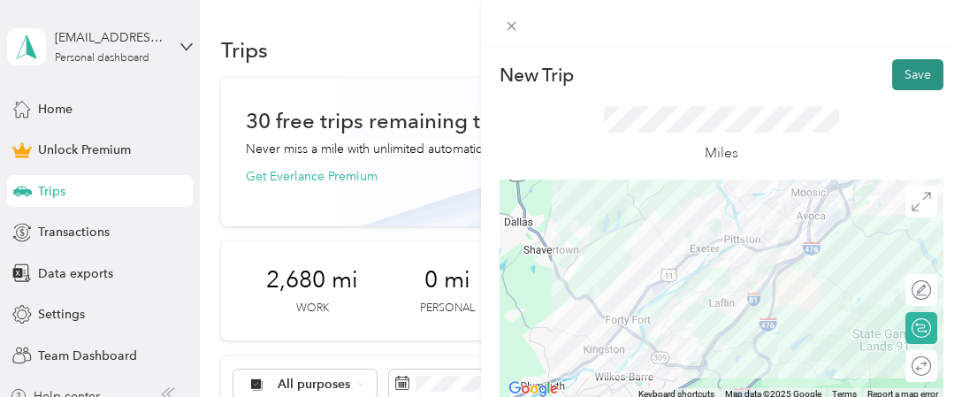
click at [909, 66] on button "Save" at bounding box center [917, 74] width 51 height 31
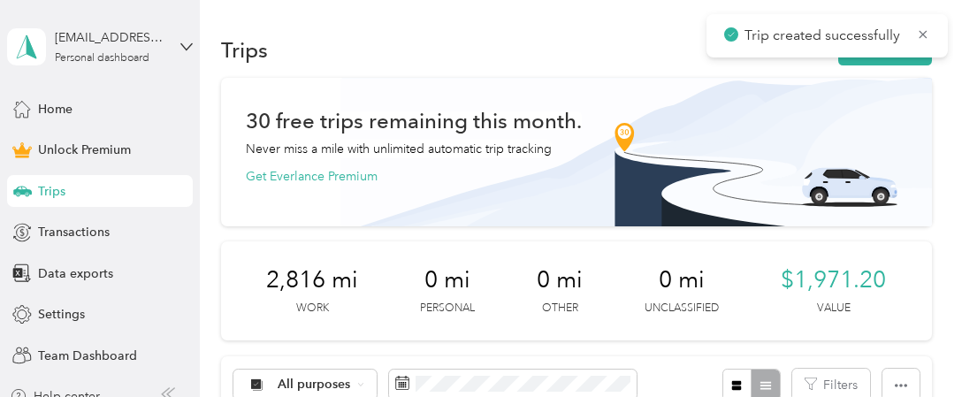
click at [922, 31] on icon at bounding box center [923, 35] width 14 height 16
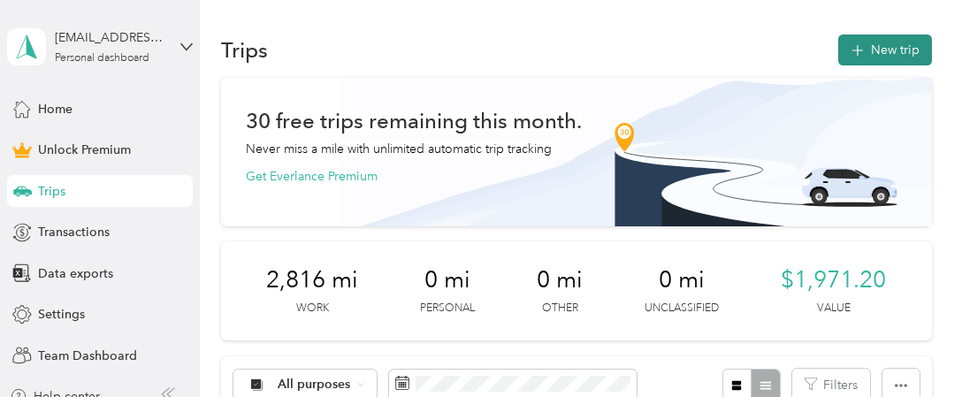
click at [885, 54] on button "New trip" at bounding box center [885, 49] width 94 height 31
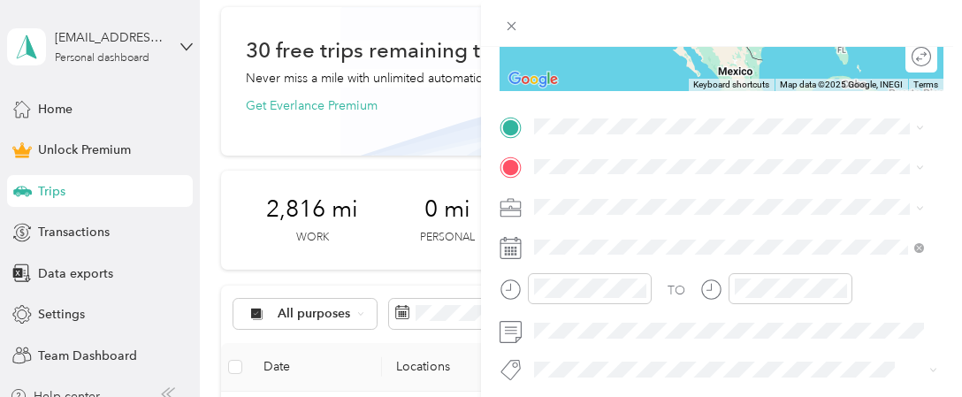
scroll to position [318, 0]
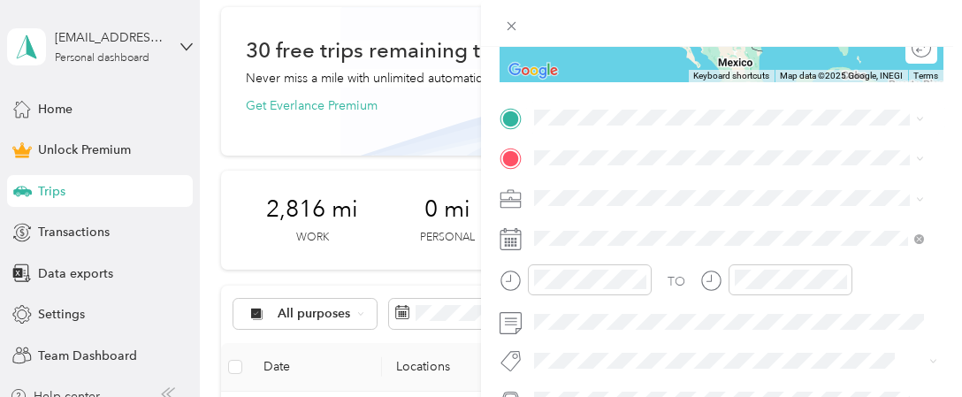
click at [680, 190] on li "[STREET_ADDRESS][US_STATE]" at bounding box center [729, 172] width 402 height 36
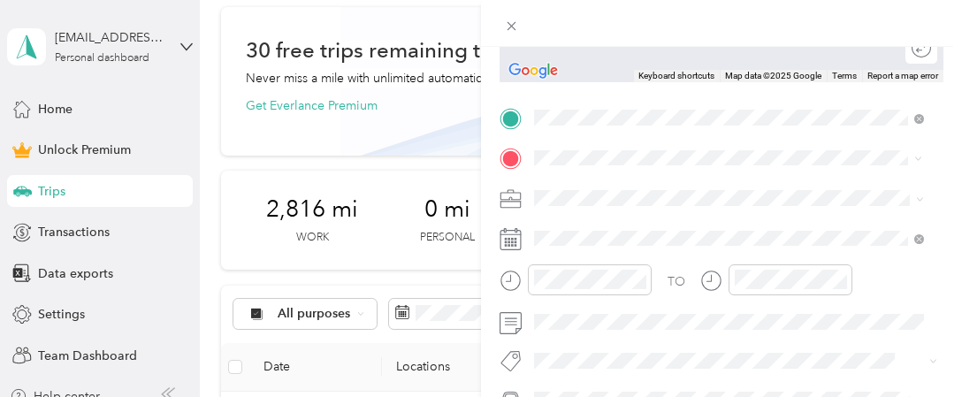
click at [643, 272] on span "[GEOGRAPHIC_DATA][US_STATE], [GEOGRAPHIC_DATA]" at bounding box center [730, 270] width 326 height 16
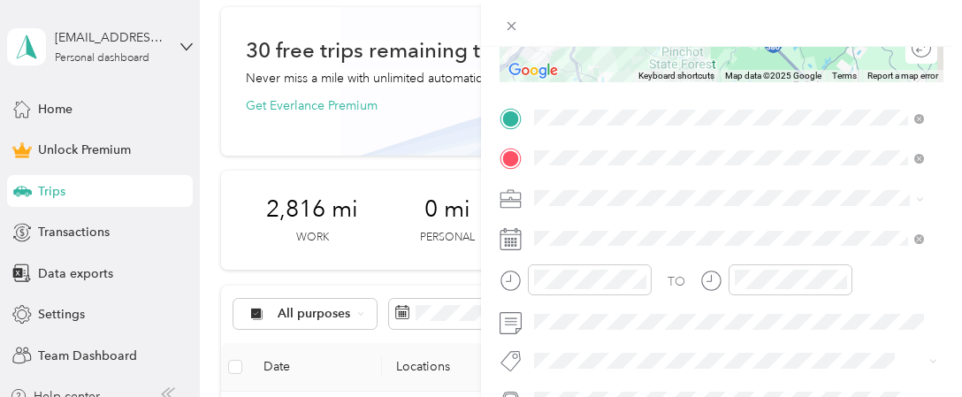
click at [565, 228] on div "Work" at bounding box center [728, 218] width 377 height 19
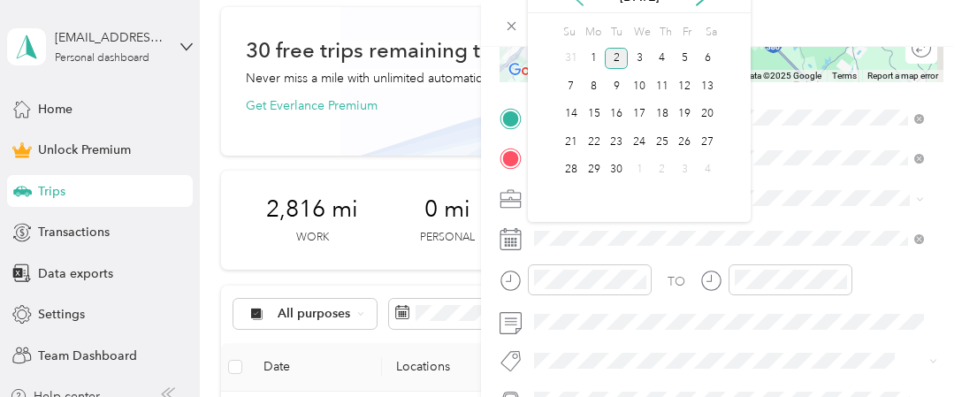
click at [592, 141] on div "18" at bounding box center [593, 142] width 23 height 22
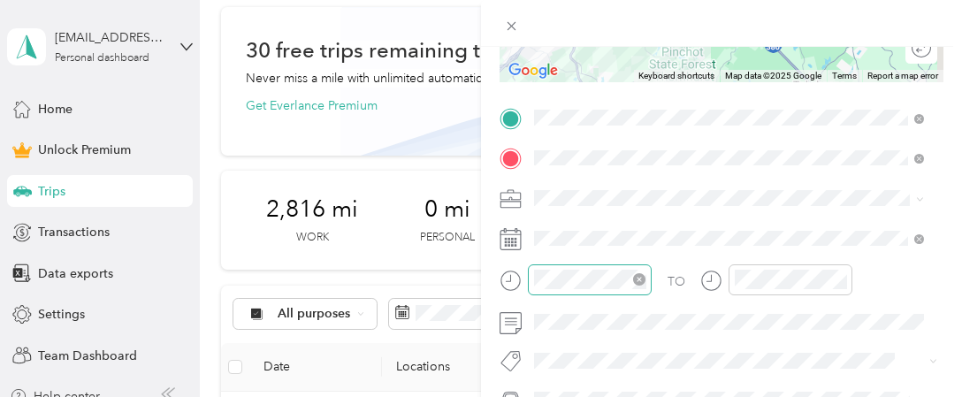
click at [637, 282] on icon "close-circle" at bounding box center [639, 279] width 12 height 12
click at [840, 284] on icon "close-circle" at bounding box center [839, 279] width 12 height 12
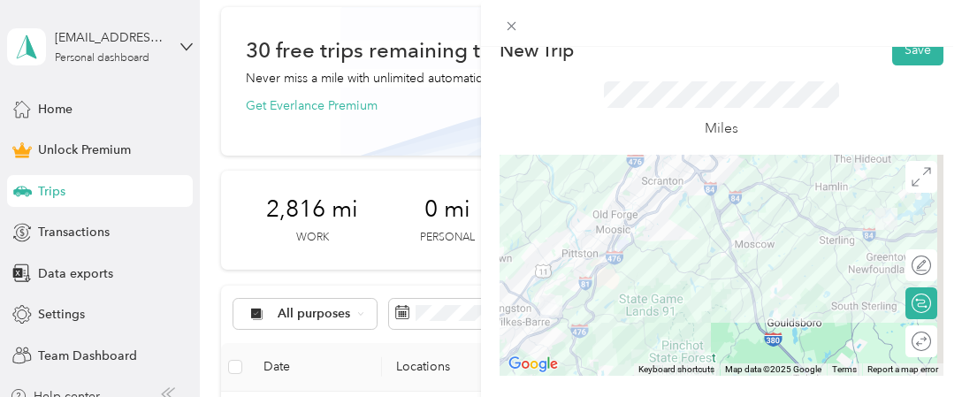
scroll to position [0, 0]
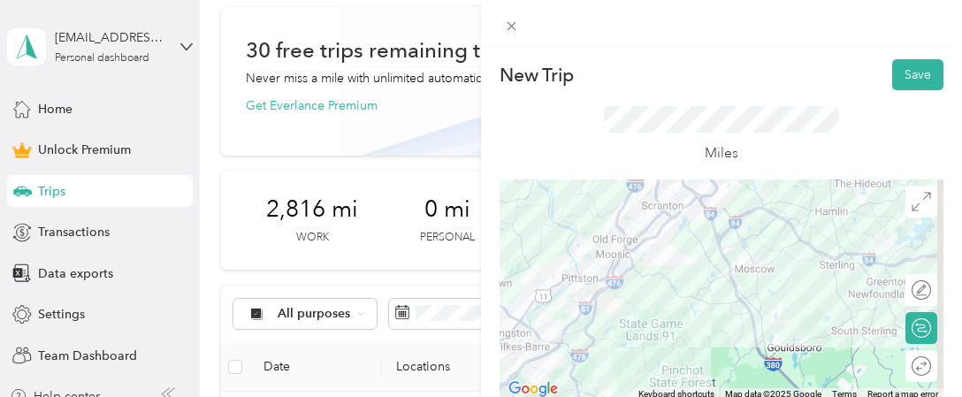
click at [850, 110] on div "Miles" at bounding box center [721, 134] width 444 height 89
click at [906, 67] on button "Save" at bounding box center [917, 74] width 51 height 31
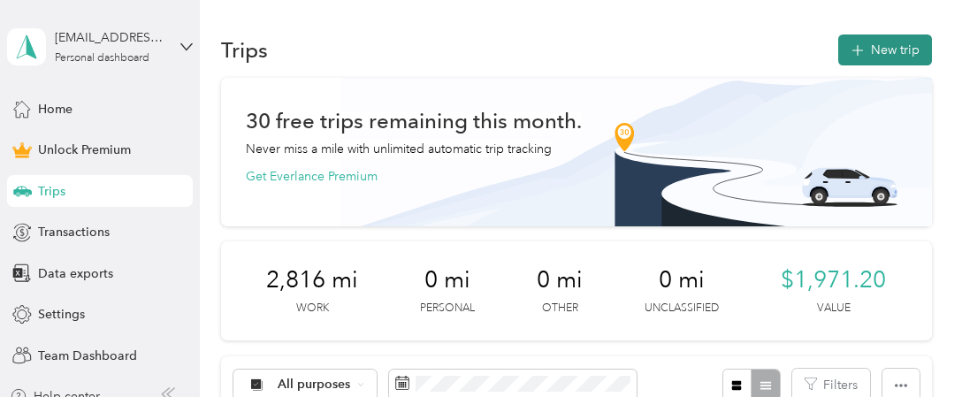
click at [875, 49] on button "New trip" at bounding box center [885, 49] width 94 height 31
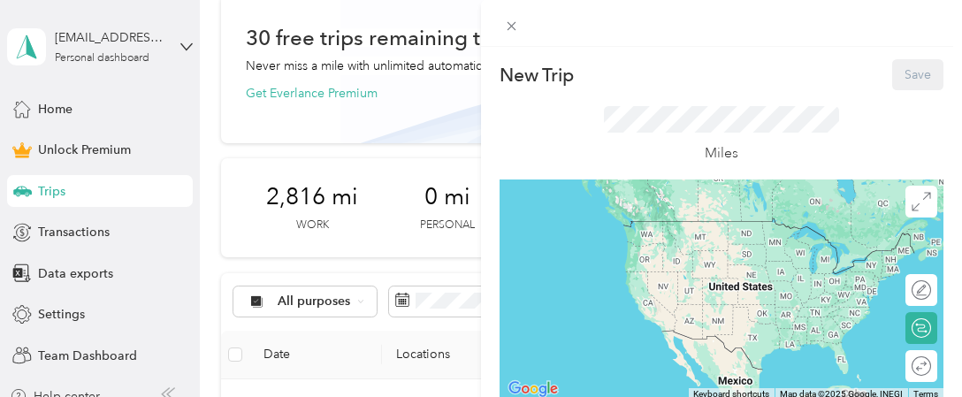
scroll to position [106, 0]
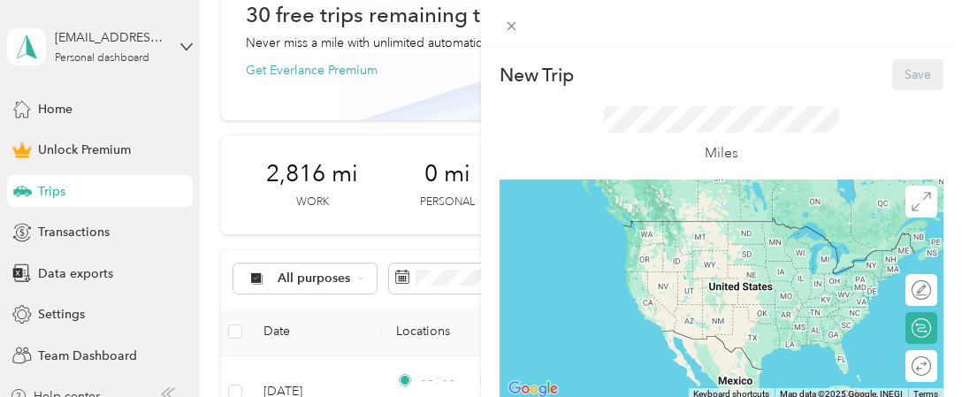
click at [817, 90] on div "Miles" at bounding box center [721, 134] width 444 height 89
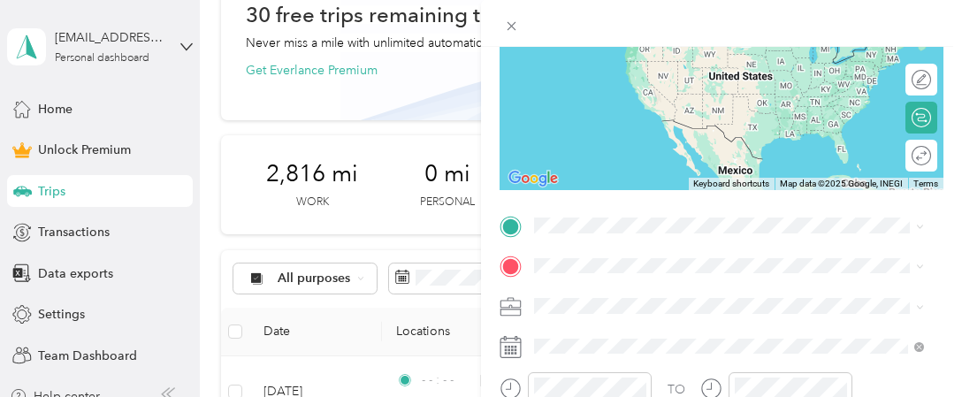
scroll to position [247, 0]
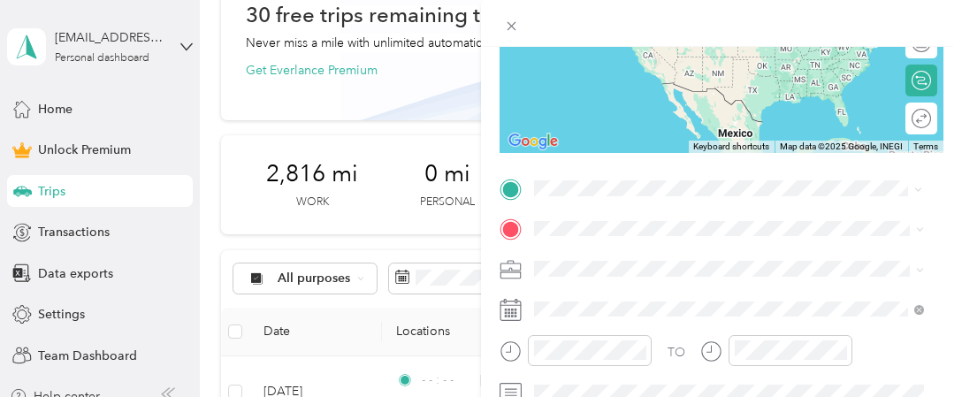
click at [649, 300] on span "[GEOGRAPHIC_DATA][US_STATE], [GEOGRAPHIC_DATA]" at bounding box center [730, 301] width 326 height 16
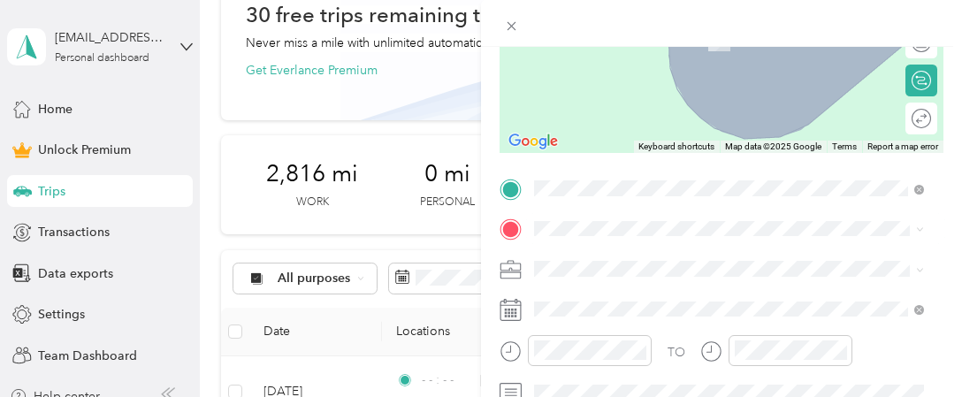
click at [620, 290] on span "[STREET_ADDRESS][US_STATE]" at bounding box center [655, 282] width 177 height 16
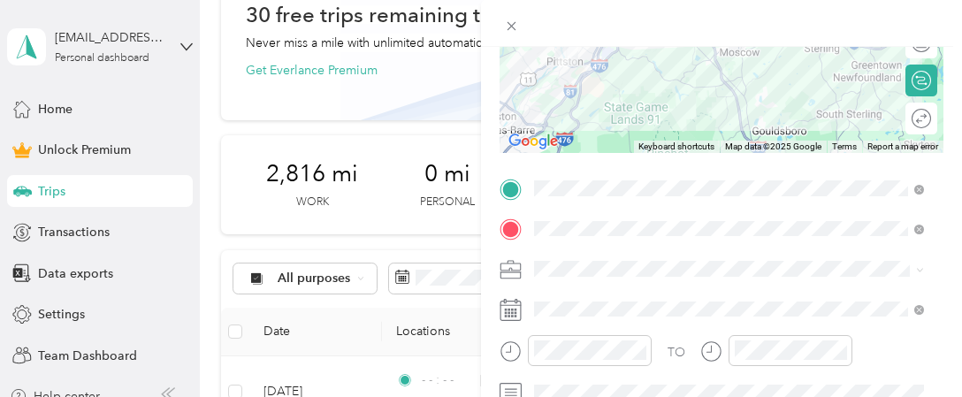
click at [563, 24] on li "Work" at bounding box center [729, 15] width 402 height 31
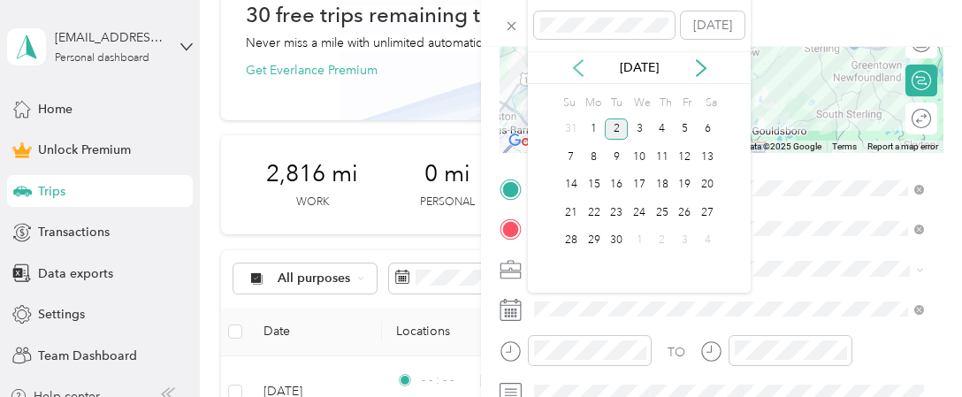
click at [570, 65] on icon at bounding box center [578, 68] width 18 height 18
click at [593, 211] on div "18" at bounding box center [593, 213] width 23 height 22
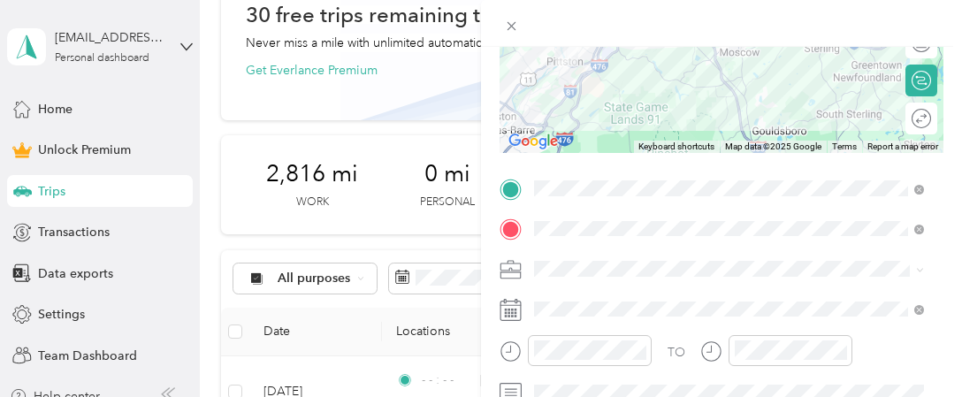
click at [944, 258] on form "New Trip Save This trip cannot be edited because it is either under review, app…" at bounding box center [721, 186] width 481 height 749
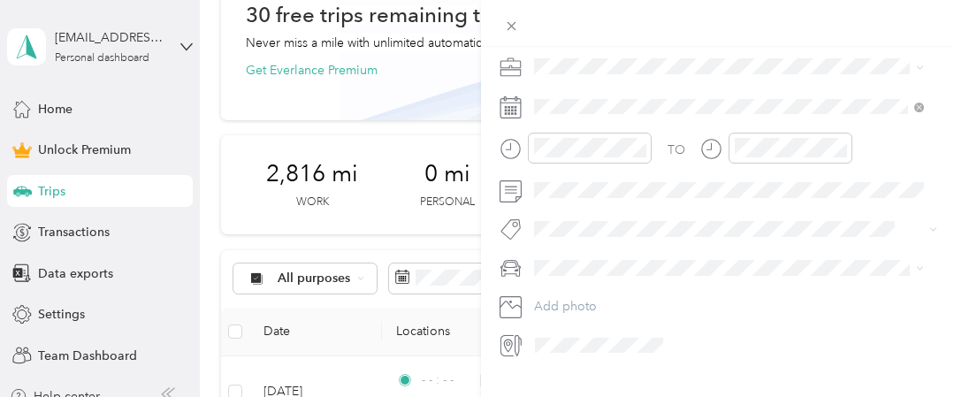
scroll to position [460, 0]
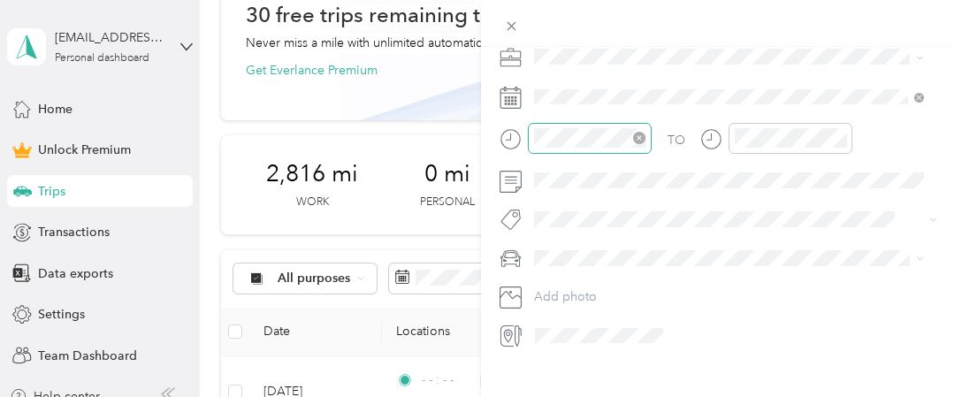
click at [638, 142] on icon "close-circle" at bounding box center [639, 138] width 12 height 12
click at [835, 140] on icon "close-circle" at bounding box center [839, 138] width 12 height 12
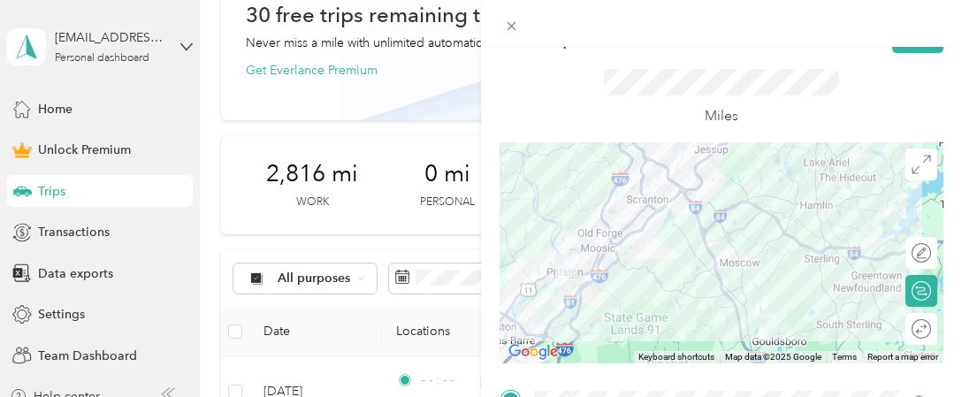
scroll to position [35, 0]
click at [892, 99] on div "Miles" at bounding box center [721, 99] width 444 height 89
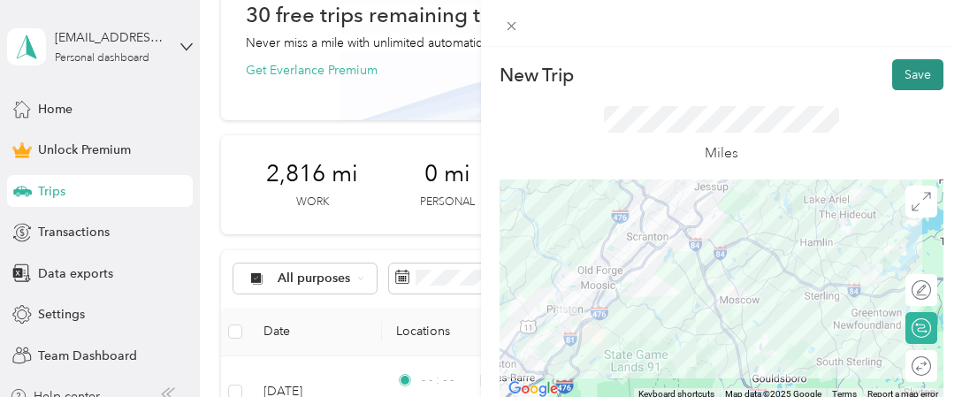
click at [907, 72] on button "Save" at bounding box center [917, 74] width 51 height 31
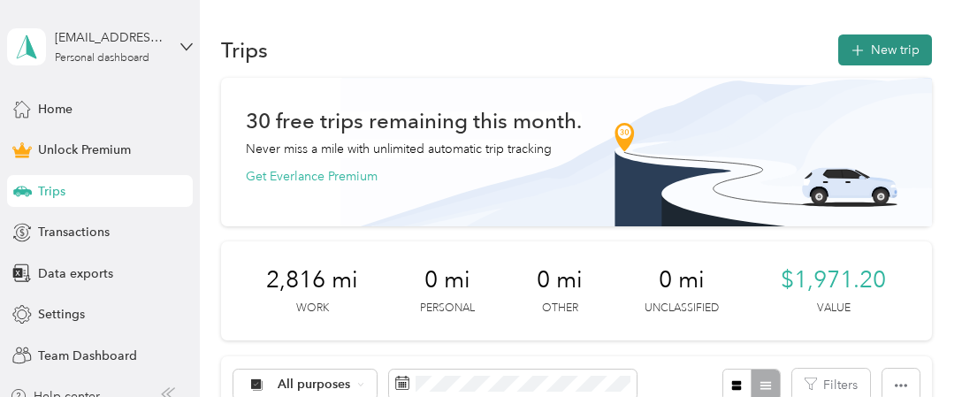
click at [880, 55] on button "New trip" at bounding box center [885, 49] width 94 height 31
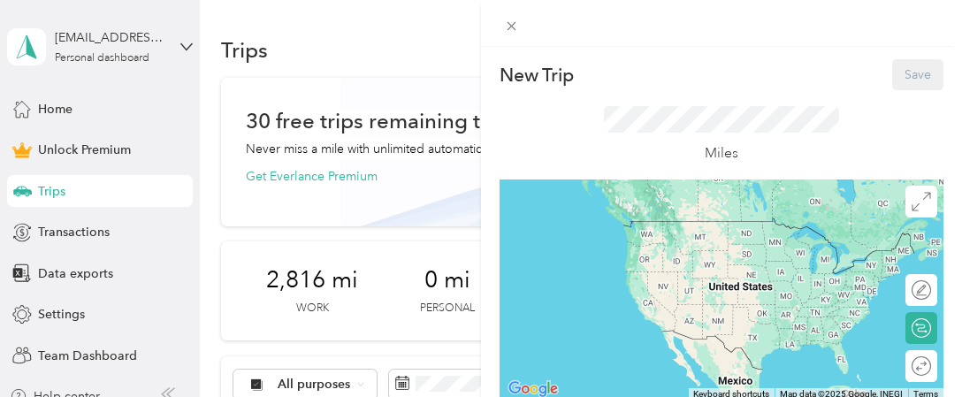
scroll to position [336, 0]
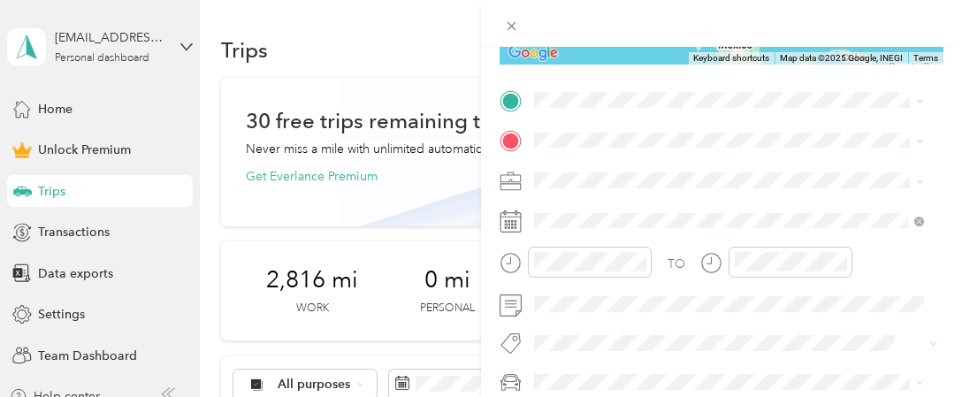
click at [601, 164] on span "[STREET_ADDRESS][US_STATE]" at bounding box center [655, 156] width 177 height 16
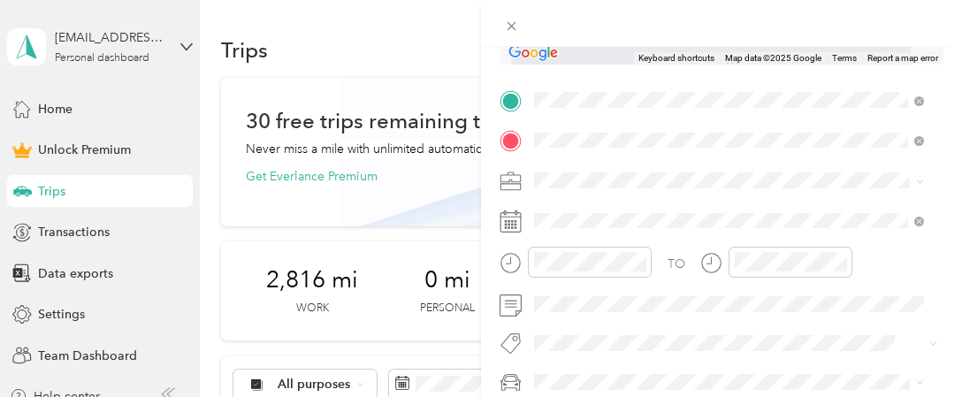
click at [704, 226] on ol "From search results [STREET_ADDRESS][US_STATE] [STREET_ADDRESS][US_STATE] [STRE…" at bounding box center [729, 262] width 402 height 212
click at [622, 207] on span "[STREET_ADDRESS][US_STATE]" at bounding box center [655, 199] width 177 height 16
click at [582, 212] on li "Work" at bounding box center [729, 210] width 402 height 31
click at [501, 227] on icon at bounding box center [510, 221] width 22 height 22
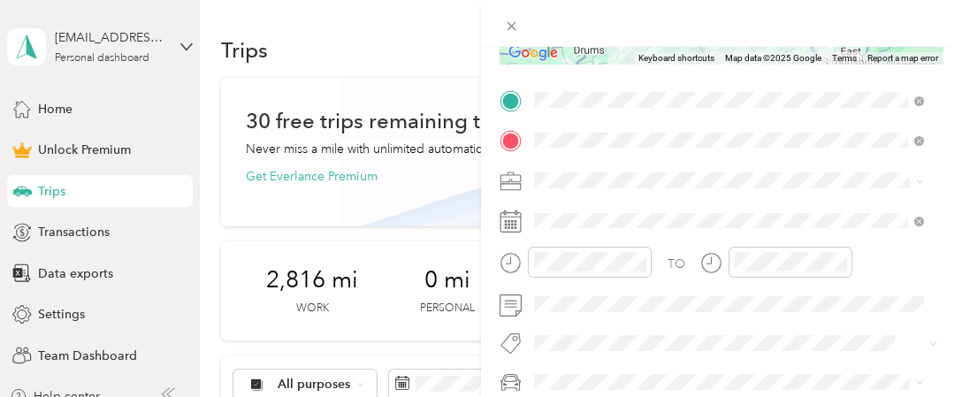
click at [520, 217] on icon at bounding box center [510, 222] width 20 height 19
click at [502, 218] on icon at bounding box center [510, 221] width 22 height 22
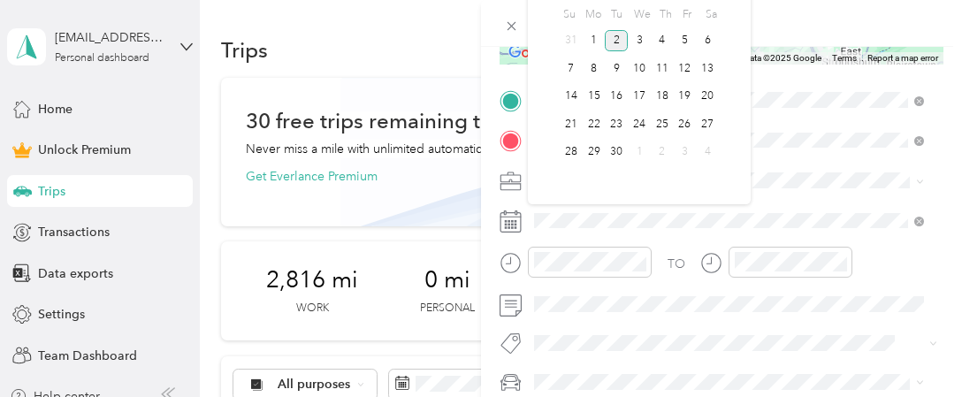
click at [736, 10] on div "Selected date [DATE] [DATE] Su Mo Tu We Th Fr Sa 31 1 2 3 4 5 6 7 8 9 10 11 12 …" at bounding box center [639, 49] width 223 height 309
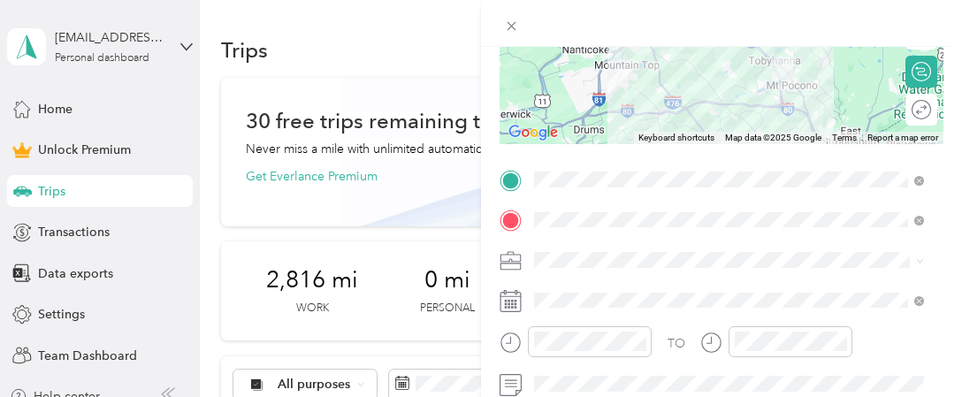
scroll to position [230, 0]
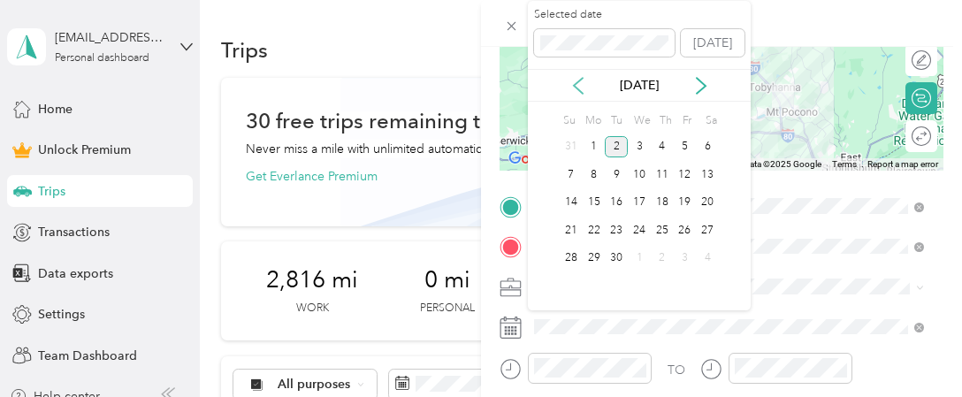
click at [576, 82] on icon at bounding box center [578, 86] width 9 height 16
click at [640, 262] on div "27" at bounding box center [638, 258] width 23 height 22
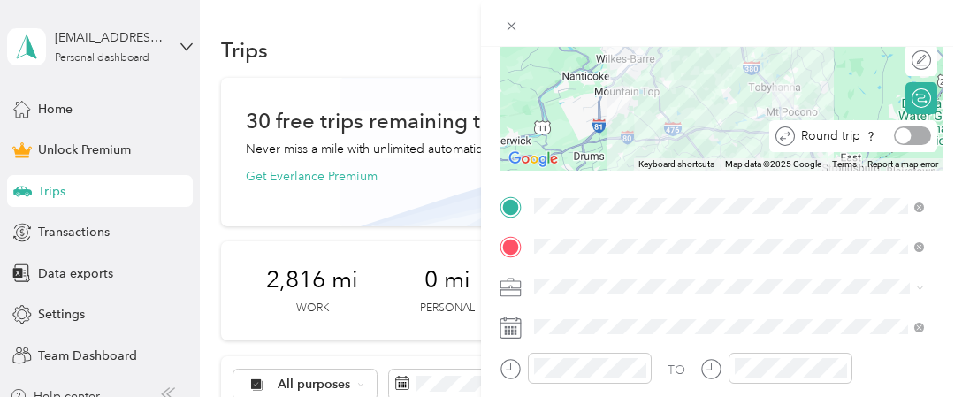
click at [912, 138] on div at bounding box center [912, 135] width 37 height 19
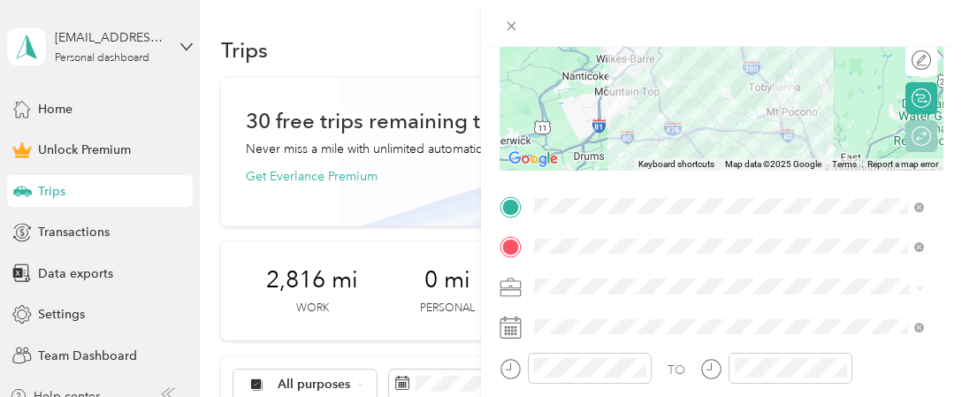
click at [939, 140] on form "New Trip Save This trip cannot be edited because it is either under review, app…" at bounding box center [721, 203] width 481 height 749
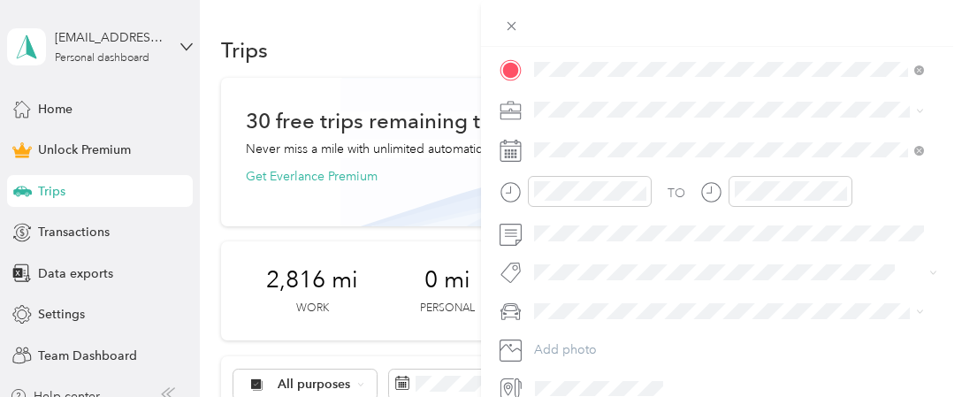
scroll to position [477, 0]
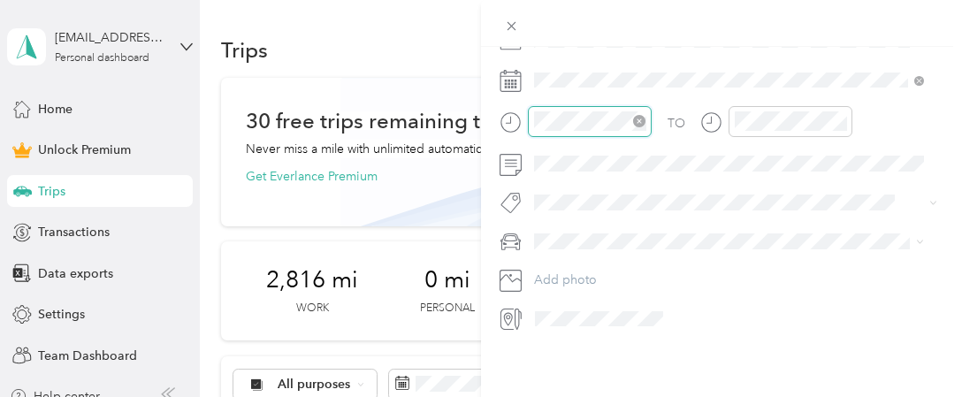
click at [638, 122] on div at bounding box center [589, 120] width 111 height 19
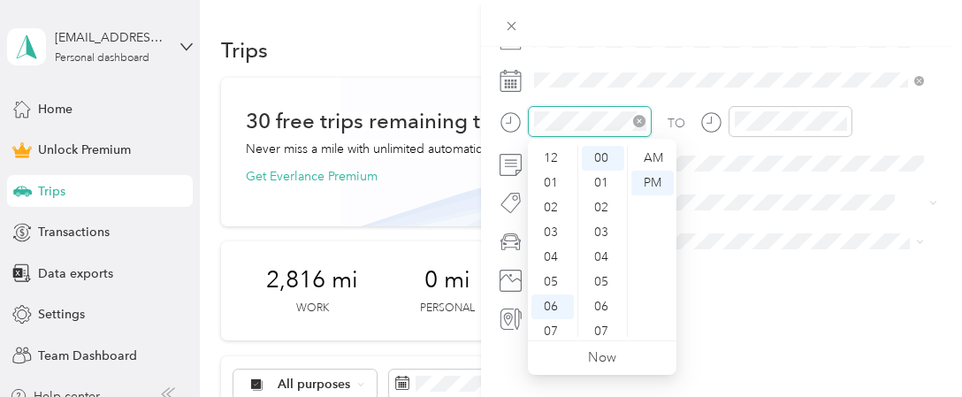
scroll to position [106, 0]
click at [638, 122] on icon "close-circle" at bounding box center [639, 121] width 12 height 12
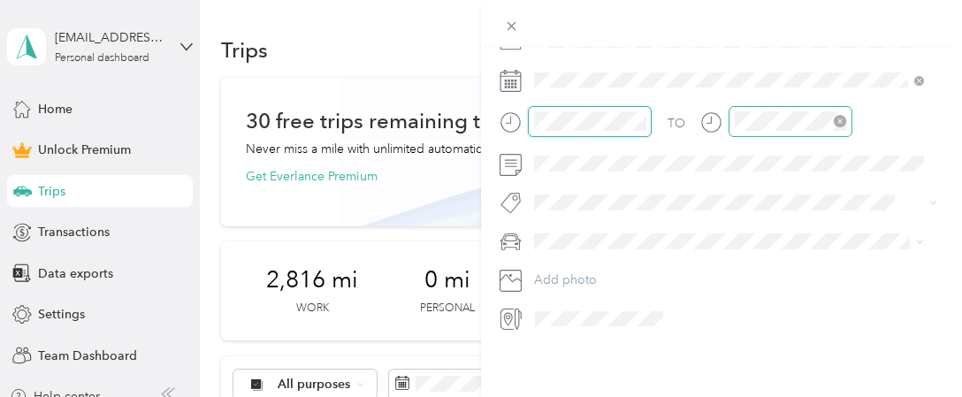
click at [841, 124] on icon "close-circle" at bounding box center [839, 121] width 12 height 12
click at [665, 354] on div "New Trip Save This trip cannot be edited because it is either under review, app…" at bounding box center [721, 245] width 481 height 397
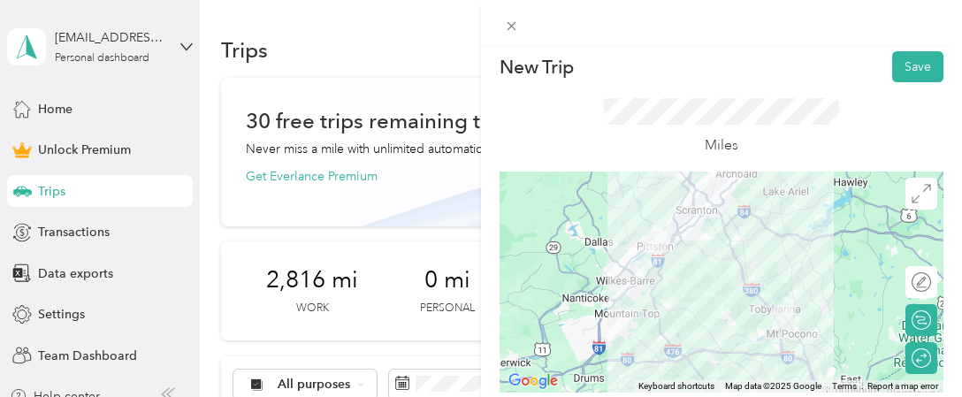
scroll to position [0, 0]
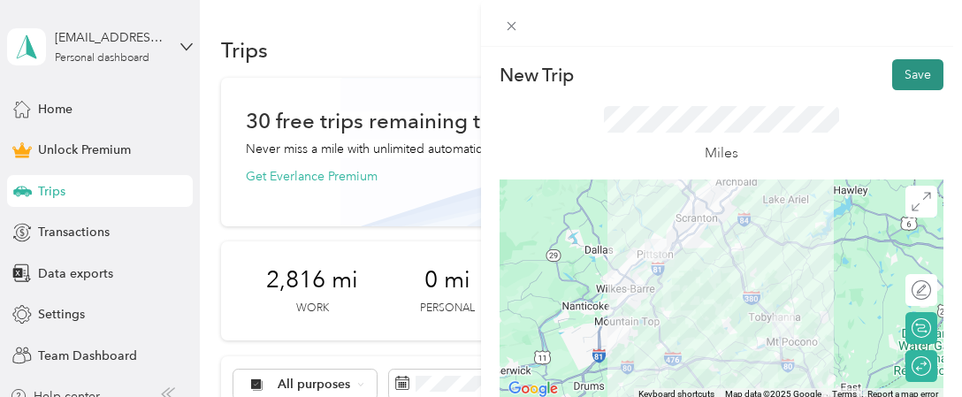
click at [913, 71] on button "Save" at bounding box center [917, 74] width 51 height 31
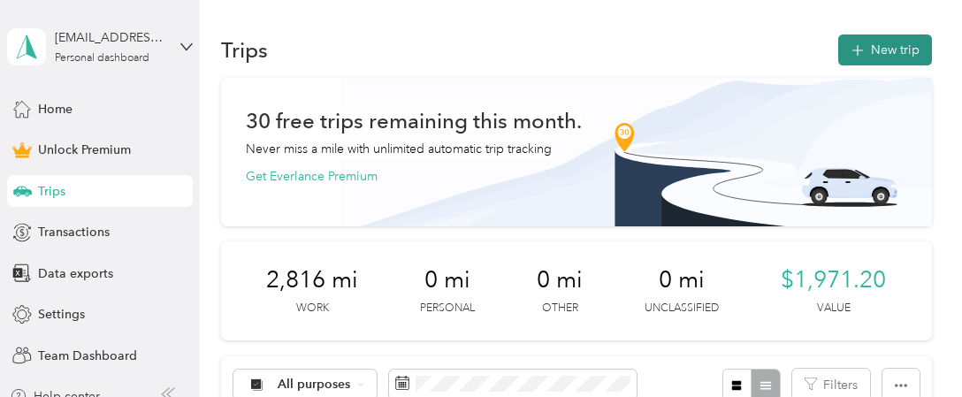
click at [874, 55] on button "New trip" at bounding box center [885, 49] width 94 height 31
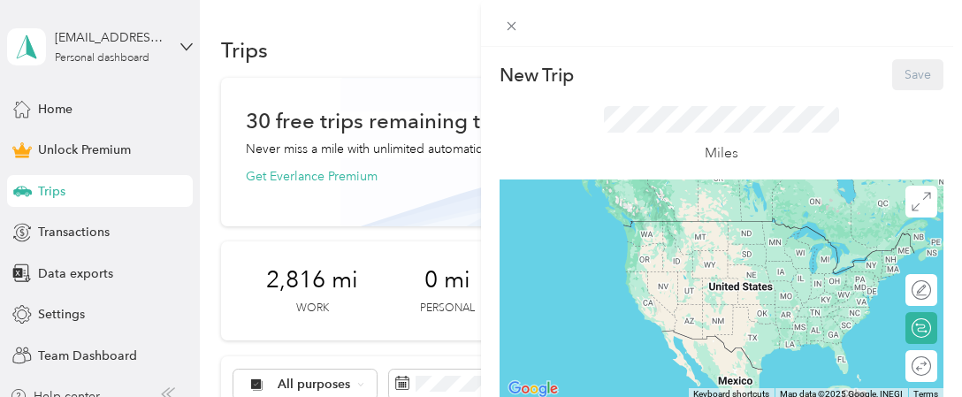
click at [780, 104] on div "Miles" at bounding box center [721, 134] width 444 height 89
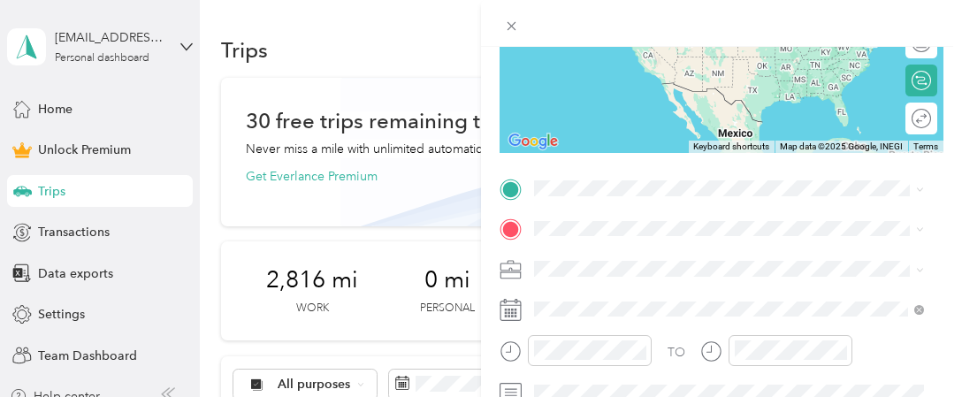
scroll to position [283, 0]
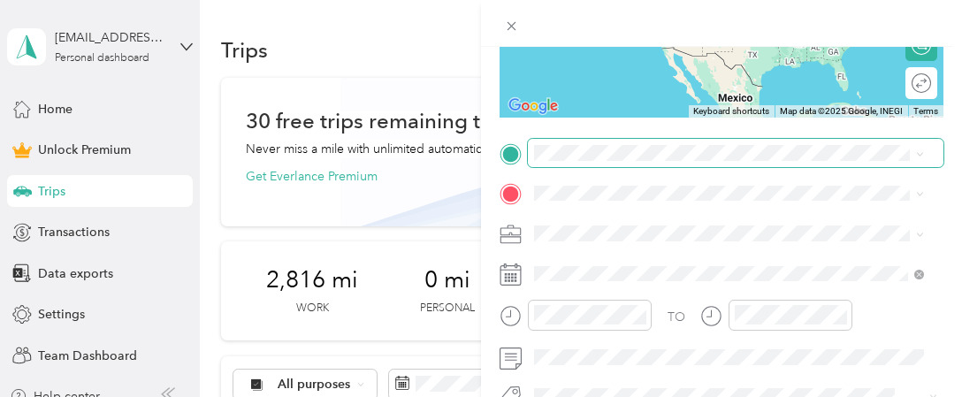
click at [652, 161] on span at bounding box center [735, 153] width 415 height 28
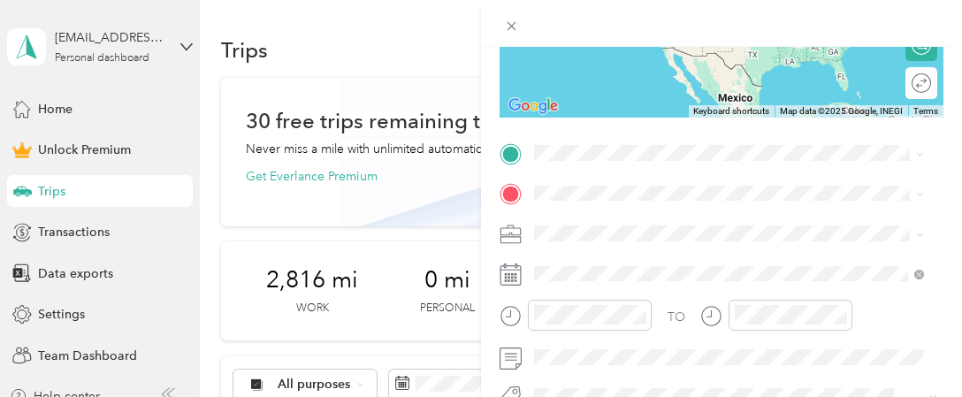
click at [632, 251] on span "[STREET_ADDRESS][US_STATE]" at bounding box center [655, 243] width 177 height 16
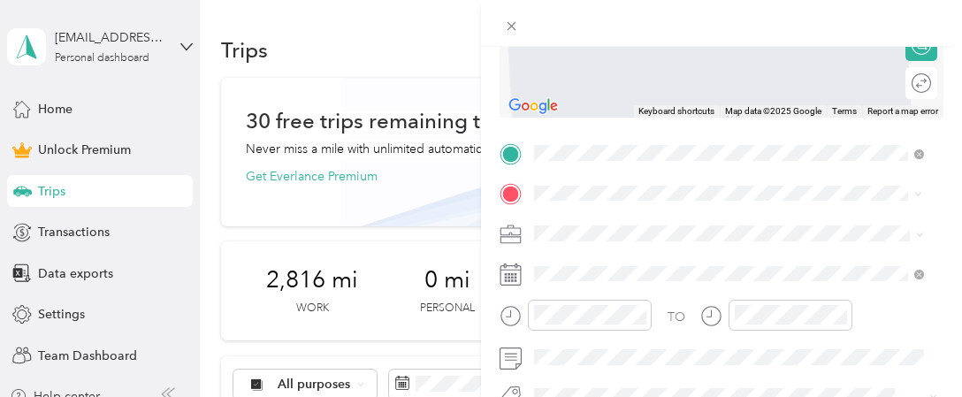
click at [652, 273] on li "[STREET_ADDRESS][PERSON_NAME][US_STATE]" at bounding box center [729, 258] width 402 height 36
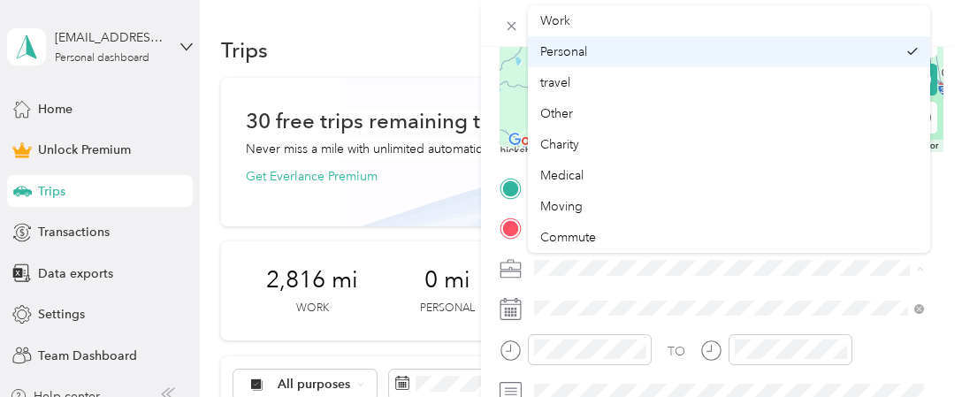
scroll to position [247, 0]
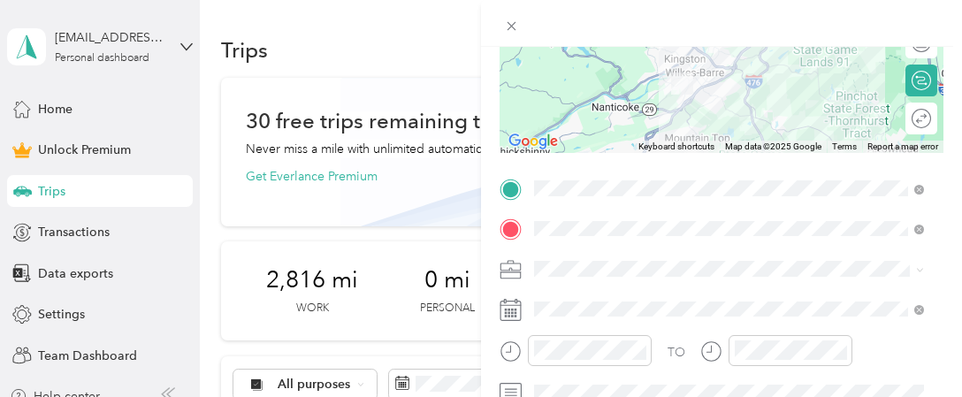
click at [834, 11] on div "Work" at bounding box center [728, 20] width 377 height 19
click at [943, 82] on form "New Trip Save This trip cannot be edited because it is either under review, app…" at bounding box center [721, 186] width 481 height 749
click at [911, 128] on div "Round trip" at bounding box center [853, 119] width 168 height 32
click at [899, 117] on div at bounding box center [912, 118] width 37 height 19
click at [941, 117] on form "New Trip Save This trip cannot be edited because it is either under review, app…" at bounding box center [721, 186] width 481 height 749
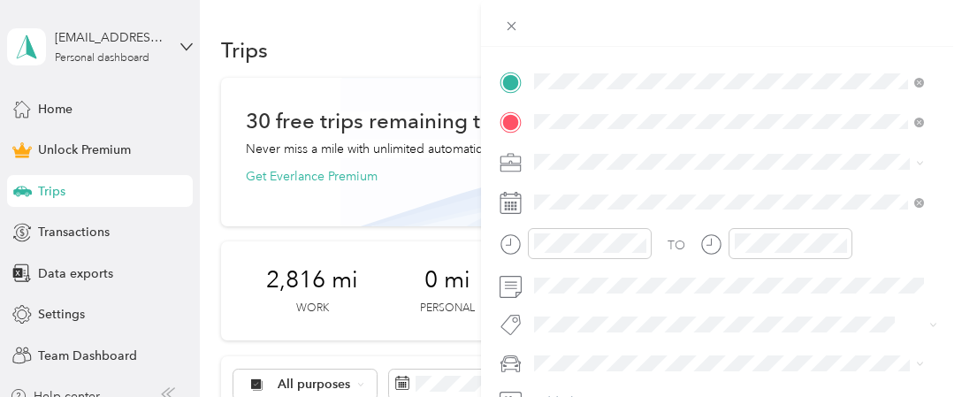
scroll to position [389, 0]
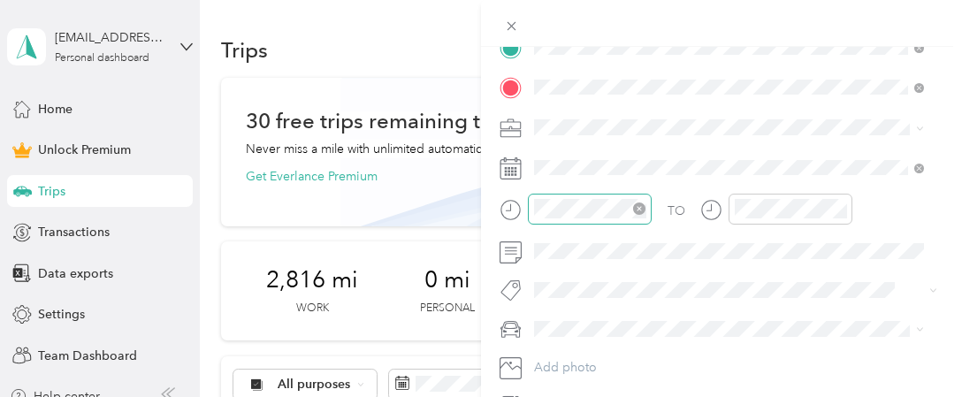
click at [645, 208] on div at bounding box center [590, 209] width 124 height 31
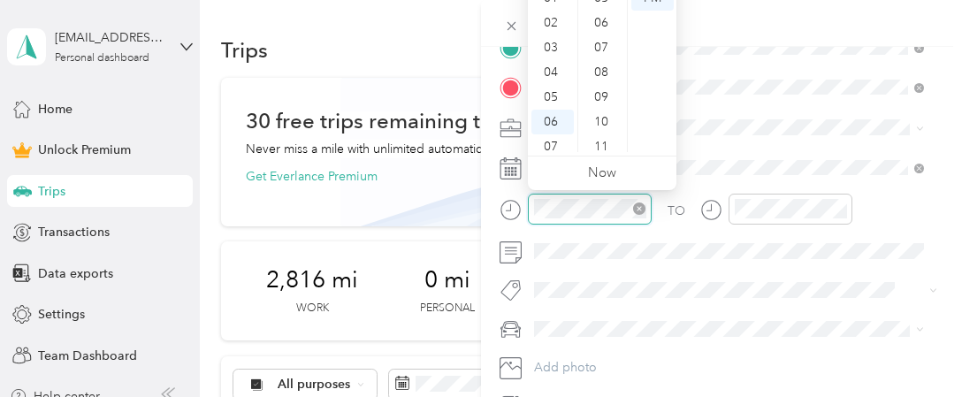
scroll to position [106, 0]
click at [644, 205] on icon "close-circle" at bounding box center [639, 208] width 12 height 12
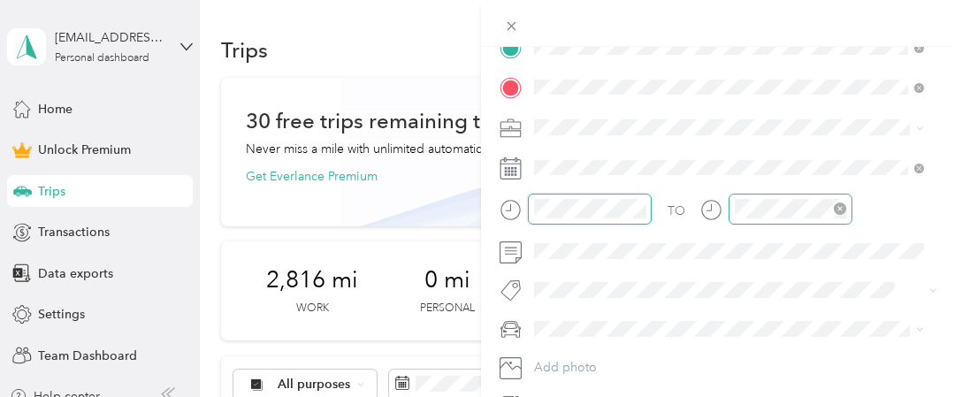
click at [840, 209] on icon "close-circle" at bounding box center [839, 208] width 12 height 12
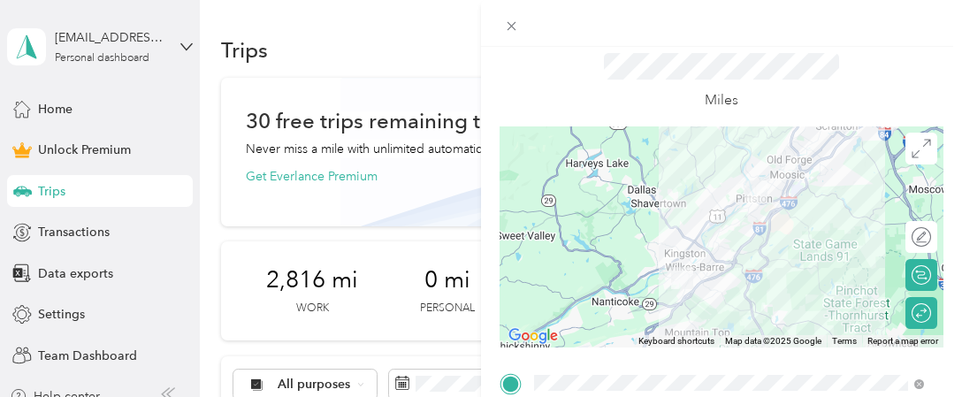
click at [916, 87] on div "Miles" at bounding box center [721, 81] width 444 height 89
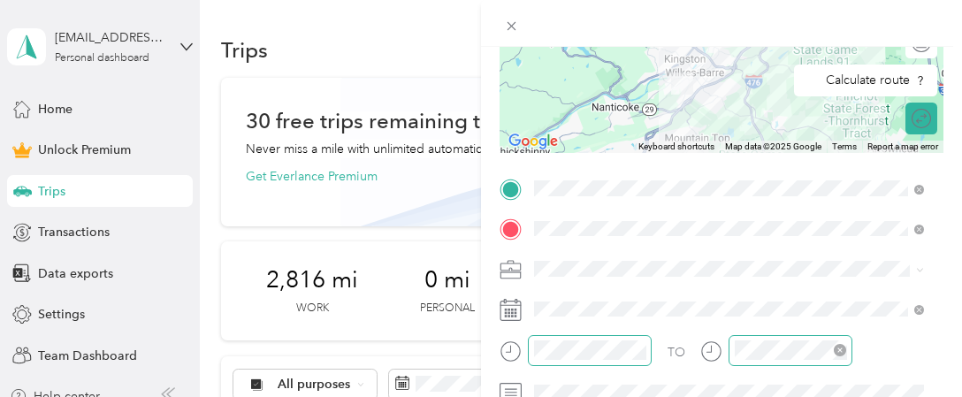
scroll to position [283, 0]
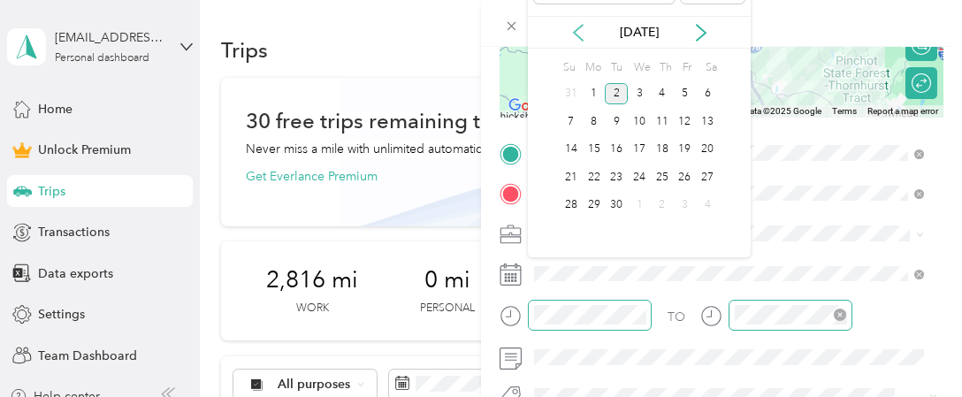
click at [584, 24] on icon at bounding box center [578, 33] width 18 height 18
click at [683, 203] on div "29" at bounding box center [684, 205] width 23 height 22
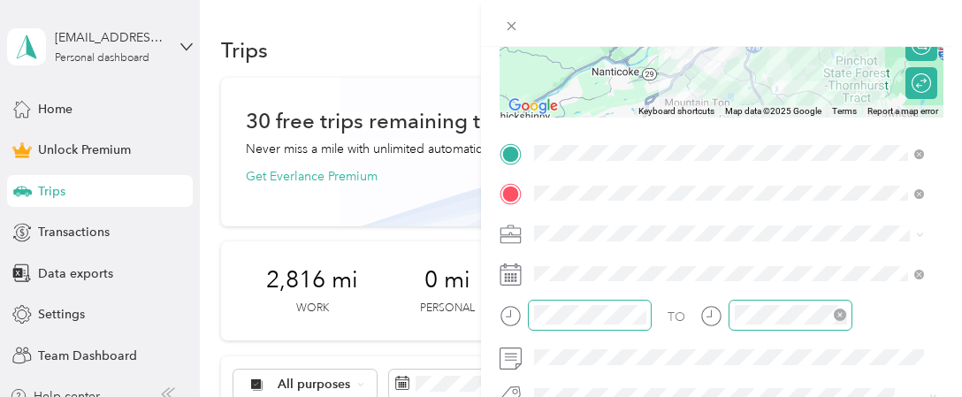
click at [907, 25] on div at bounding box center [721, 23] width 481 height 47
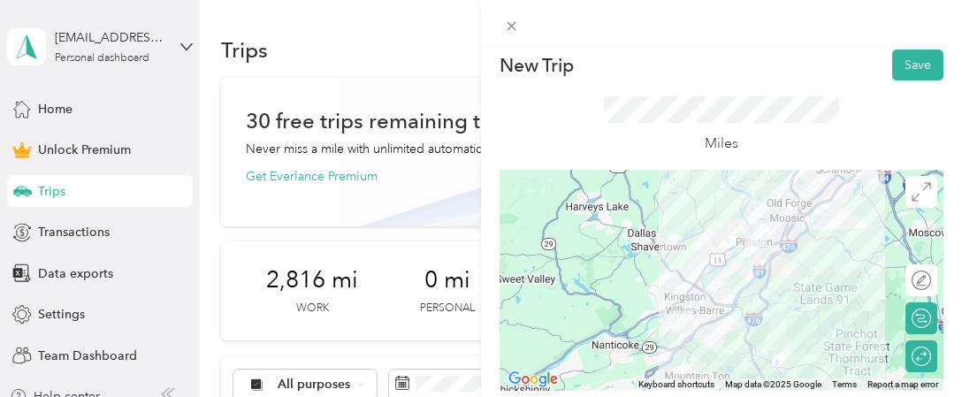
scroll to position [0, 0]
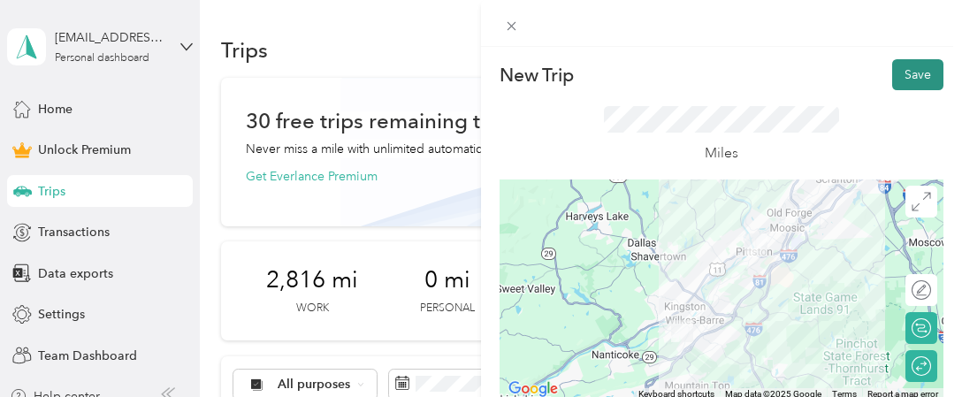
click at [905, 72] on button "Save" at bounding box center [917, 74] width 51 height 31
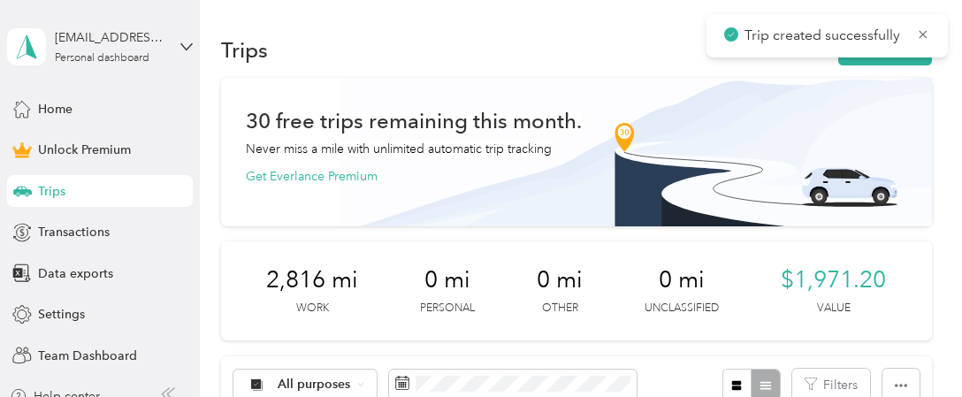
click at [612, 44] on div "Trips New trip" at bounding box center [576, 49] width 710 height 37
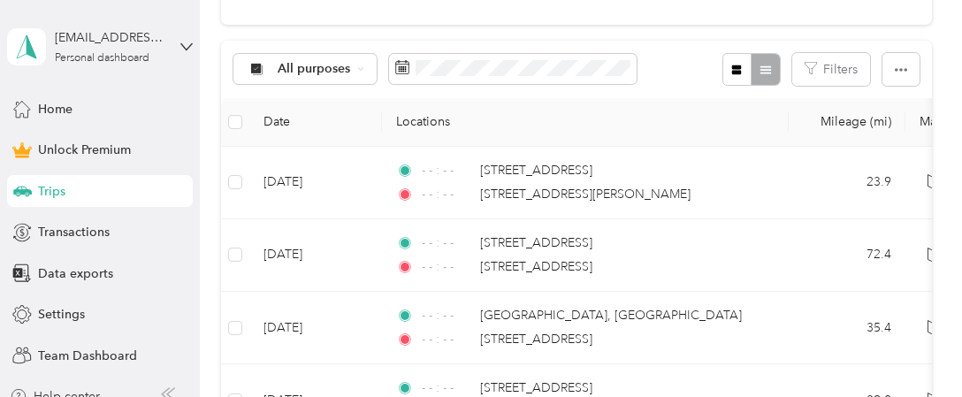
scroll to position [318, 0]
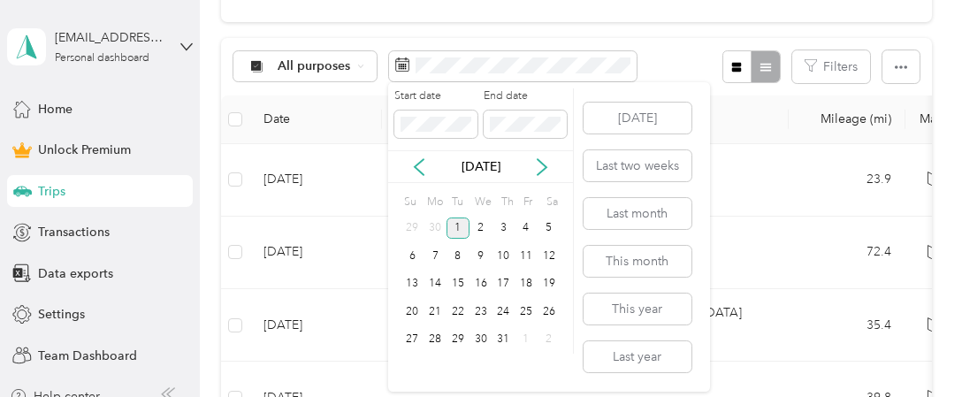
click at [457, 225] on div "1" at bounding box center [457, 228] width 23 height 22
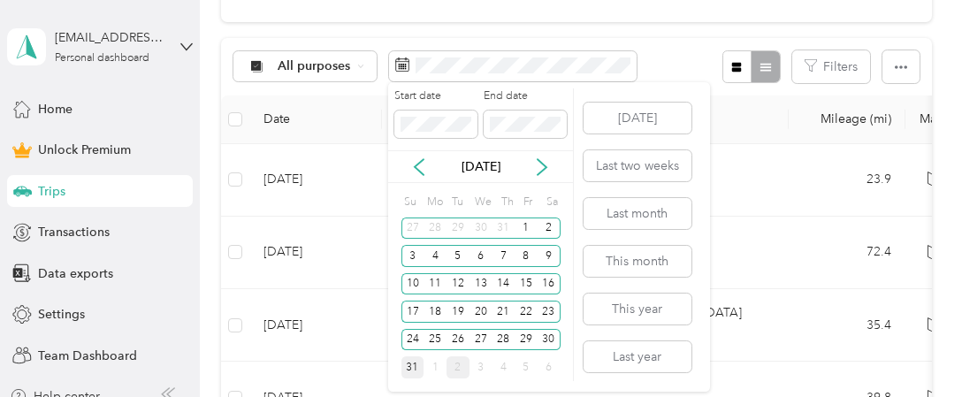
click at [405, 369] on div "31" at bounding box center [412, 367] width 23 height 22
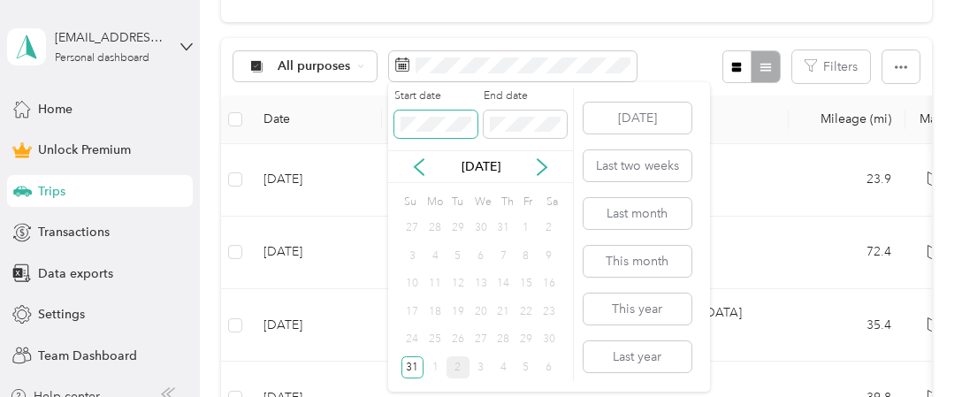
click at [464, 116] on span at bounding box center [435, 124] width 83 height 28
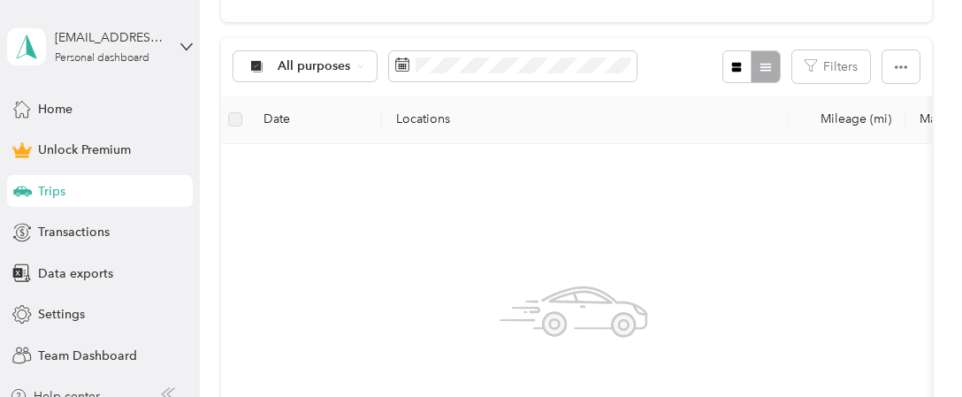
click at [659, 63] on div "All purposes Filters" at bounding box center [576, 66] width 710 height 57
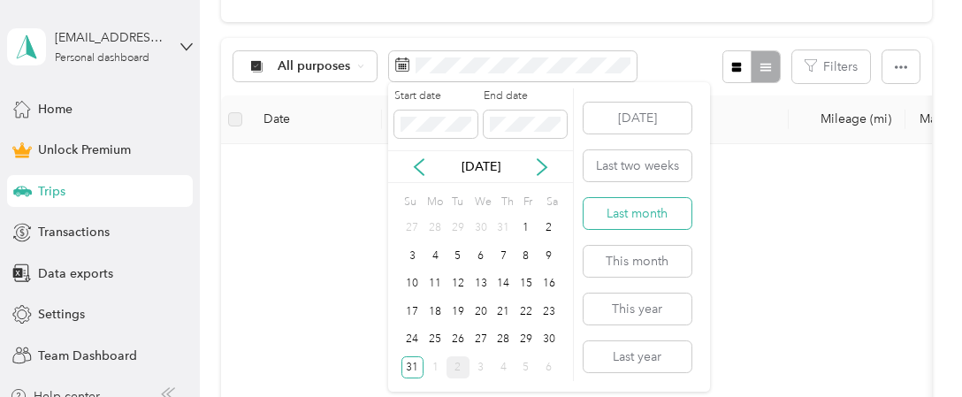
click at [661, 217] on button "Last month" at bounding box center [637, 213] width 108 height 31
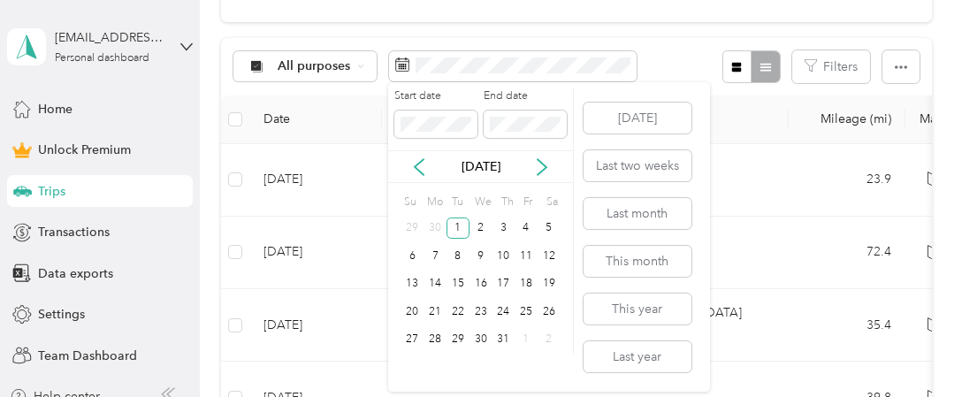
click at [577, 93] on div "Start date End date [DATE] Su Mo Tu We Th Fr Sa 29 30 1 2 3 4 5 6 7 8 9 10 11 1…" at bounding box center [549, 236] width 322 height 309
click at [599, 92] on div "[DATE] Last two weeks Last month This month This year Last year" at bounding box center [635, 236] width 111 height 309
click at [538, 381] on div "Start date End date [DATE] Su Mo Tu We Th Fr Sa 29 30 1 2 3 4 5 6 7 8 9 10 11 1…" at bounding box center [481, 236] width 186 height 309
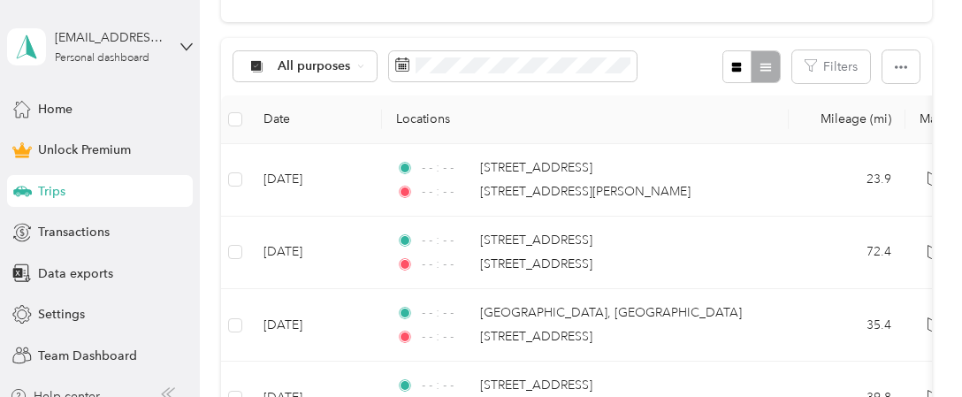
click at [659, 72] on div "All purposes Filters" at bounding box center [576, 66] width 710 height 57
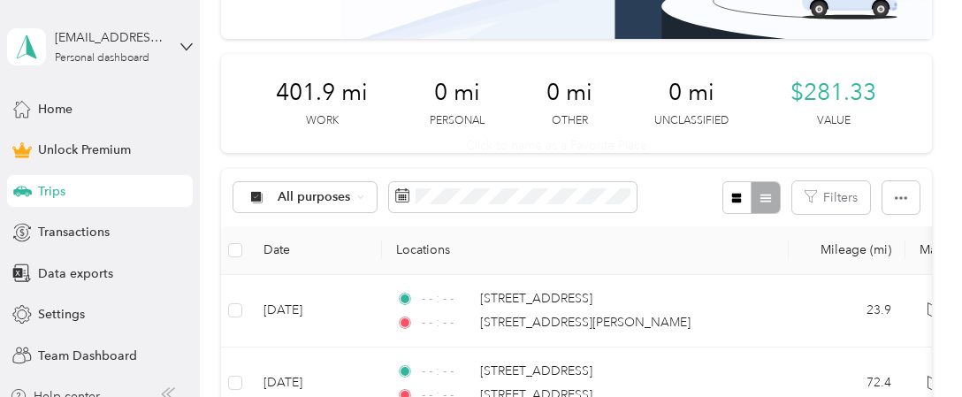
scroll to position [147, 0]
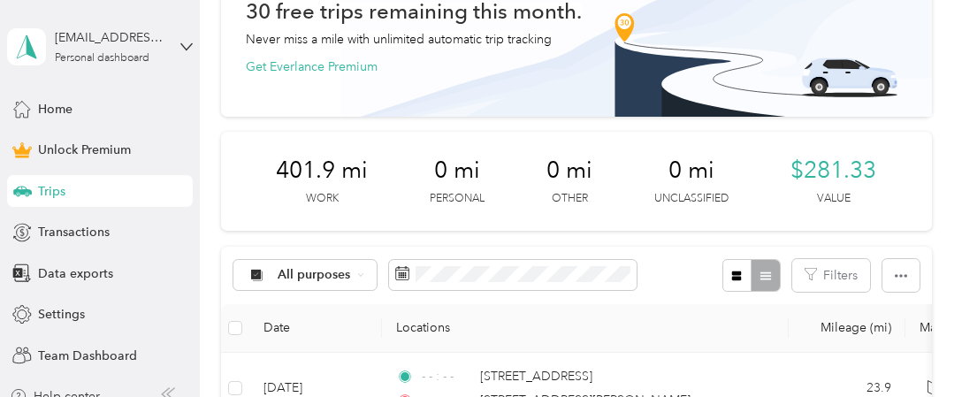
scroll to position [76, 0]
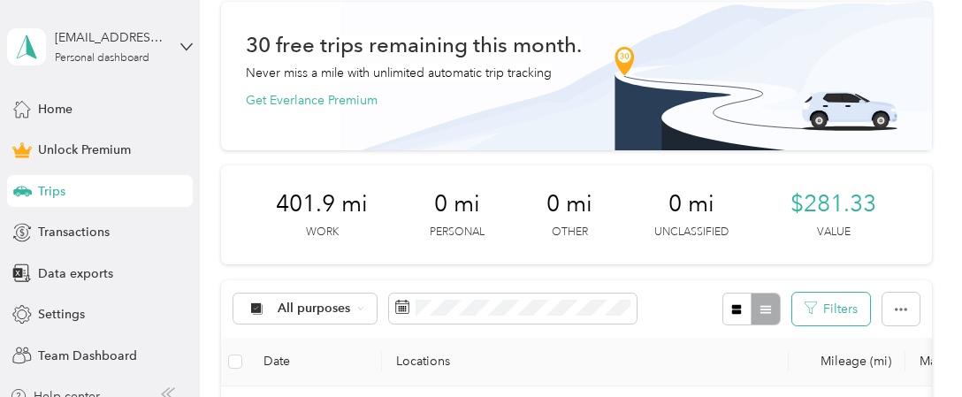
click at [841, 304] on button "Filters" at bounding box center [831, 309] width 78 height 33
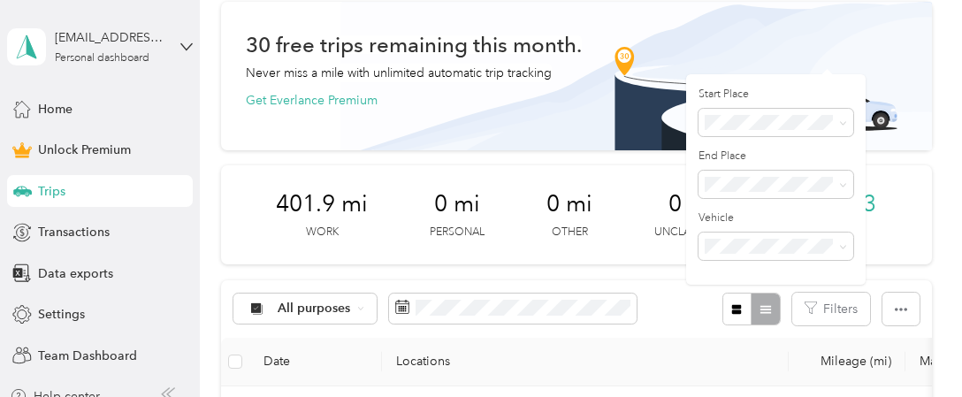
click at [660, 316] on div "All purposes Filters" at bounding box center [576, 308] width 710 height 57
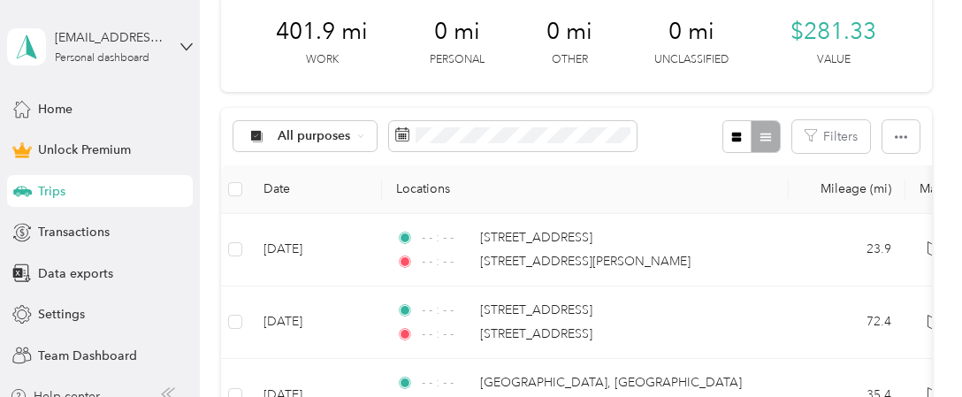
scroll to position [253, 0]
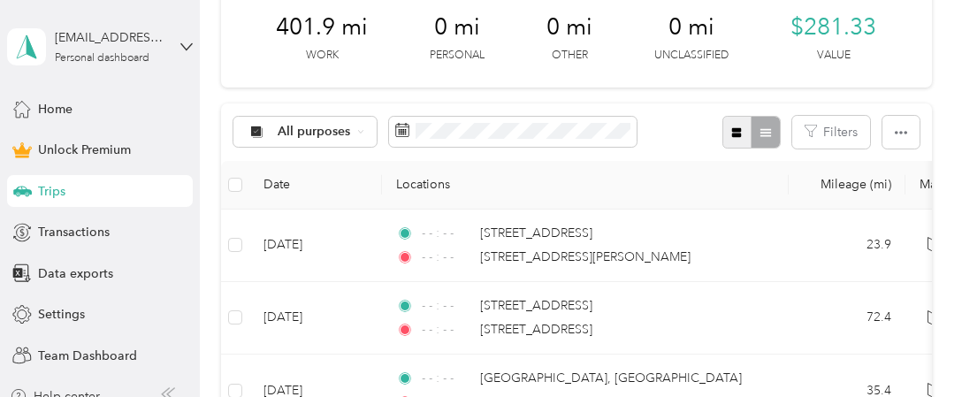
click at [733, 135] on icon "button" at bounding box center [737, 133] width 10 height 10
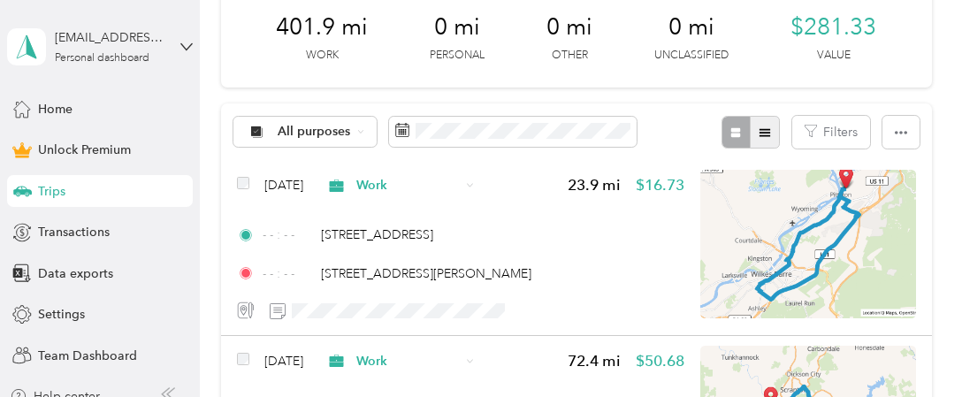
click at [760, 133] on icon "button" at bounding box center [764, 132] width 12 height 12
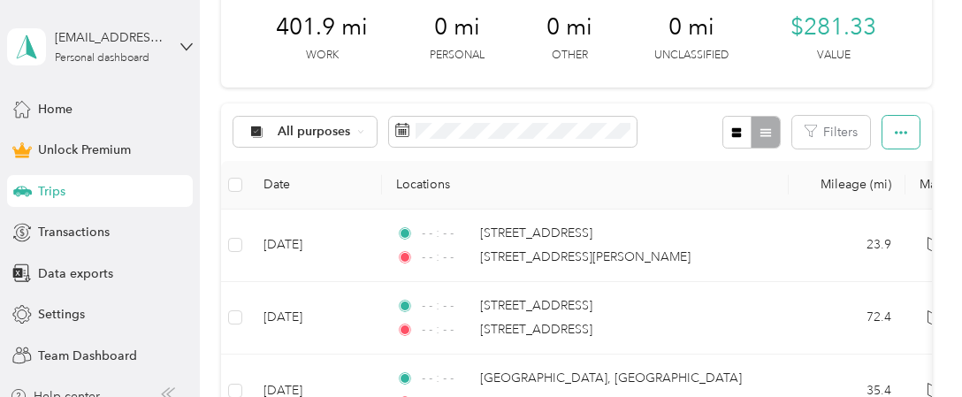
click at [885, 127] on button "button" at bounding box center [900, 132] width 37 height 33
click at [882, 198] on span "Export" at bounding box center [870, 194] width 37 height 15
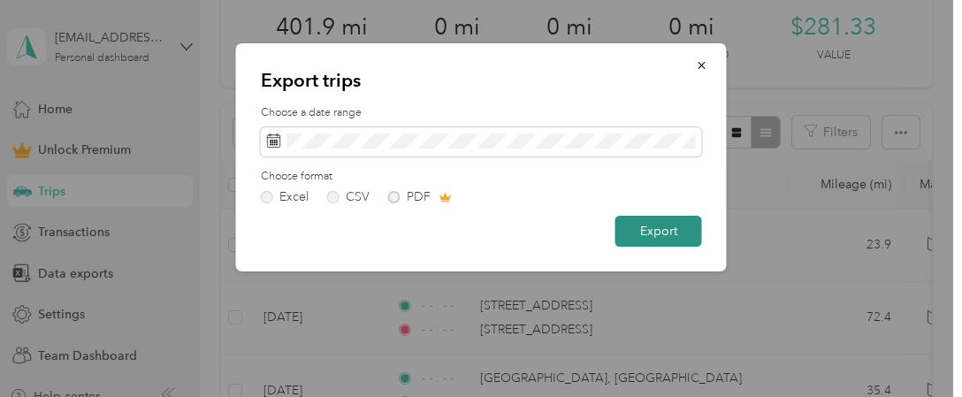
click at [663, 222] on button "Export" at bounding box center [658, 231] width 87 height 31
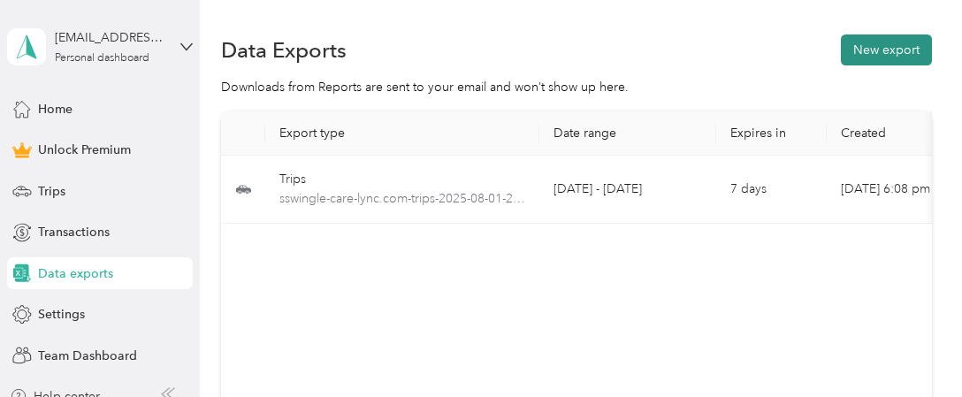
click at [866, 54] on button "New export" at bounding box center [885, 49] width 91 height 31
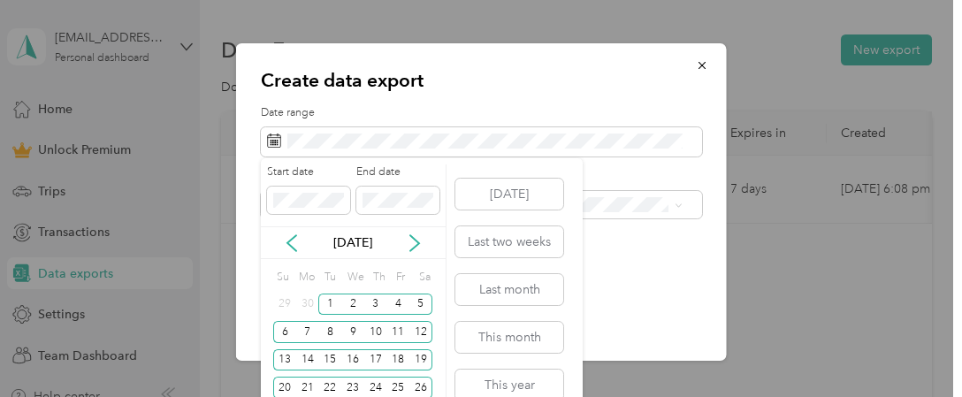
click at [520, 170] on div "[DATE] Last two weeks Last month This month This year Last year" at bounding box center [508, 312] width 111 height 309
click at [449, 257] on div "Start date End date [DATE] Su Mo Tu We Th Fr Sa 29 30 1 2 3 4 5 6 7 8 9 10 11 1…" at bounding box center [422, 312] width 322 height 309
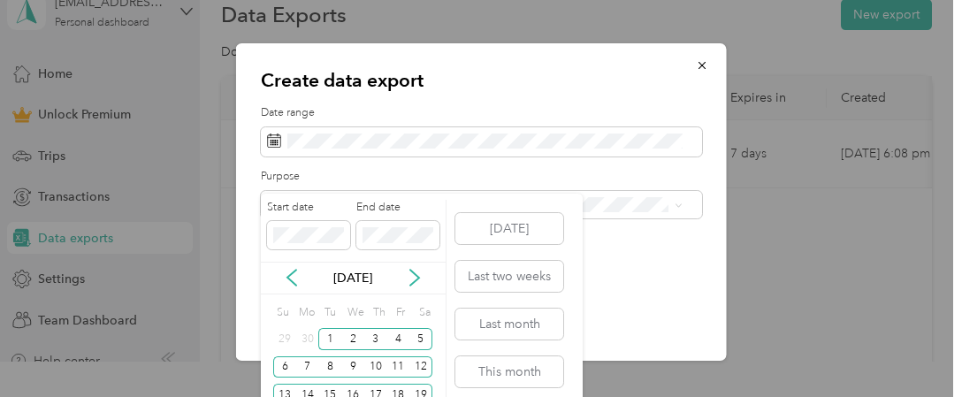
scroll to position [71, 0]
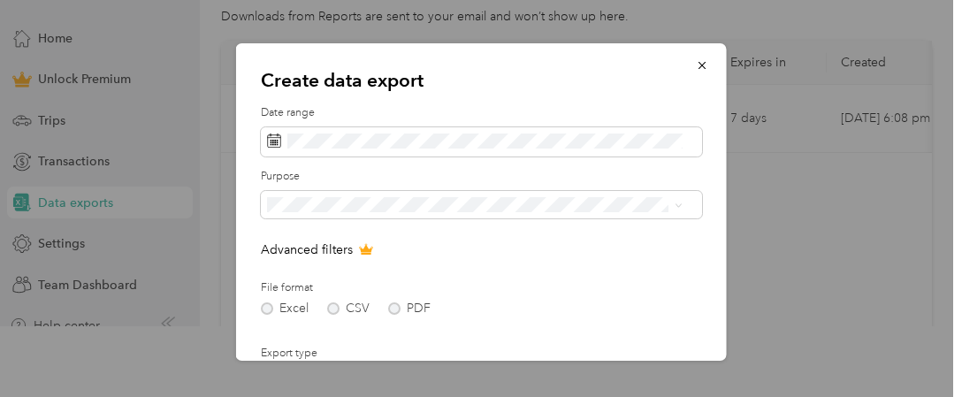
click at [572, 101] on div "Create data export Date range Purpose Advanced filters File format Excel CSV PD…" at bounding box center [481, 201] width 491 height 317
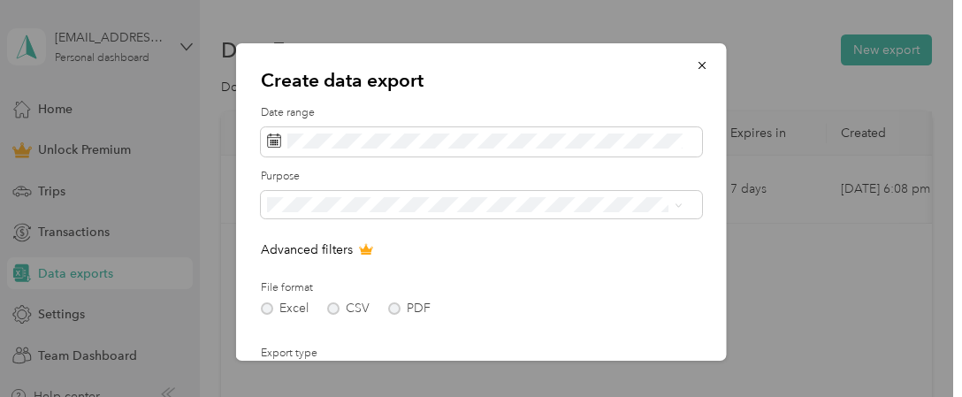
scroll to position [0, 0]
click at [459, 255] on p "Advanced filters" at bounding box center [481, 249] width 441 height 19
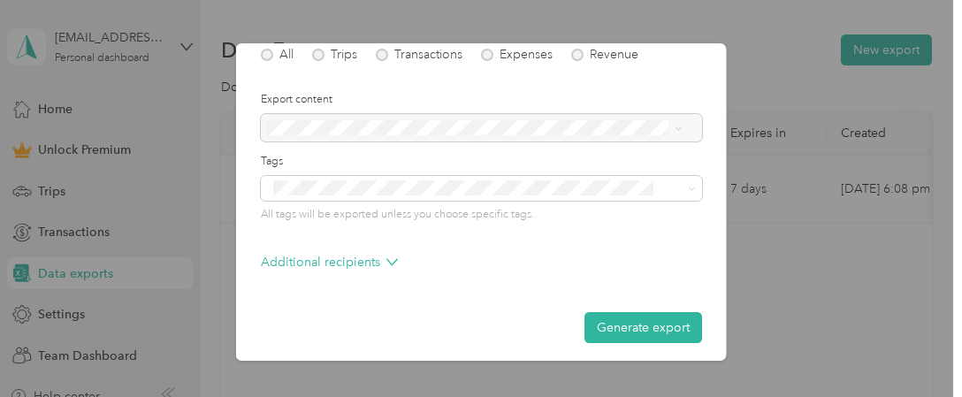
scroll to position [323, 0]
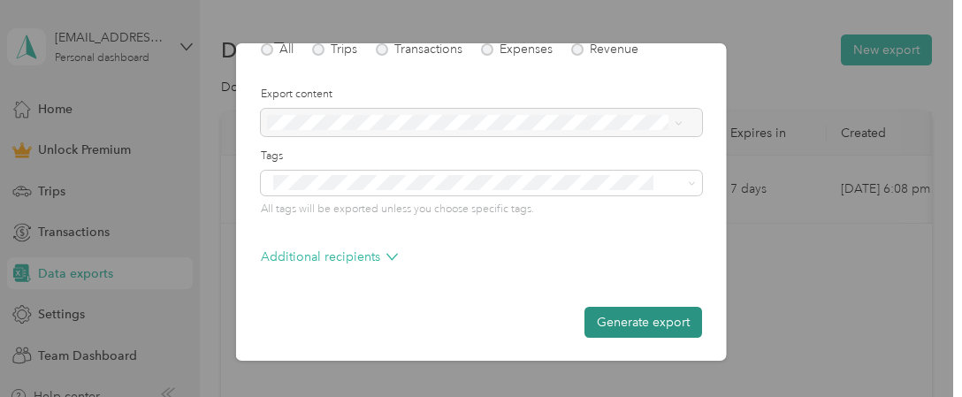
click at [629, 316] on button "Generate export" at bounding box center [643, 322] width 118 height 31
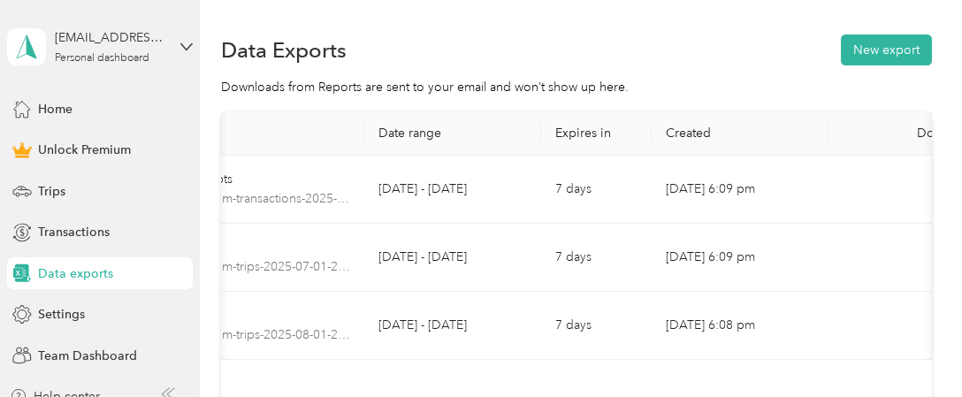
scroll to position [0, 212]
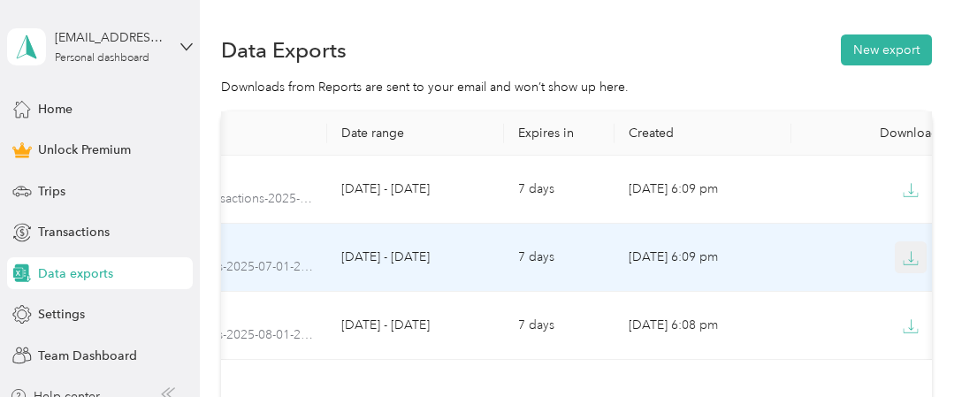
click at [913, 262] on icon "button" at bounding box center [910, 258] width 16 height 16
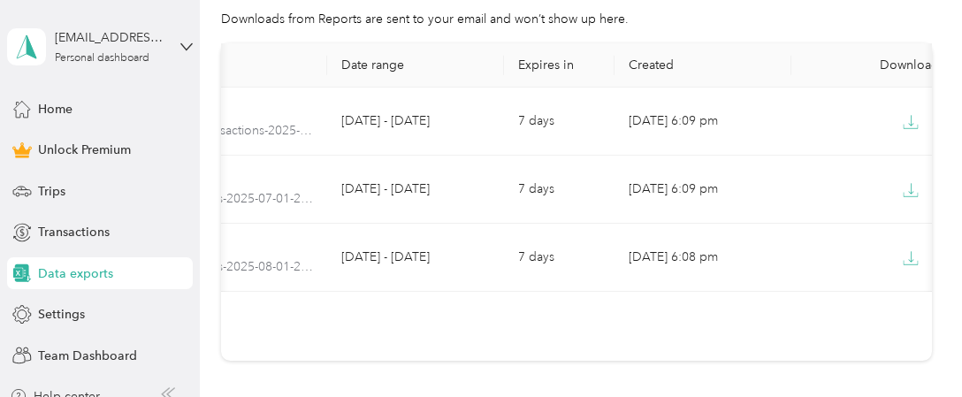
scroll to position [71, 0]
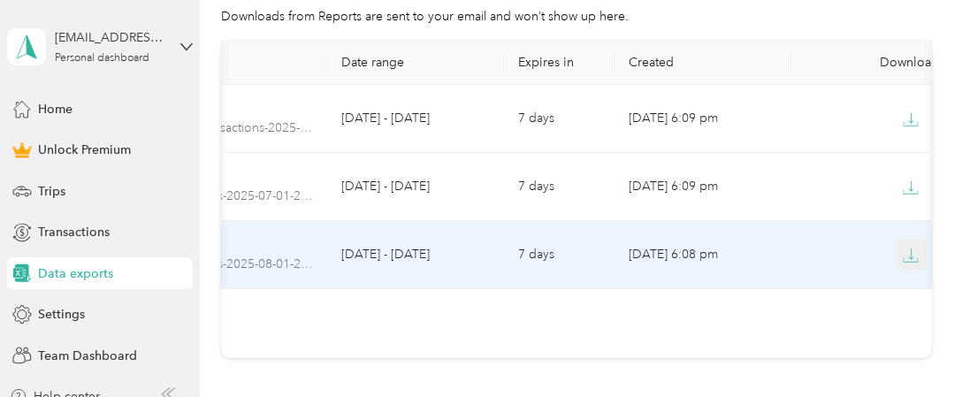
click at [912, 264] on button "button" at bounding box center [910, 255] width 32 height 32
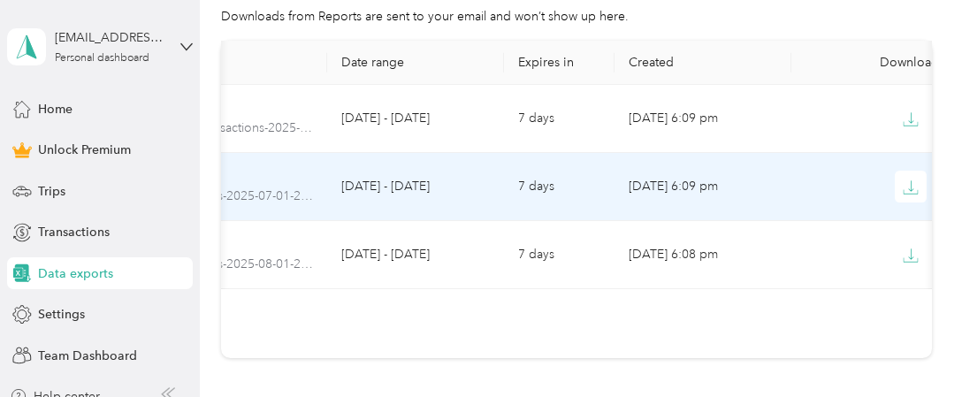
click at [385, 188] on td "[DATE] - [DATE]" at bounding box center [415, 187] width 177 height 68
click at [270, 193] on span "sswingle-care-lync.com-trips-2025-07-01-2025-07-30.xlsx" at bounding box center [190, 195] width 246 height 19
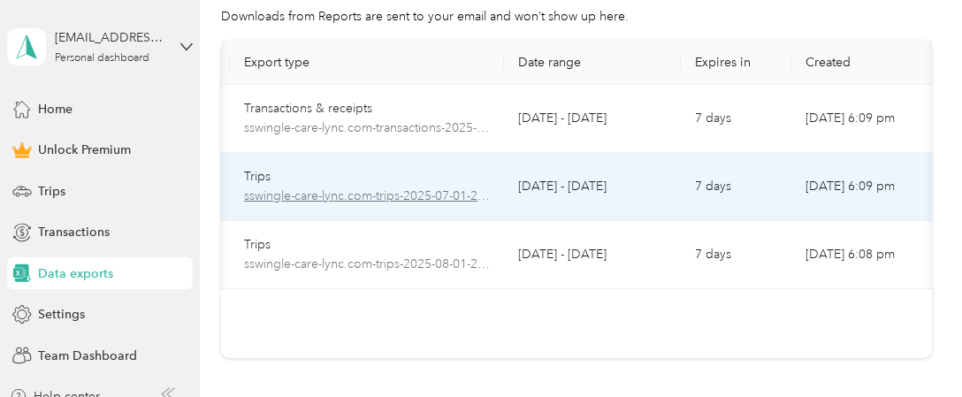
scroll to position [0, 0]
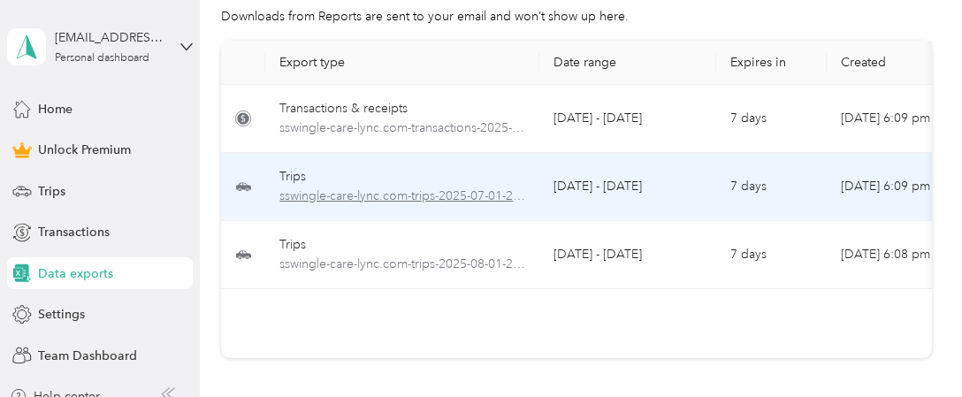
click at [303, 198] on span "sswingle-care-lync.com-trips-2025-07-01-2025-07-30.xlsx" at bounding box center [402, 195] width 246 height 19
click at [247, 189] on circle at bounding box center [247, 189] width 1 height 1
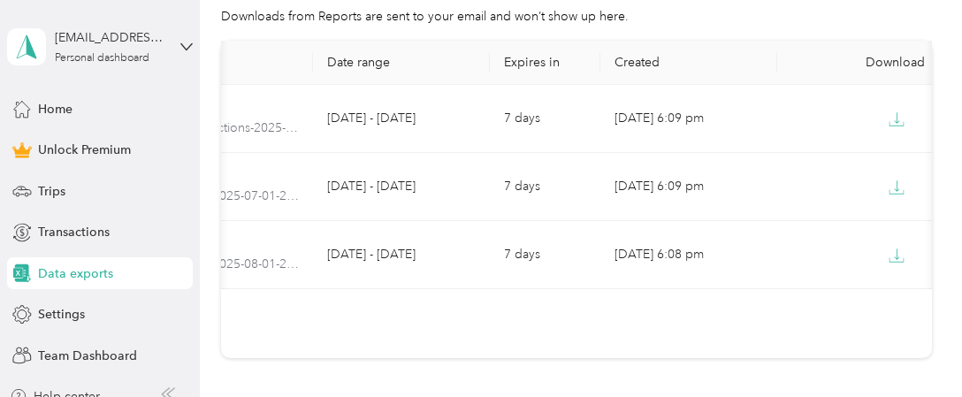
scroll to position [0, 253]
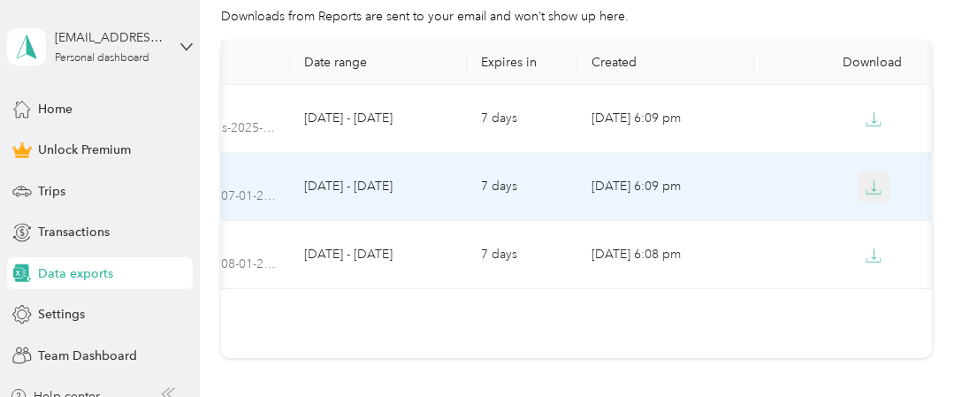
click at [875, 186] on icon "button" at bounding box center [873, 187] width 16 height 16
